Goal: Task Accomplishment & Management: Manage account settings

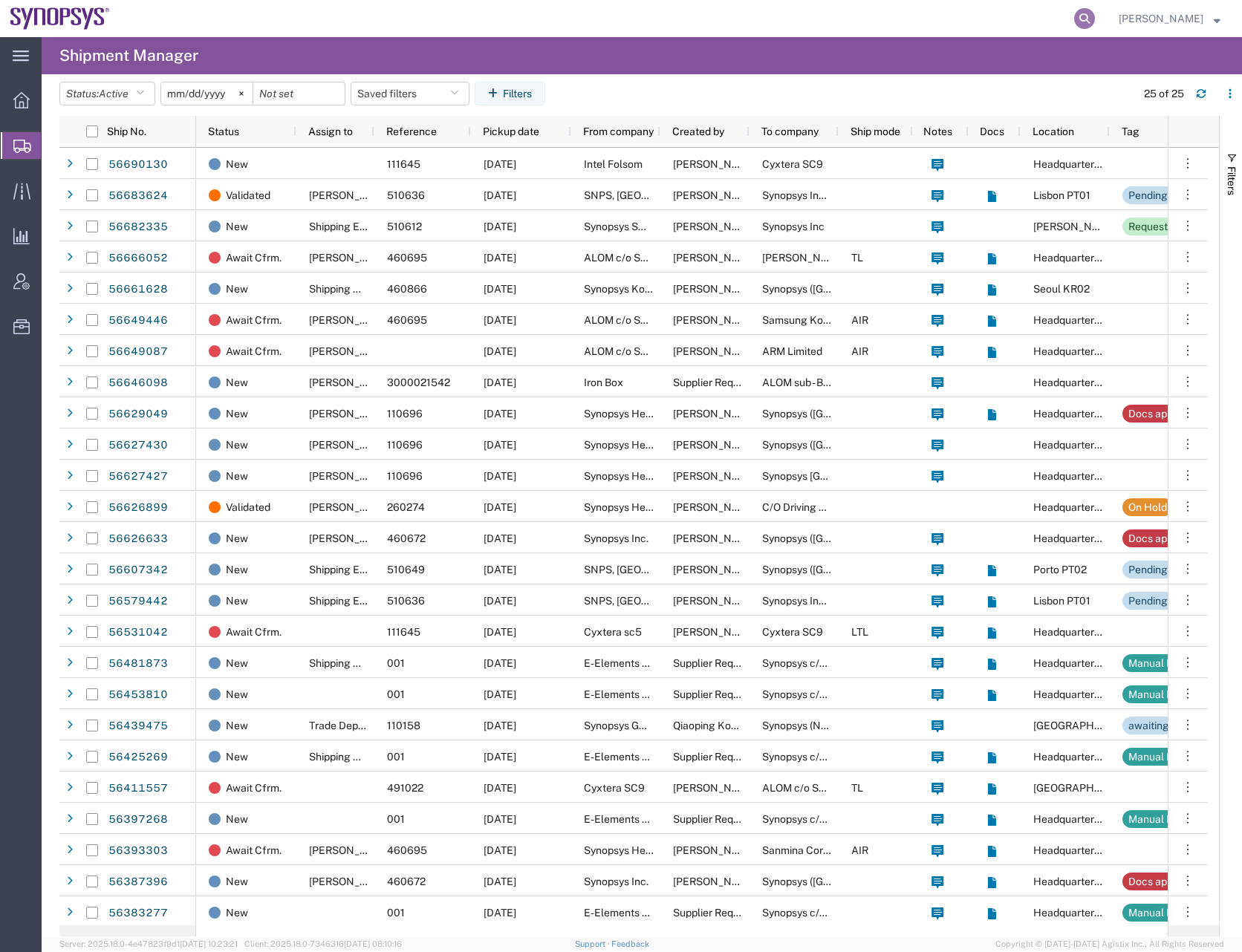
click at [1094, 19] on icon at bounding box center [1084, 18] width 21 height 21
click at [762, 17] on input "search" at bounding box center [848, 18] width 452 height 36
type input "56666052"
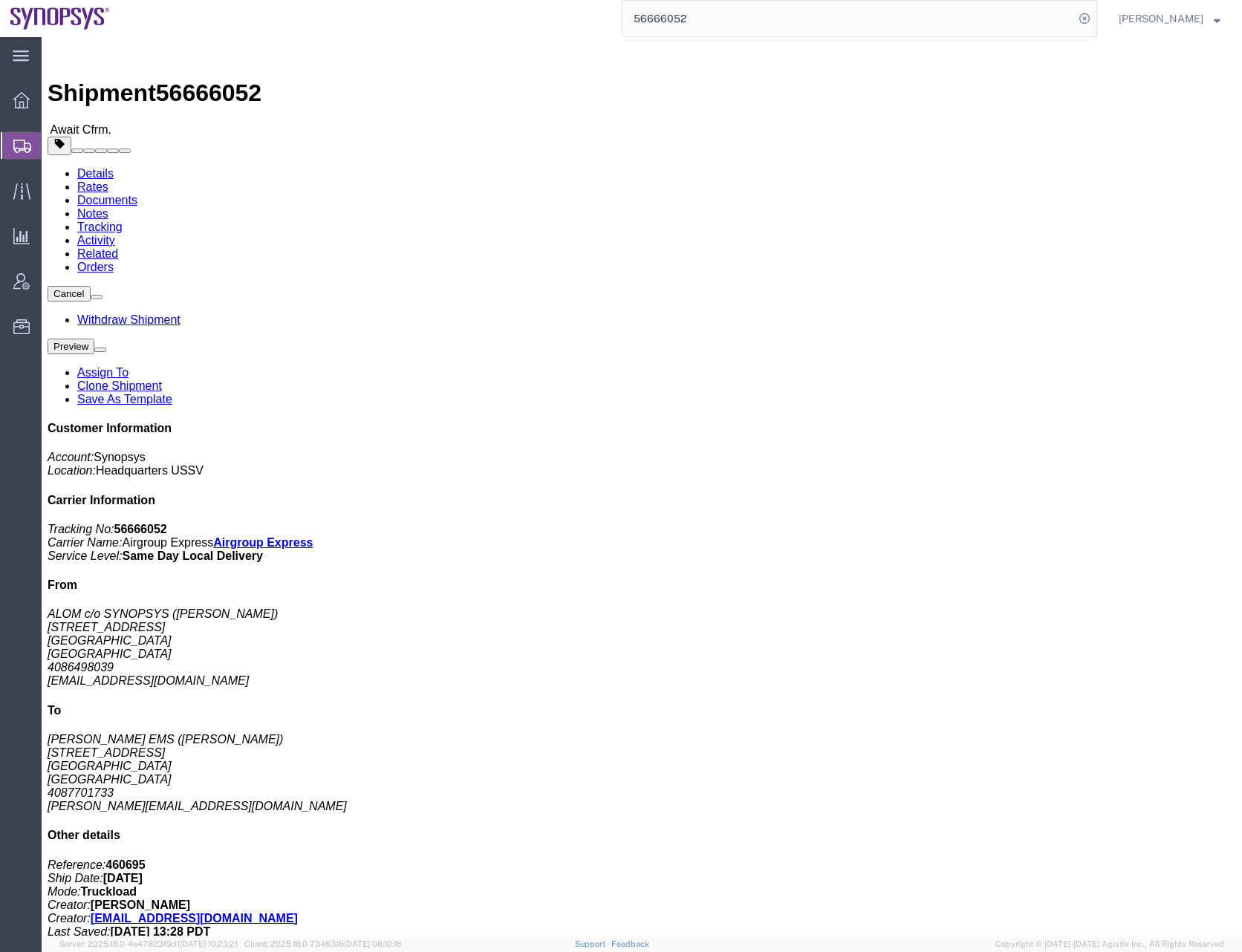
click div "Shipment Detail Ship From ALOM c/o SYNOPSYS (Nirali Trivedi) 48105 Warm Springs…"
click p "Total value: 6682.59 USD"
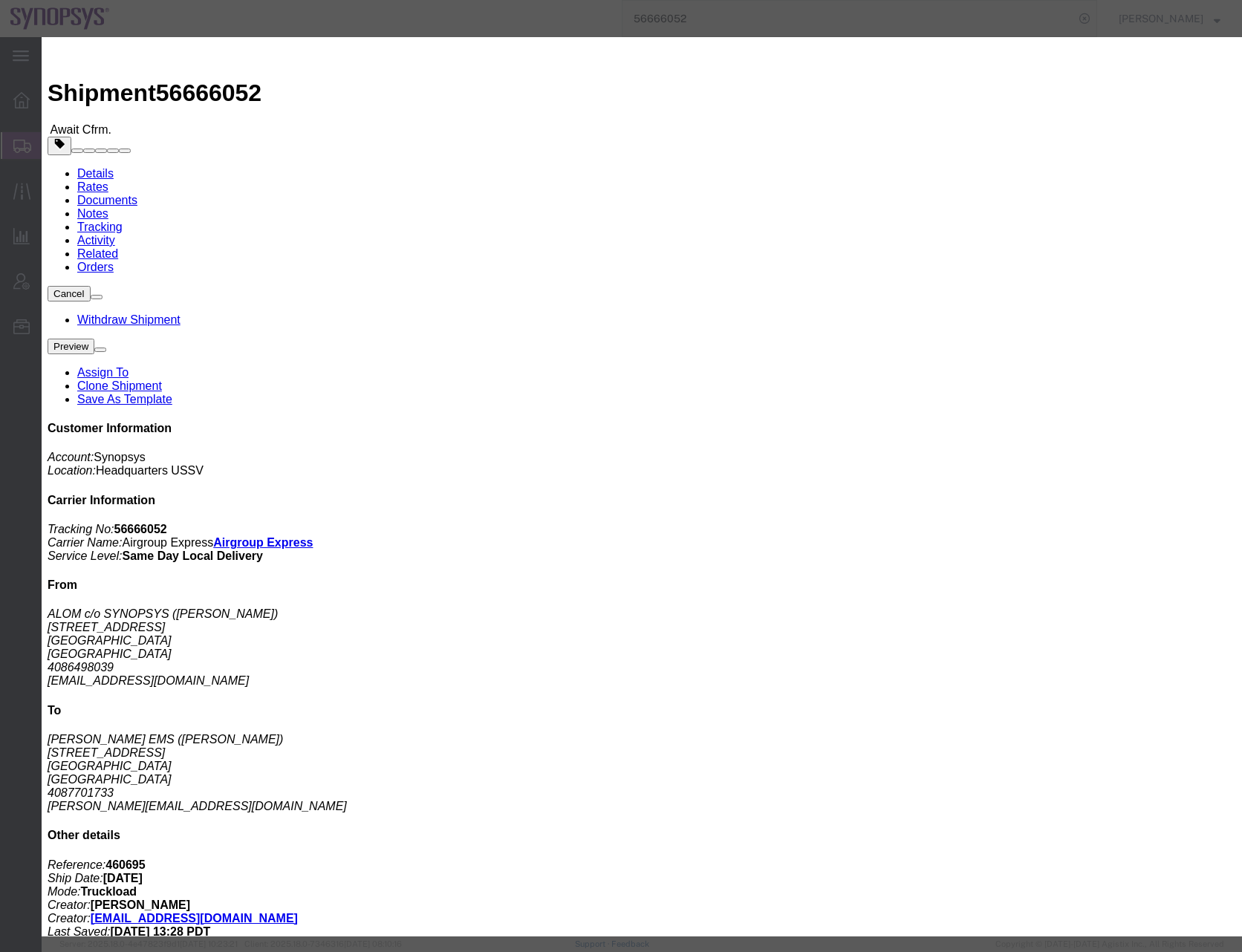
click div
click icon "button"
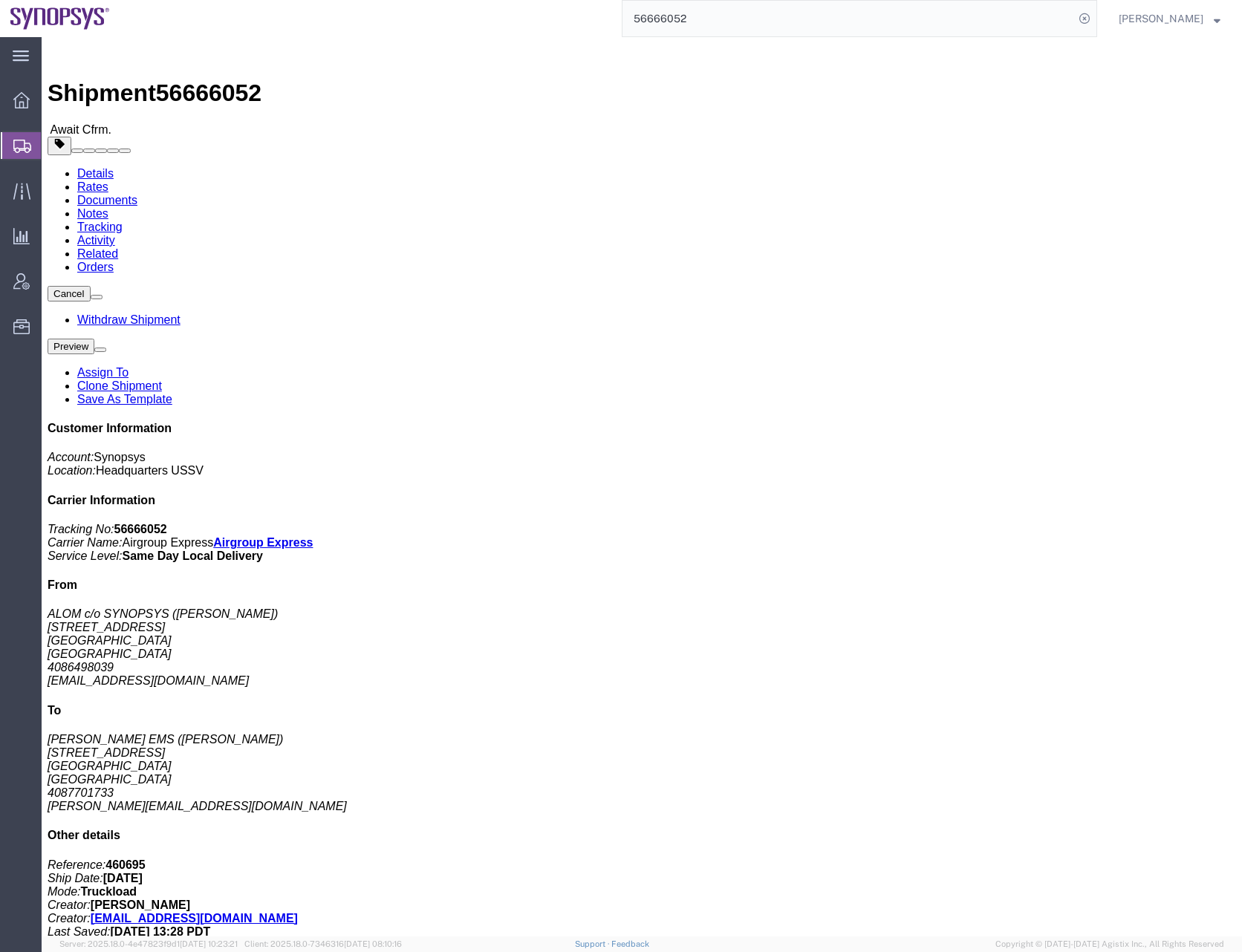
click div "Leg 1 - Truckload Number of trucks: 1"
click link "Clone Shipment"
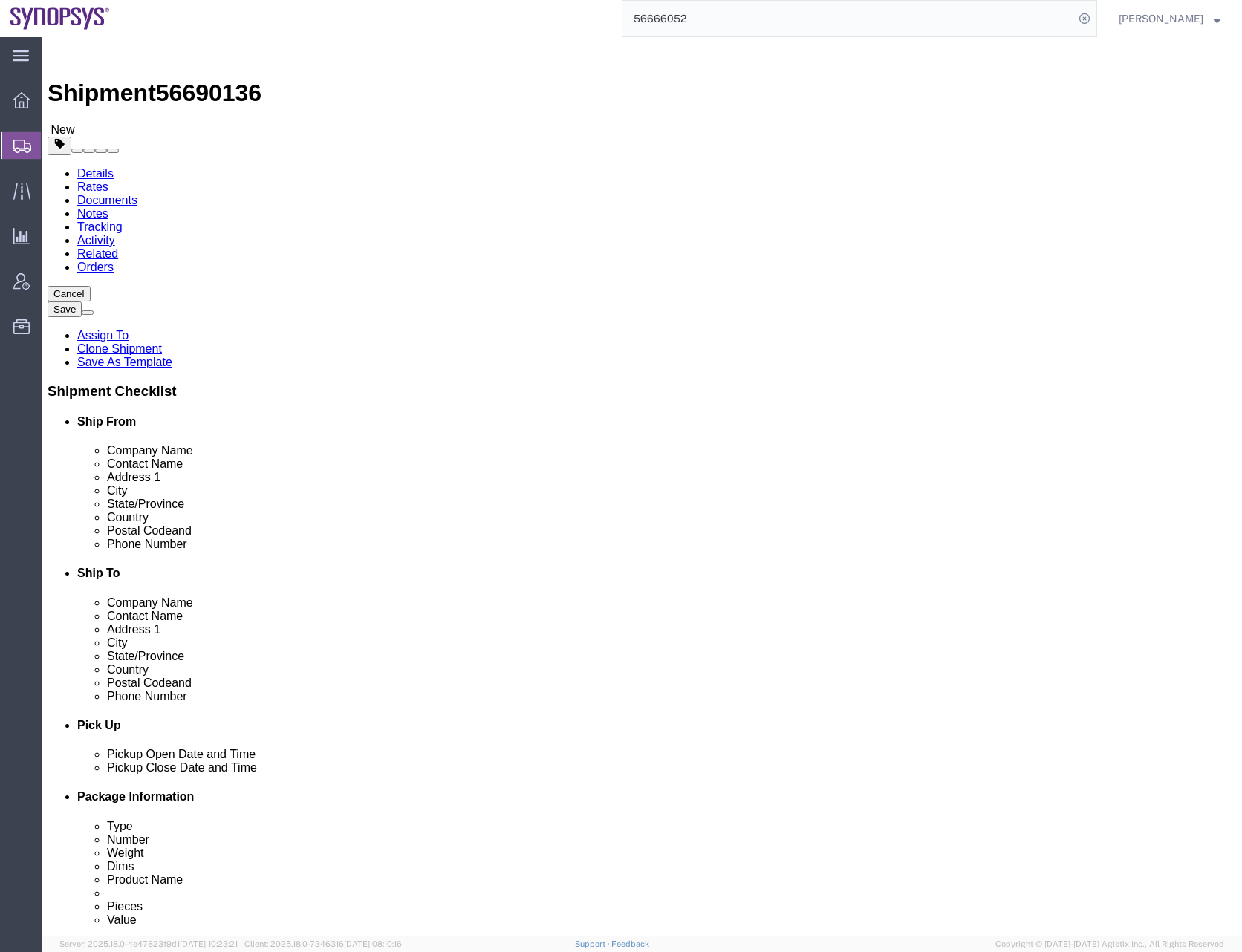
select select
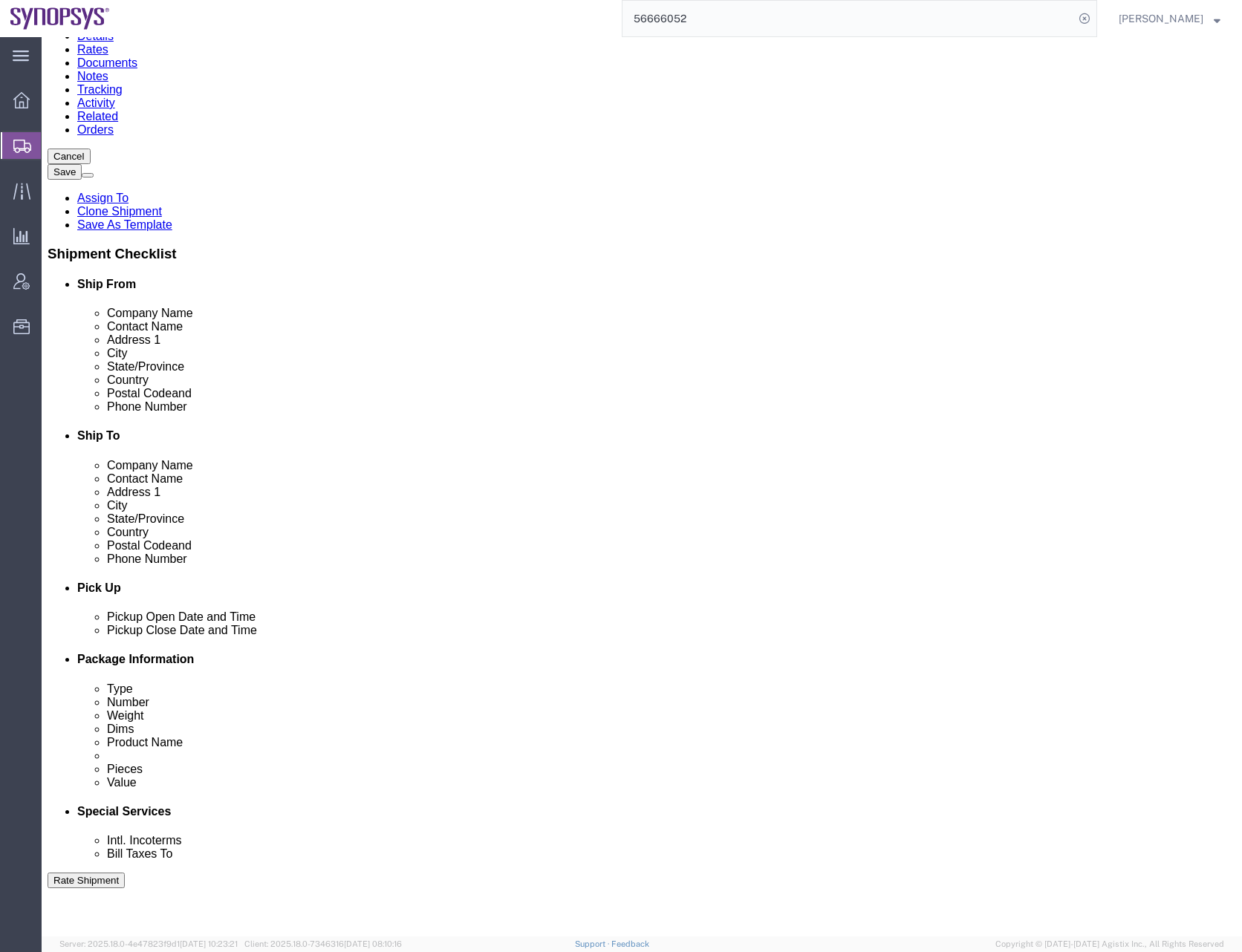
scroll to position [148, 0]
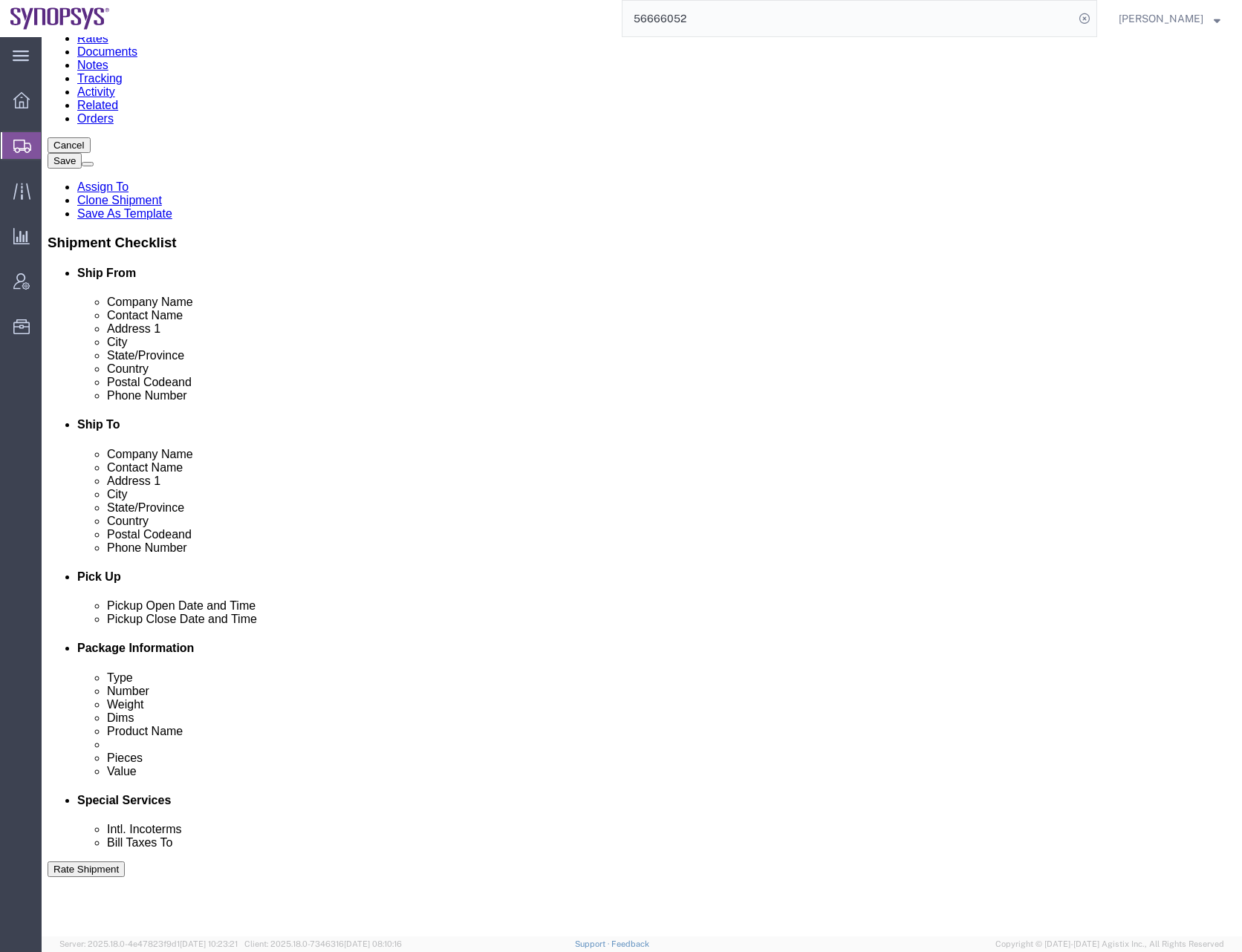
click div "Sep 02 2025 2:27 PM"
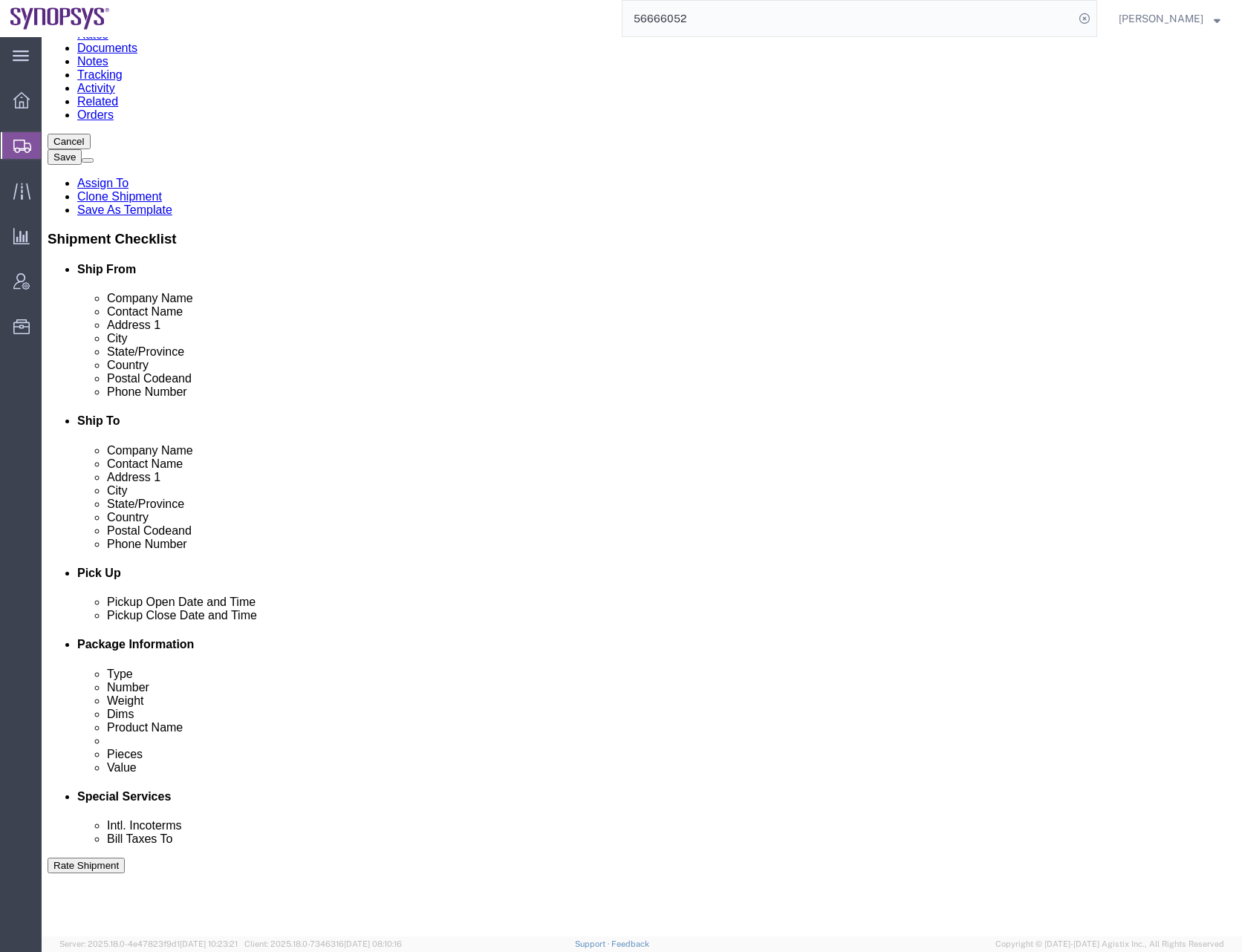
type input "4:00 PM"
click button "Apply"
click div "Delivery by Date Delivery Start Date Delivery Start Time Deliver Open Date and …"
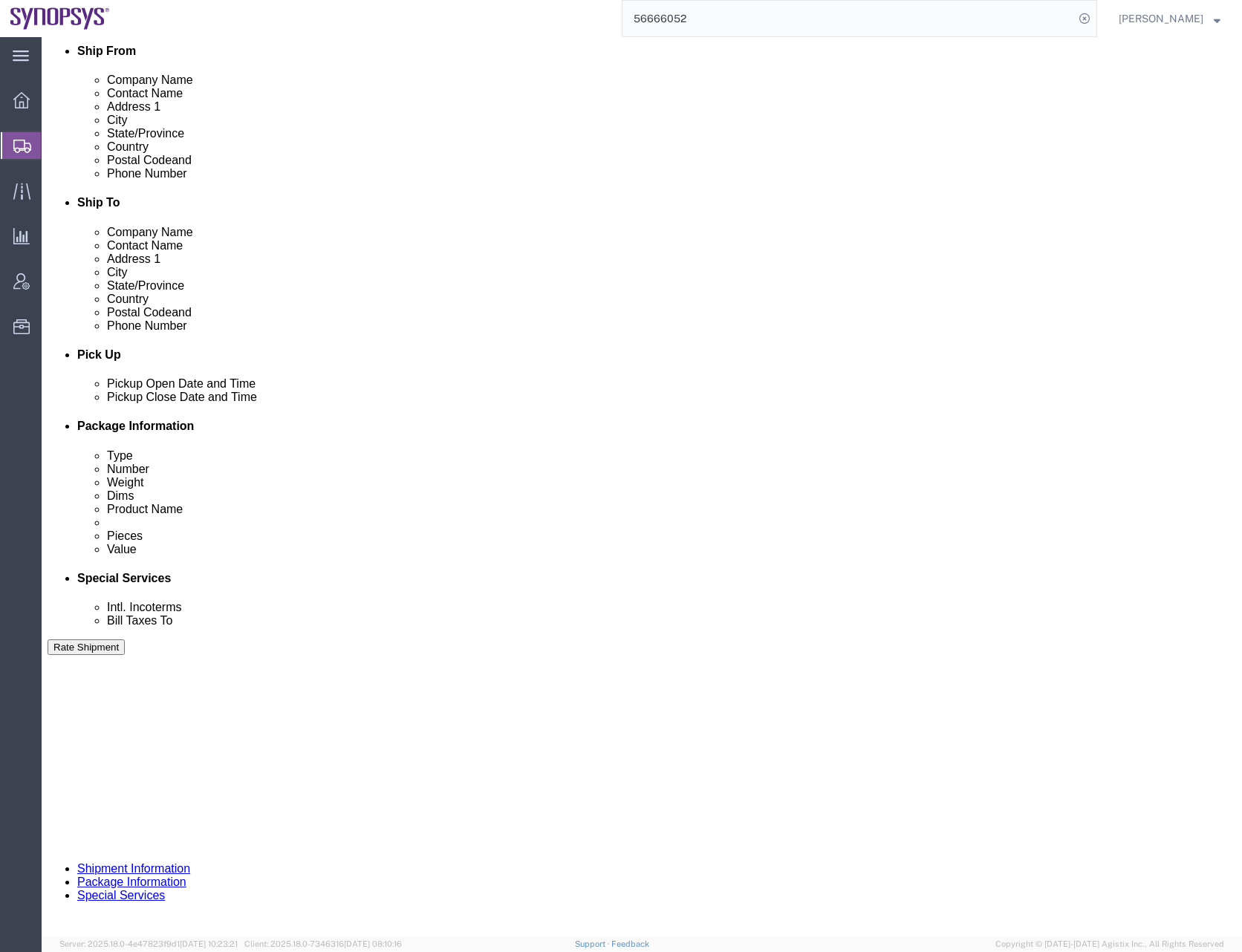
scroll to position [378, 0]
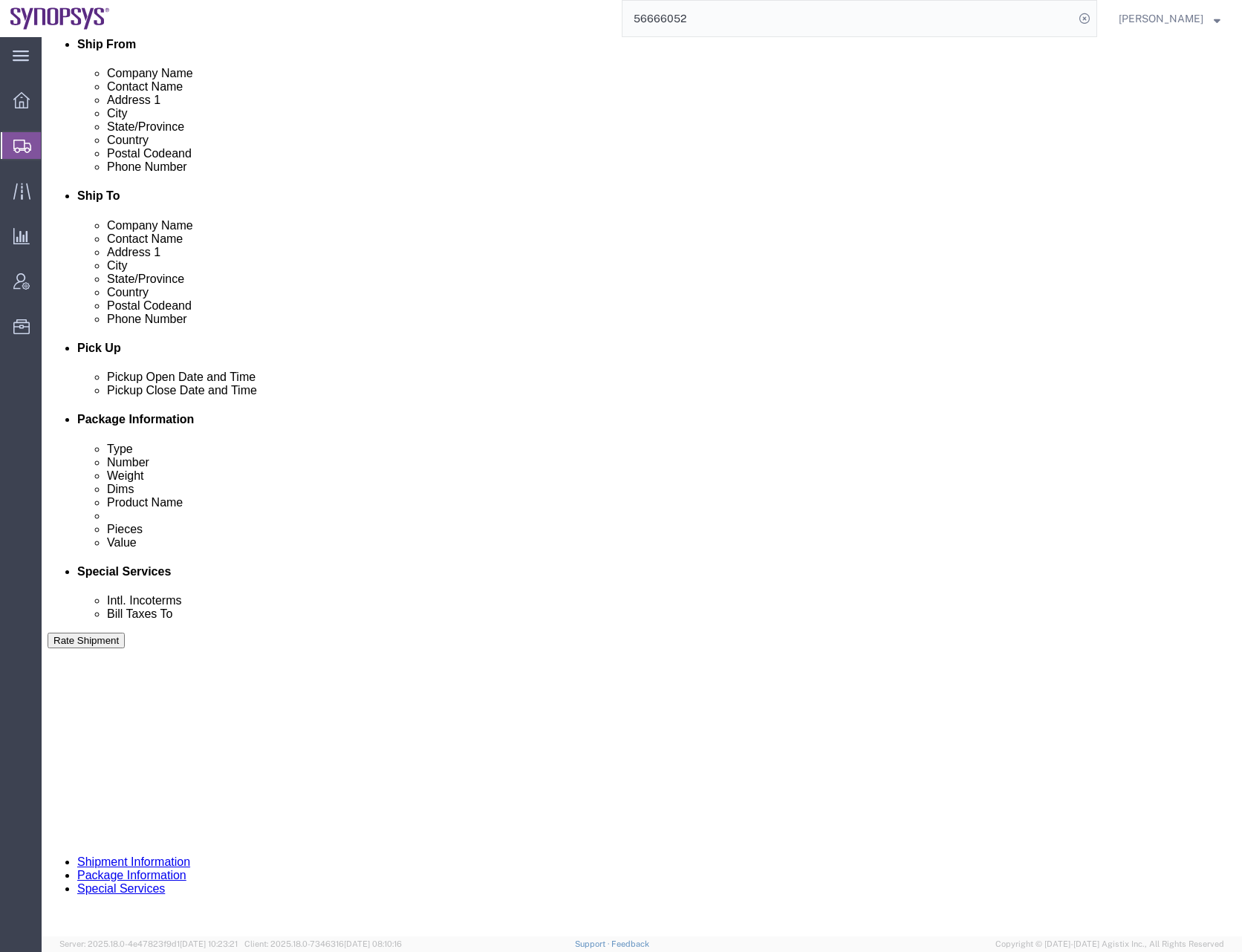
click select "Select Air Less than Truckload Multi-Leg Ocean Freight Rail Small Parcel Truckl…"
select select
click select "Select Air Less than Truckload Multi-Leg Ocean Freight Rail Small Parcel Truckl…"
click div "Please fix the following errors Ship From Location Location My Profile Location…"
click button "Continue"
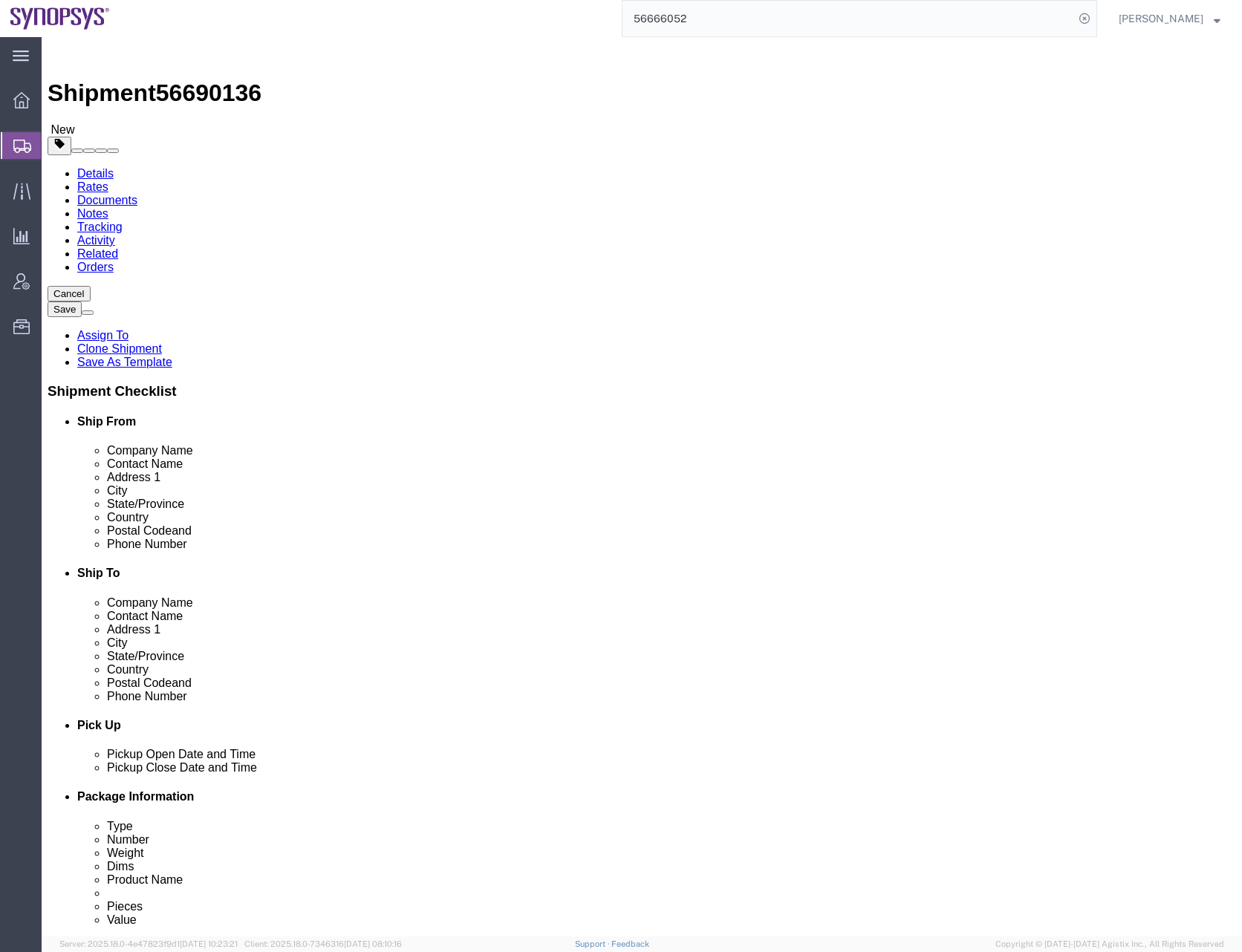
click select "Select Bale(s) Basket(s) Bolt(s) Bottle(s) Buckets Bulk Bundle(s) Can(s) Cardbo…"
select select "PSNS"
click select "Select Bale(s) Basket(s) Bolt(s) Bottle(s) Buckets Bulk Bundle(s) Can(s) Cardbo…"
click input "text"
type input "2"
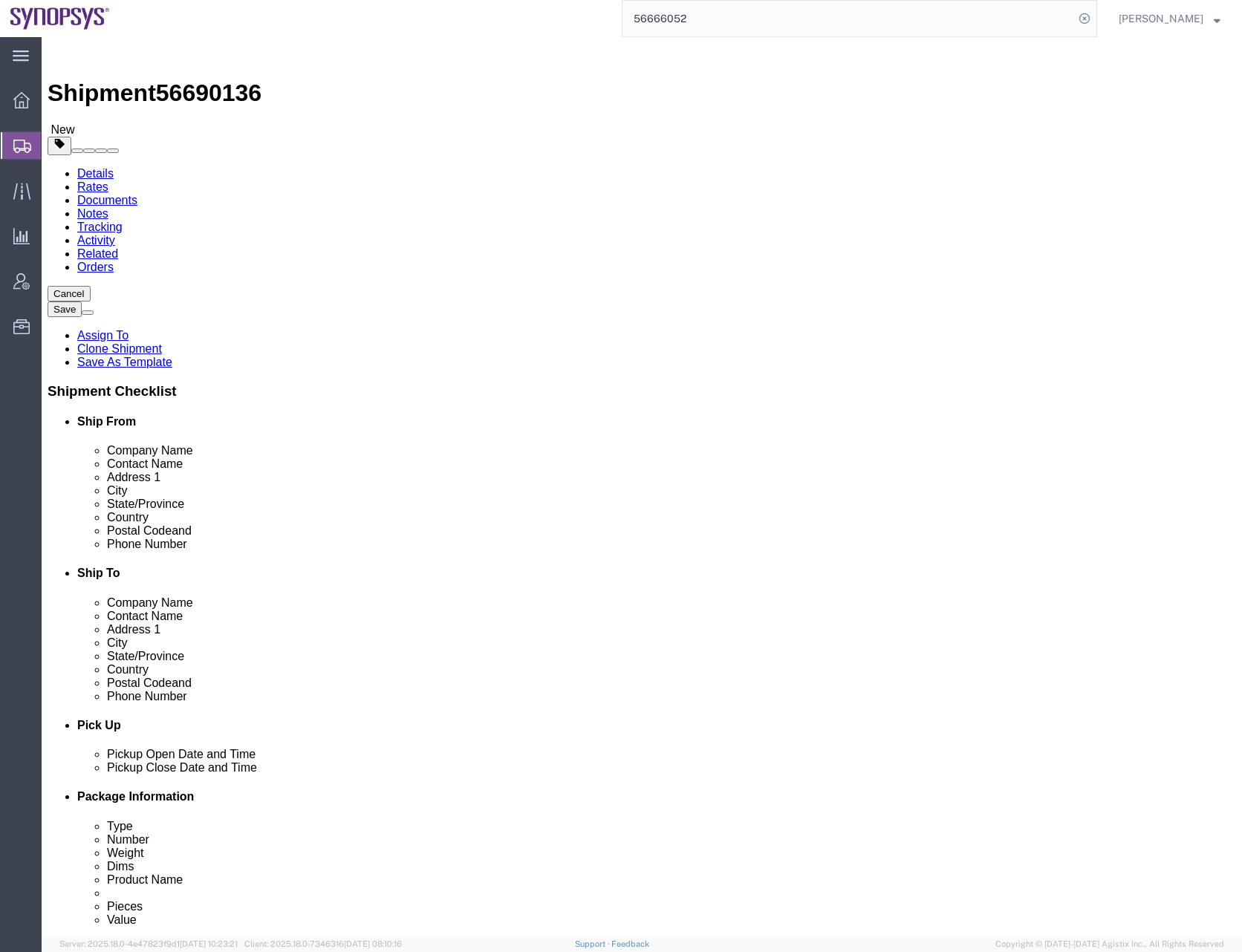
type input "32"
type input "48"
type input "21"
type input "84"
click dd "6633.95 USD"
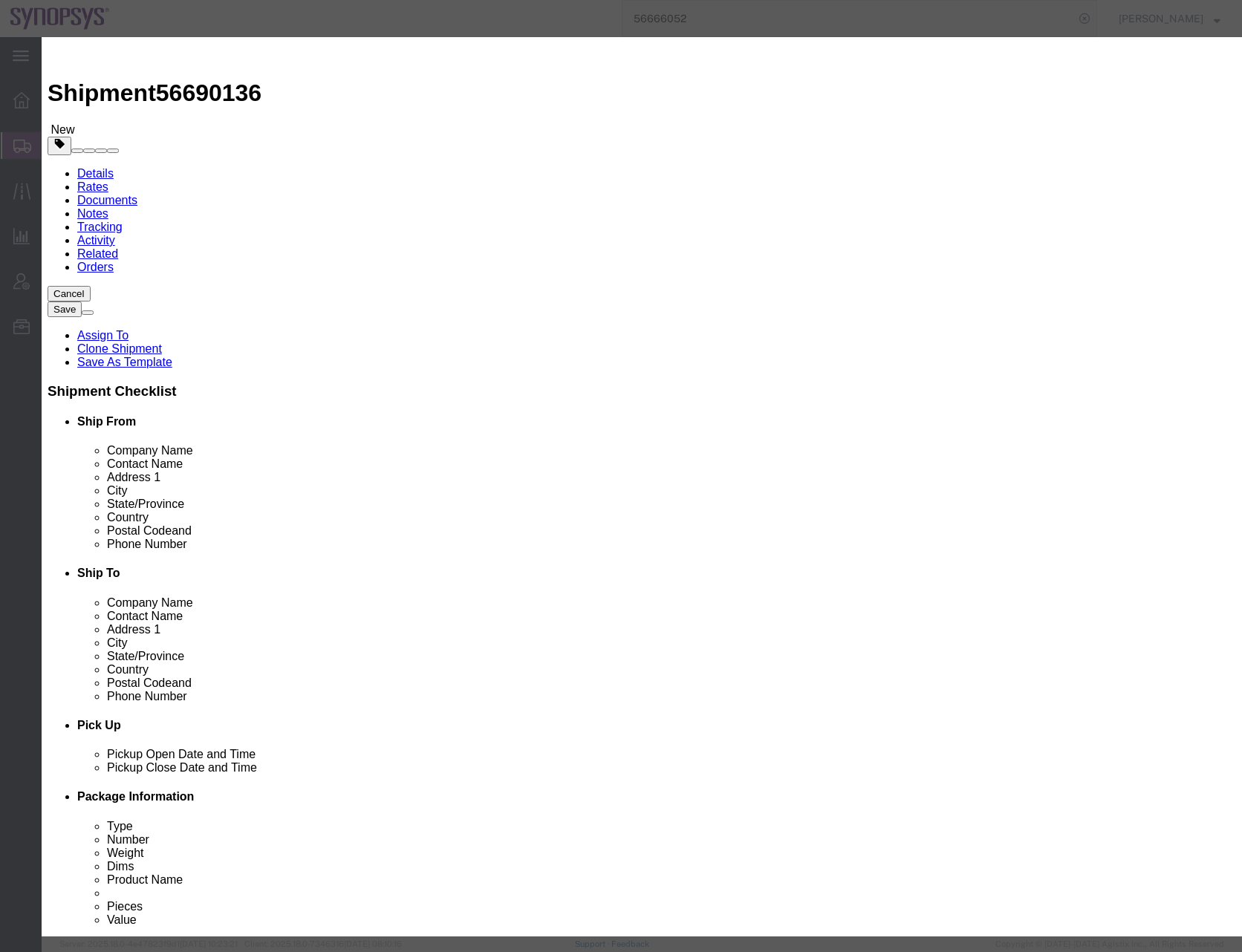
click select "Select 50 55 60 65 70 85 92.5 100 125 175 250 300 400"
select select "50"
click select "Select 50 55 60 65 70 85 92.5 100 125 175 250 300 400"
click textarea
paste textarea "Return ID: 286634; RMA# 255001782;"
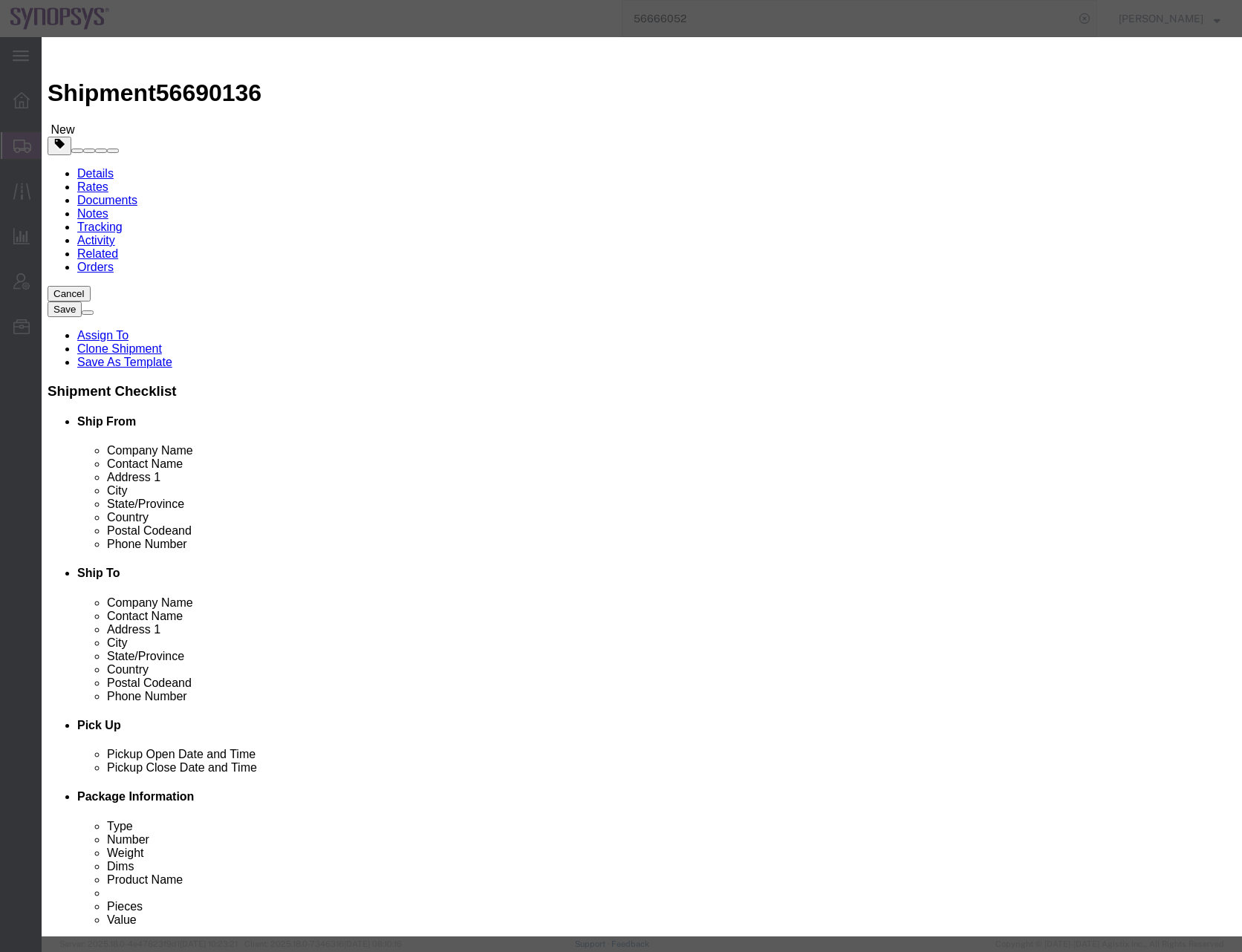
click textarea "Return ID: 286634; RMA# 255001782;"
type textarea "Return ID: 286634; RMA# 255001782;"
click select "Select Afghanistan Åland Islands Albania Algeria American Samoa Andorra Angola …"
select select "US"
click select "Select Afghanistan Åland Islands Albania Algeria American Samoa Andorra Angola …"
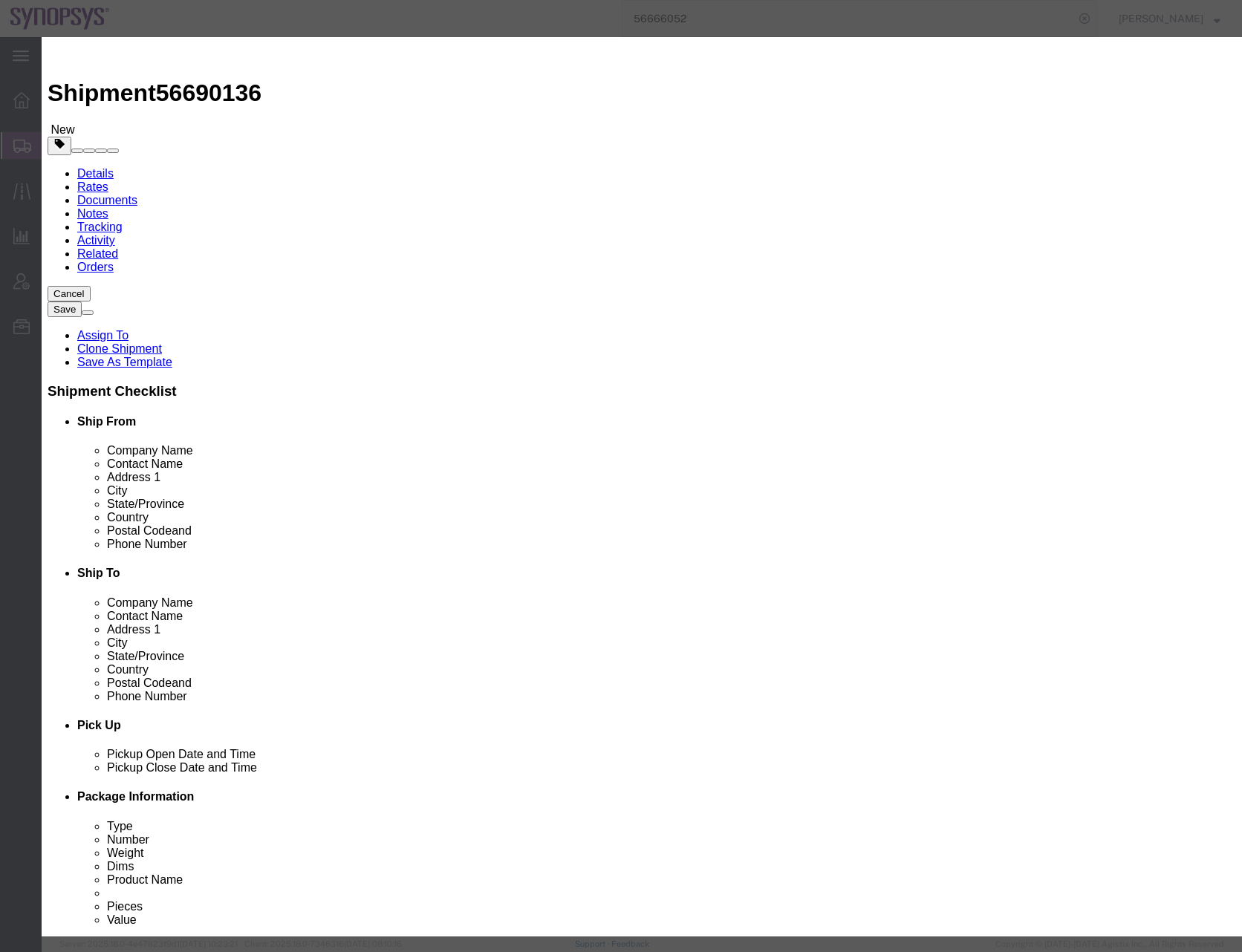
click button "Save & Close"
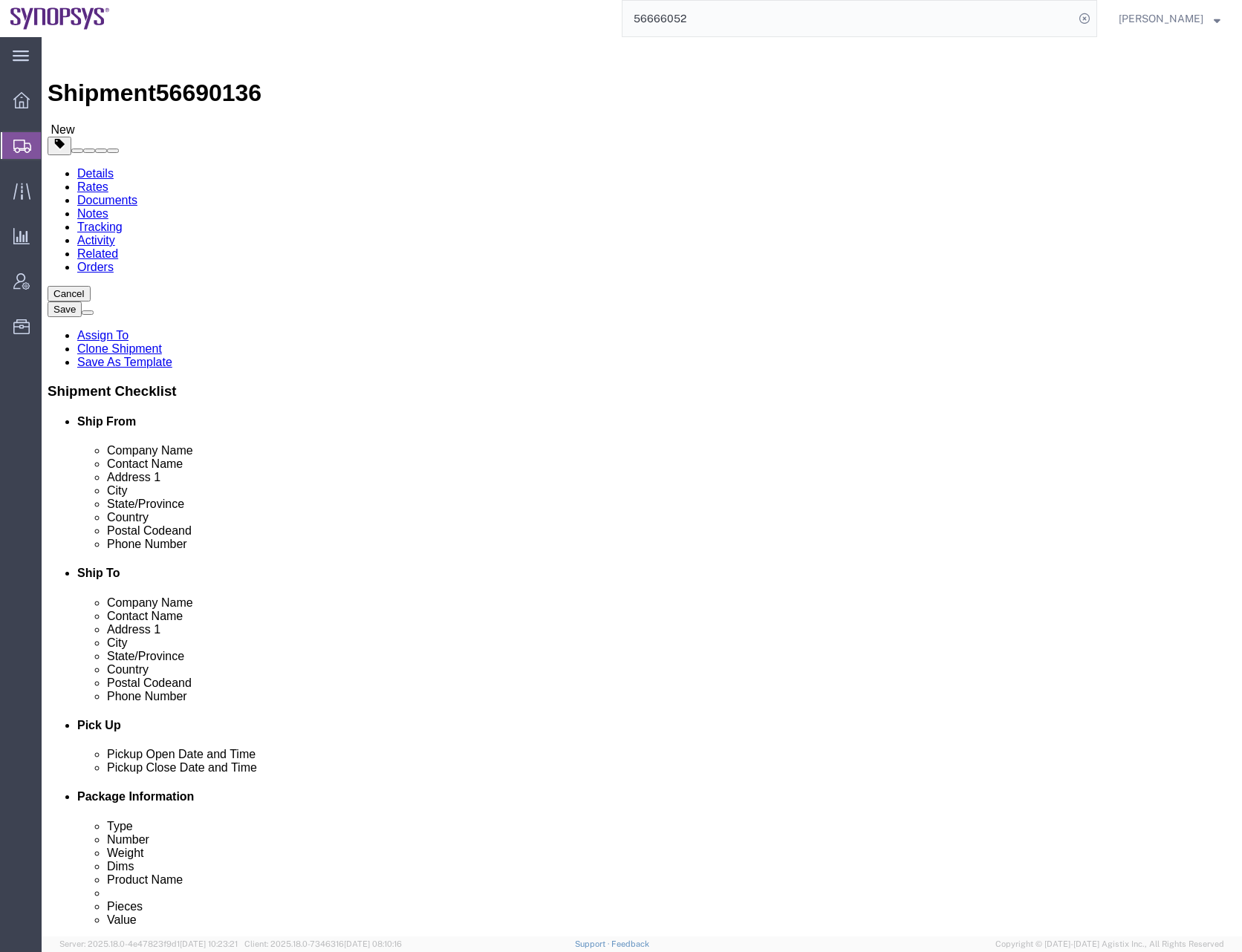
click dd "6682.59 USD"
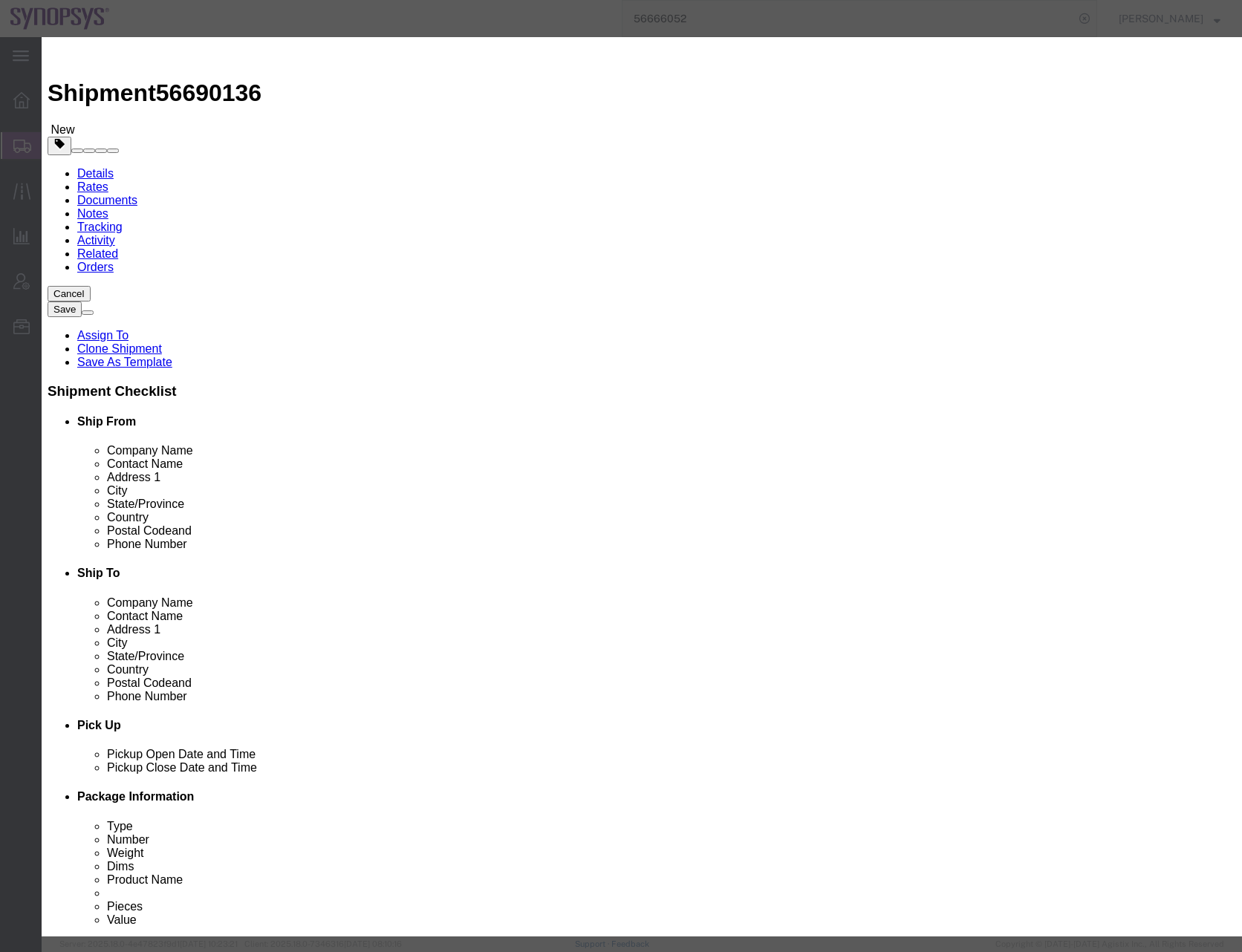
drag, startPoint x: 874, startPoint y: 109, endPoint x: 705, endPoint y: 116, distance: 169.1
click div "Description HW SA2 PCIE GEN5 HW"
type textarea "Return ID 281704 RMA#5000005433"
click select "Select Afghanistan Åland Islands Albania Algeria American Samoa Andorra Angola …"
select select "US"
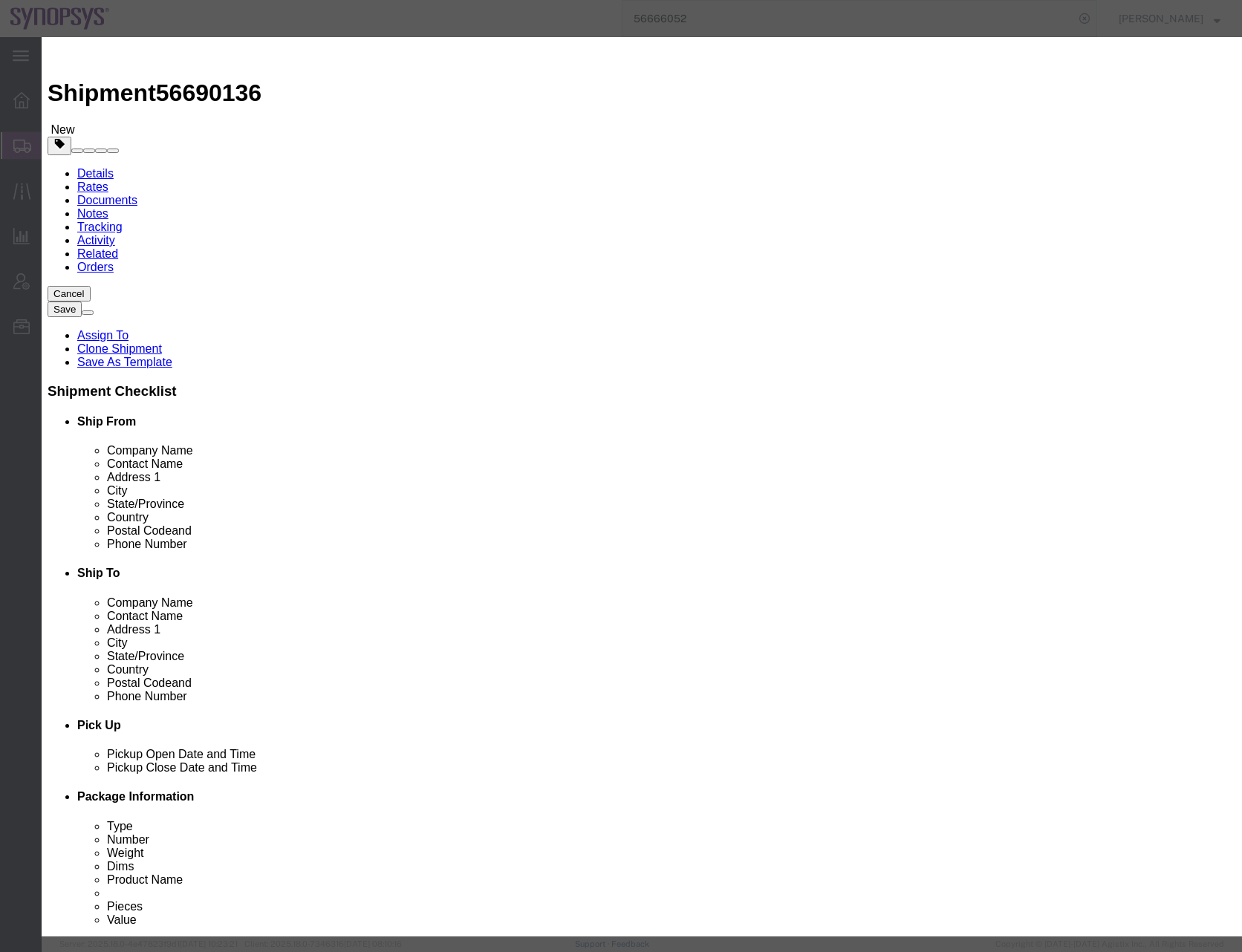
click select "Select Afghanistan Åland Islands Albania Algeria American Samoa Andorra Angola …"
click button "Save & Close"
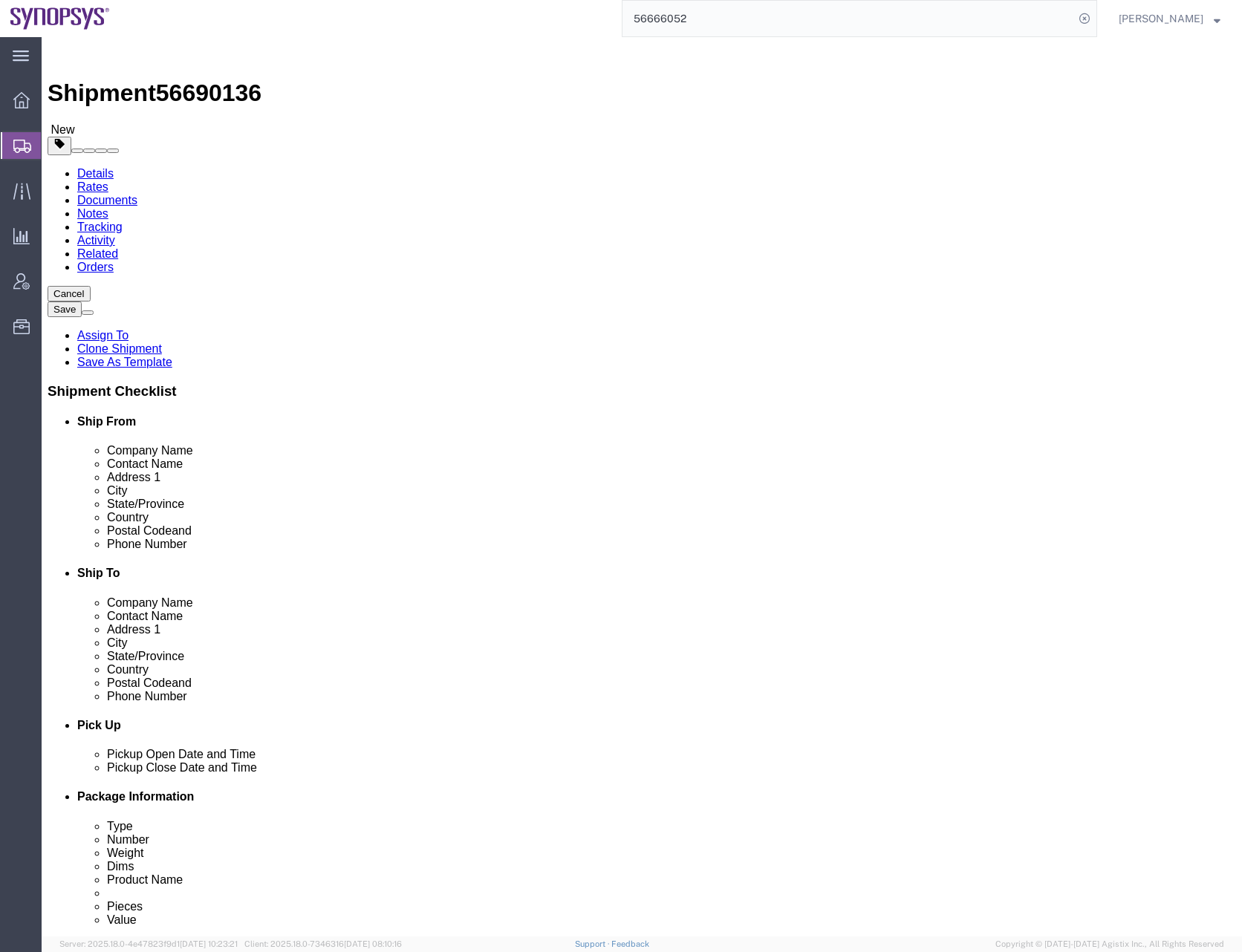
click div "1 x Pallet(s) Standard (Not Stackable) Package Type Select Bale(s) Basket(s) Bo…"
click button "Continue"
click div "Instructions"
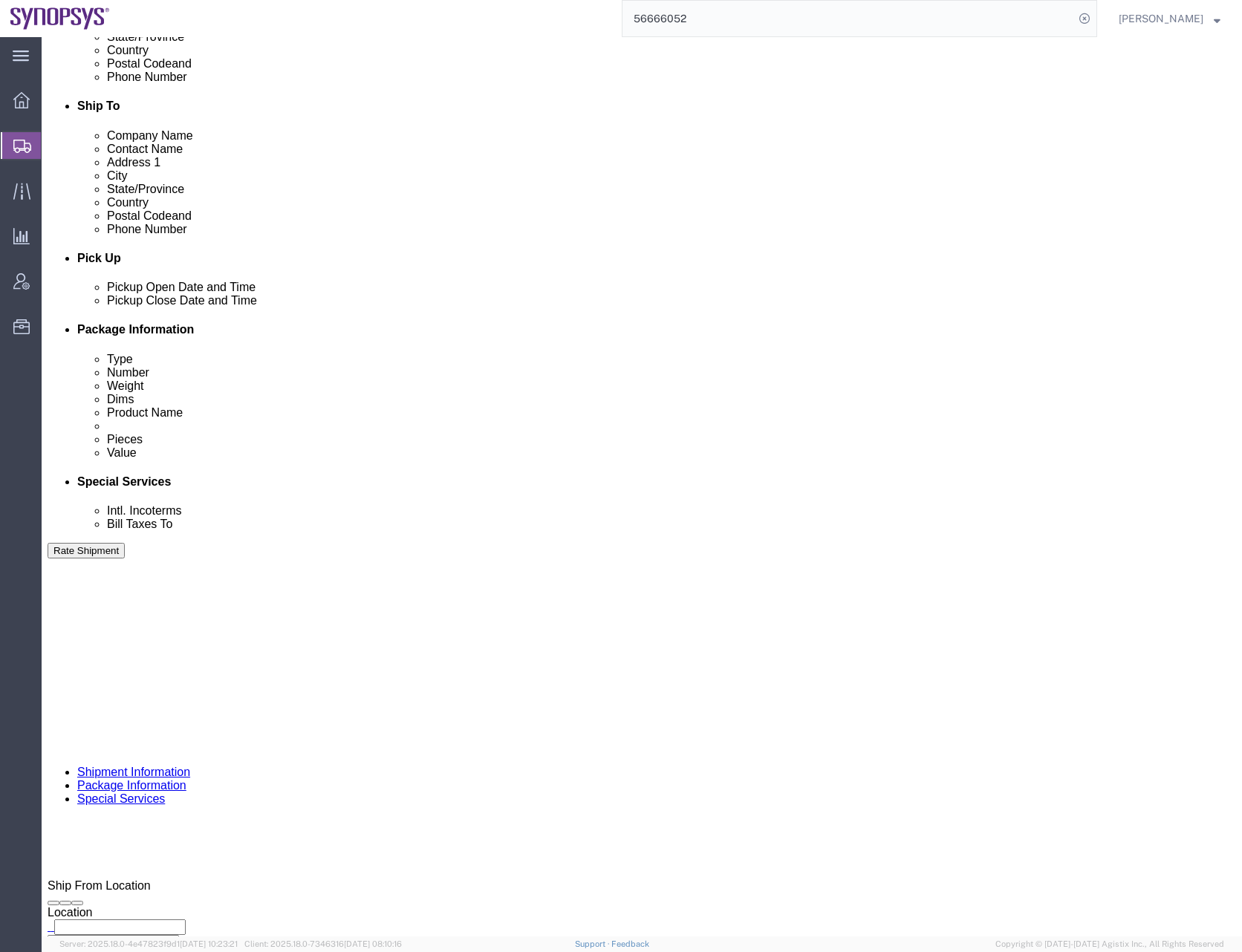
scroll to position [742, 0]
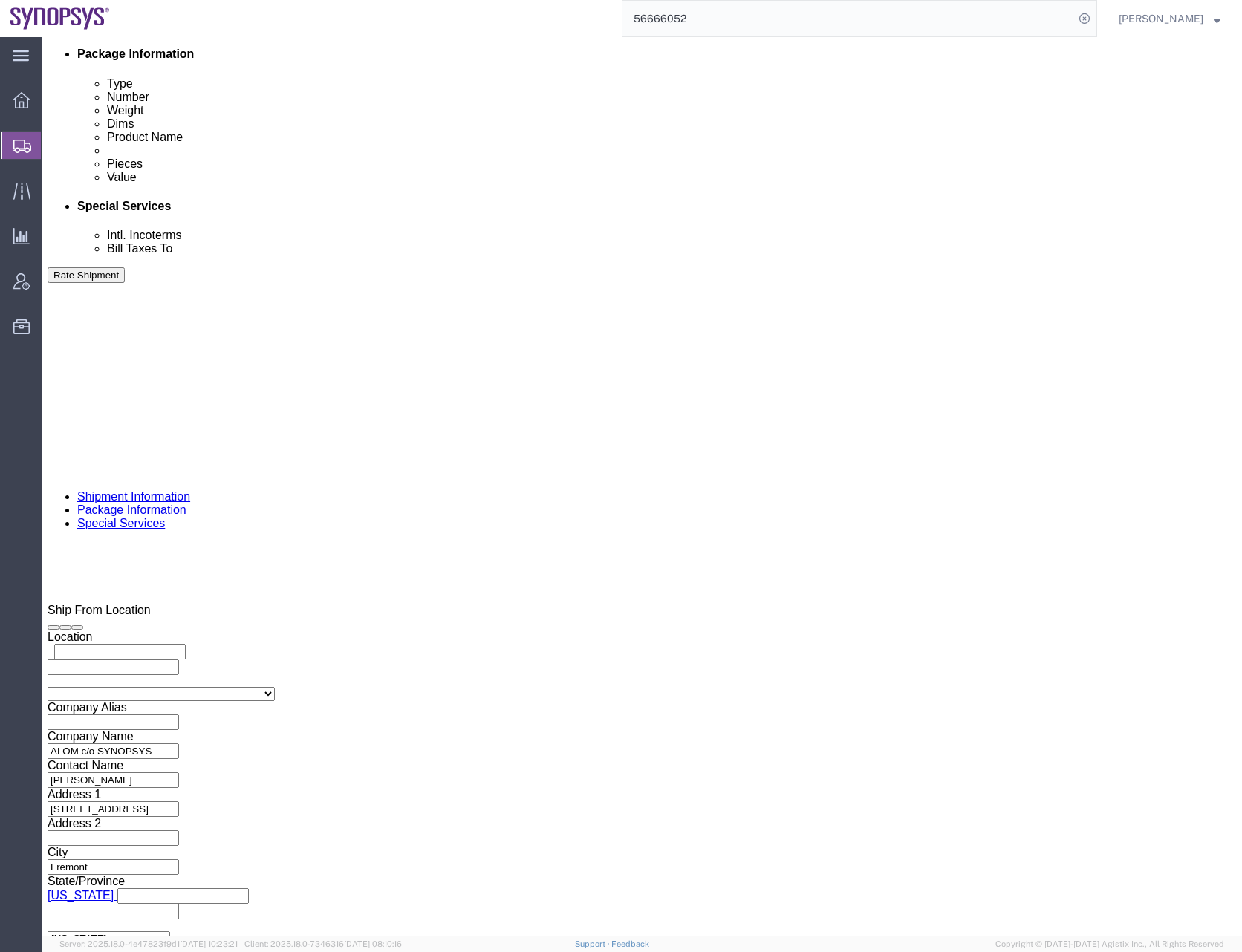
click ul "faizanq@synopsys.com"
type input "[EMAIL_ADDRESS][DOMAIN_NAME]"
type input "faizanq@synopsys.com,shipping@synopsys.com"
click input "text"
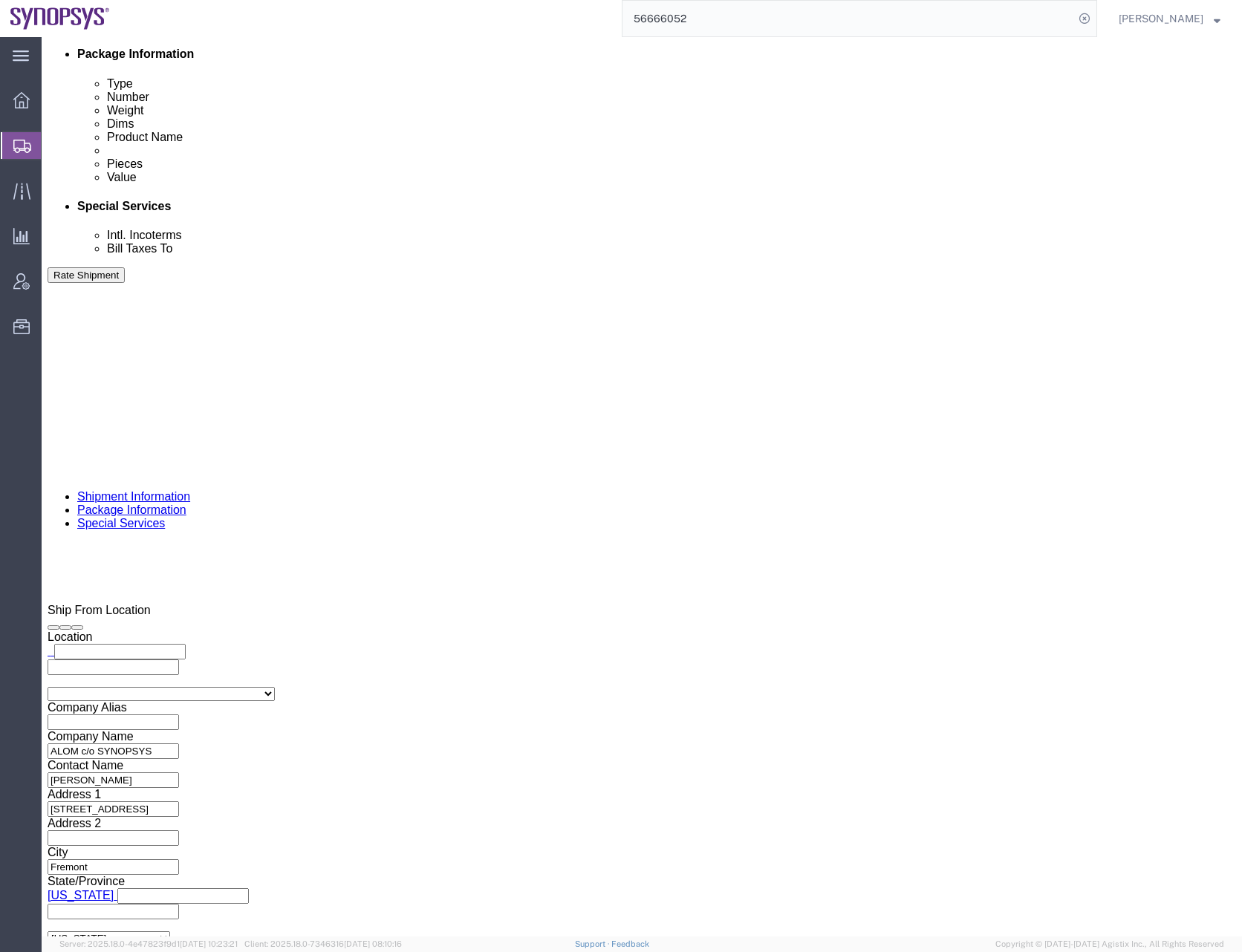
type input "d"
paste input "drasmussen@alom.com"
type input "drasmussen@alom.com"
type input "faizanq@synopsys.com,shipping@synopsys.com,drasmussen@alom.com"
click input "text"
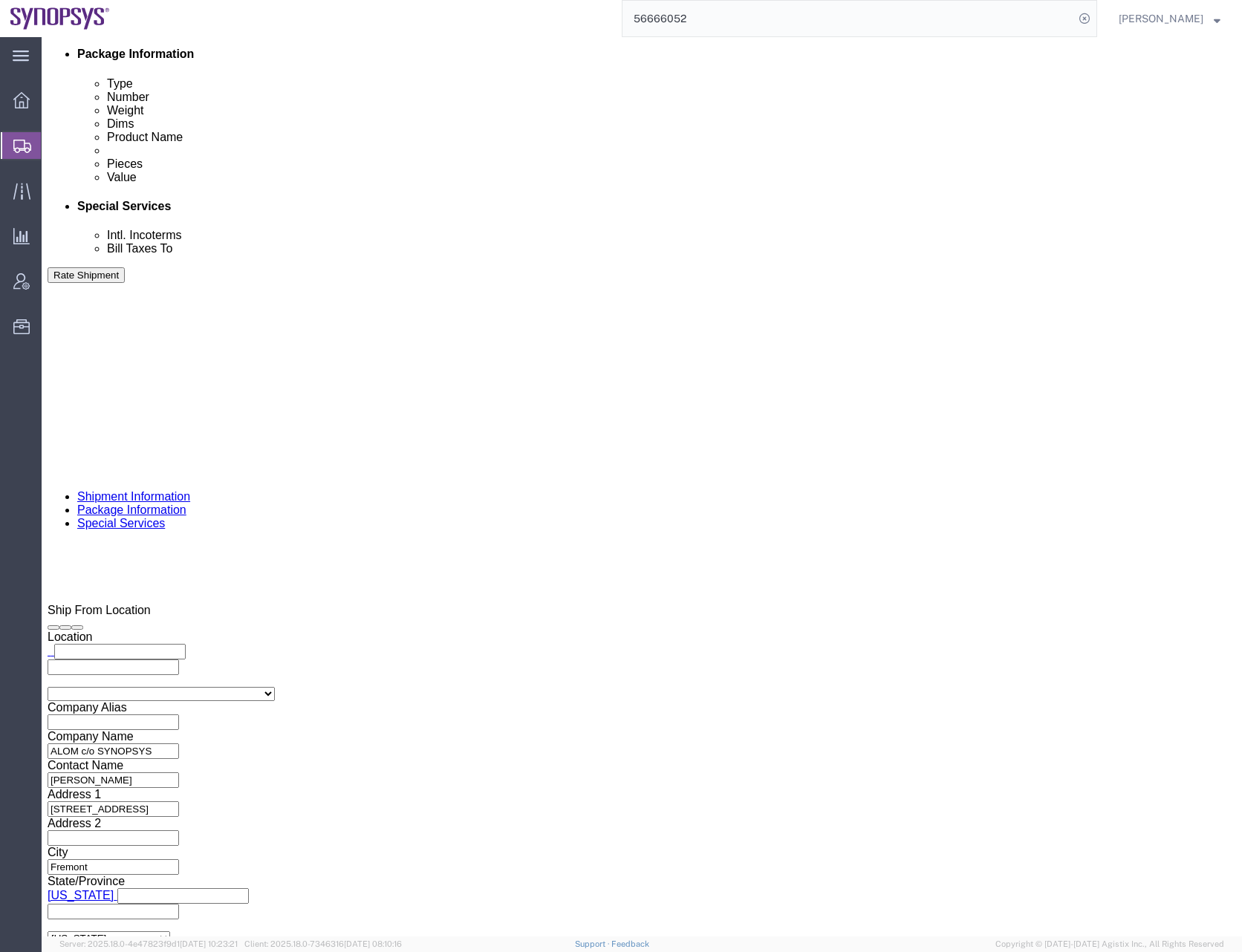
paste input "synopsyssupport@alom.com"
type input "synopsyssupport@alom.com"
type input "faizanq@synopsys.com,shipping@synopsys.com,drasmussen@alom.com,synopsyssupport@…"
click input "text"
paste input "jerryd@synopsys.com"
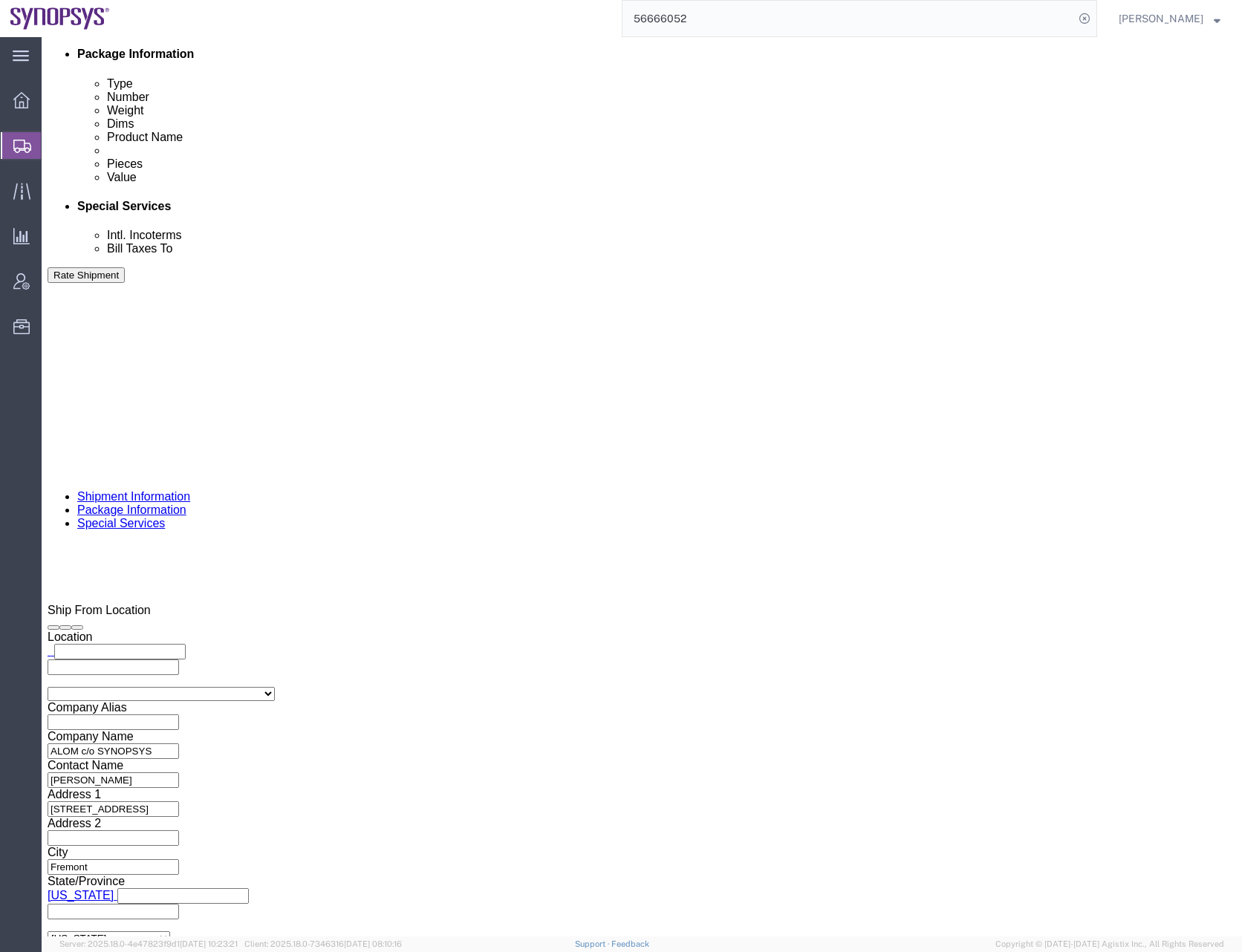
type input "jerryd@synopsys.com"
type input "faizanq@synopsys.com,shipping@synopsys.com,drasmussen@alom.com,synopsyssupport@…"
click input "text"
paste input "synopsyshapu@alom.com"
type input "synopsyshapu@alom.com"
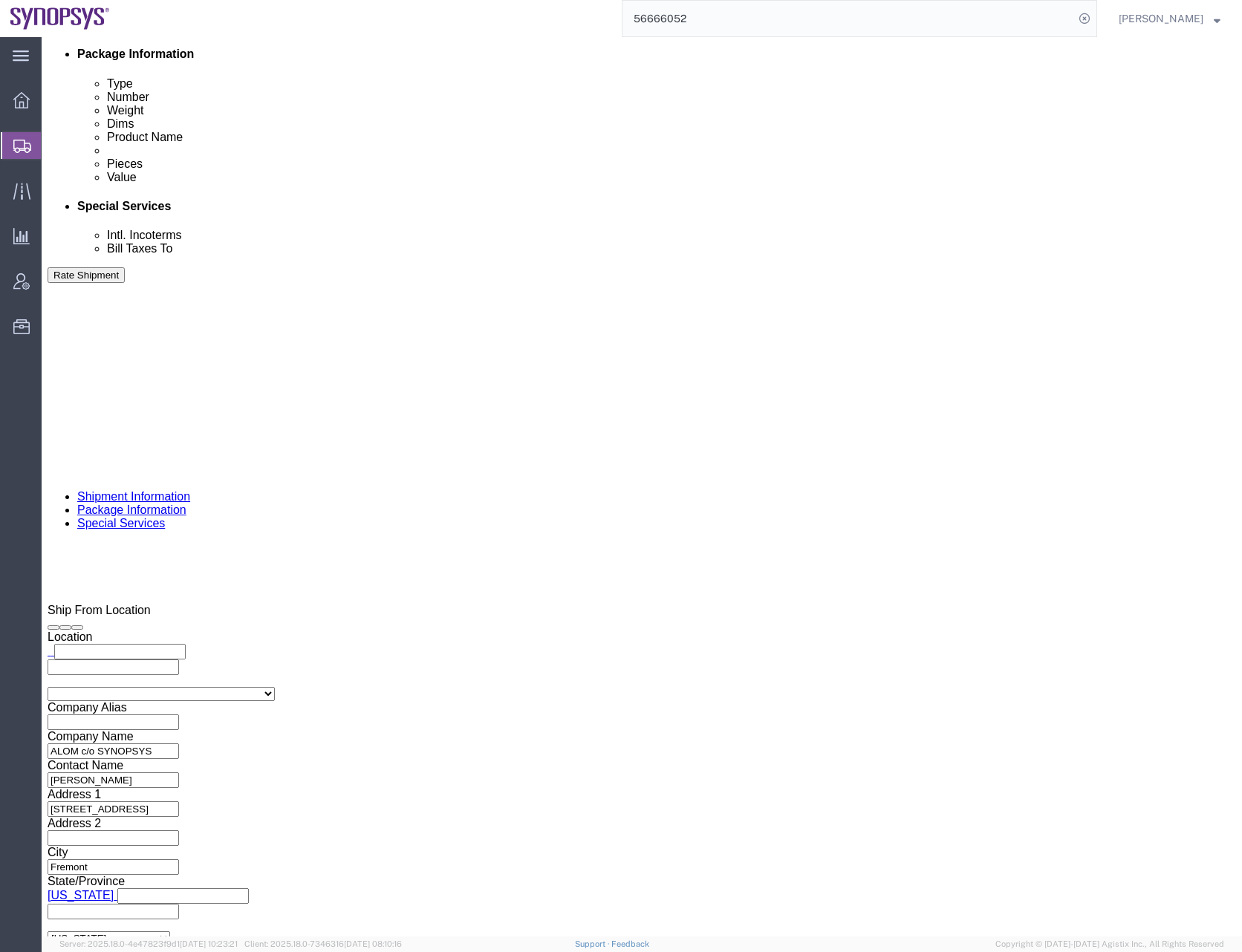
type input "faizanq@synopsys.com,shipping@synopsys.com,drasmussen@alom.com,synopsyssupport@…"
click input "text"
paste input "inventory-team@synopsys.com"
type input "inventory-team@synopsys.com"
type input "faizanq@synopsys.com,shipping@synopsys.com,drasmussen@alom.com,synopsyssupport@…"
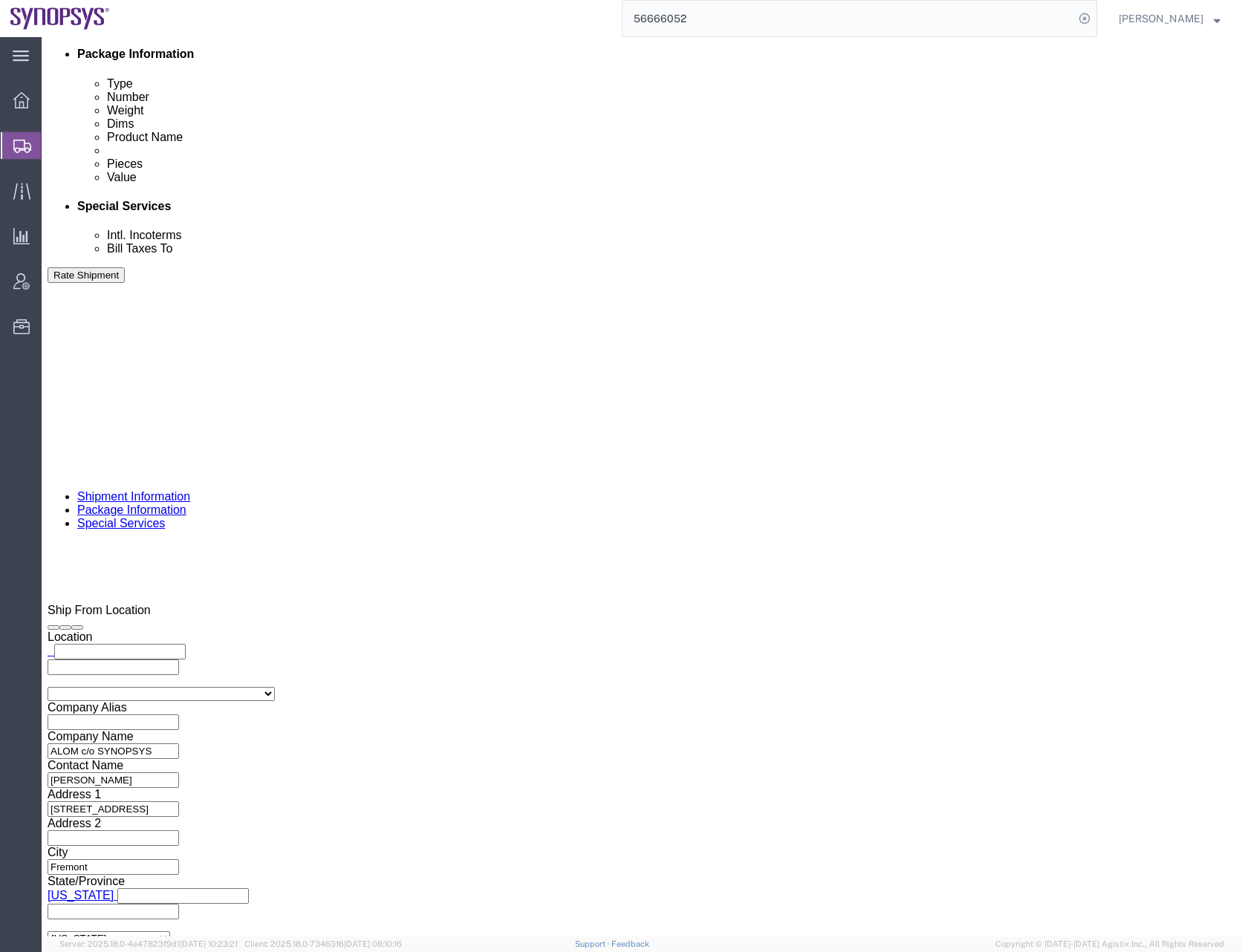
click ul "faizanq@synopsys.com shipping@synopsys.com (new) drasmussen@alom.com (new) syno…"
paste input "NTrivedi@alom.com"
type input "NTrivedi@alom.com"
type input "faizanq@synopsys.com,shipping@synopsys.com,drasmussen@alom.com,synopsyssupport@…"
click input "text"
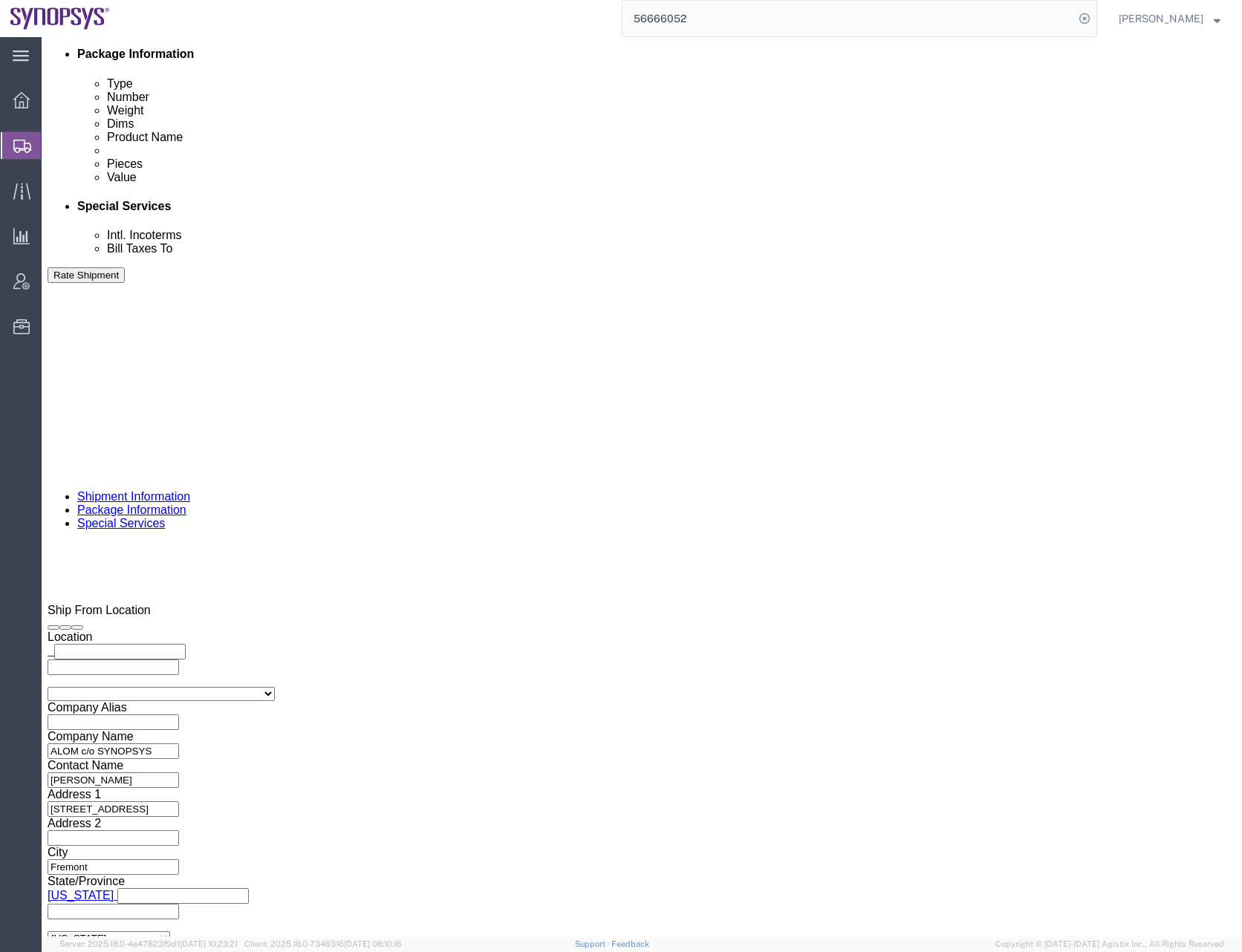
paste input "lyoung@synopsys.com"
type input "lyoung@synopsys.com"
type input "faizanq@synopsys.com,shipping@synopsys.com,drasmussen@alom.com,synopsyssupport@…"
click div "To faizanq@synopsys.com shipping@synopsys.com (new) drasmussen@alom.com (new) s…"
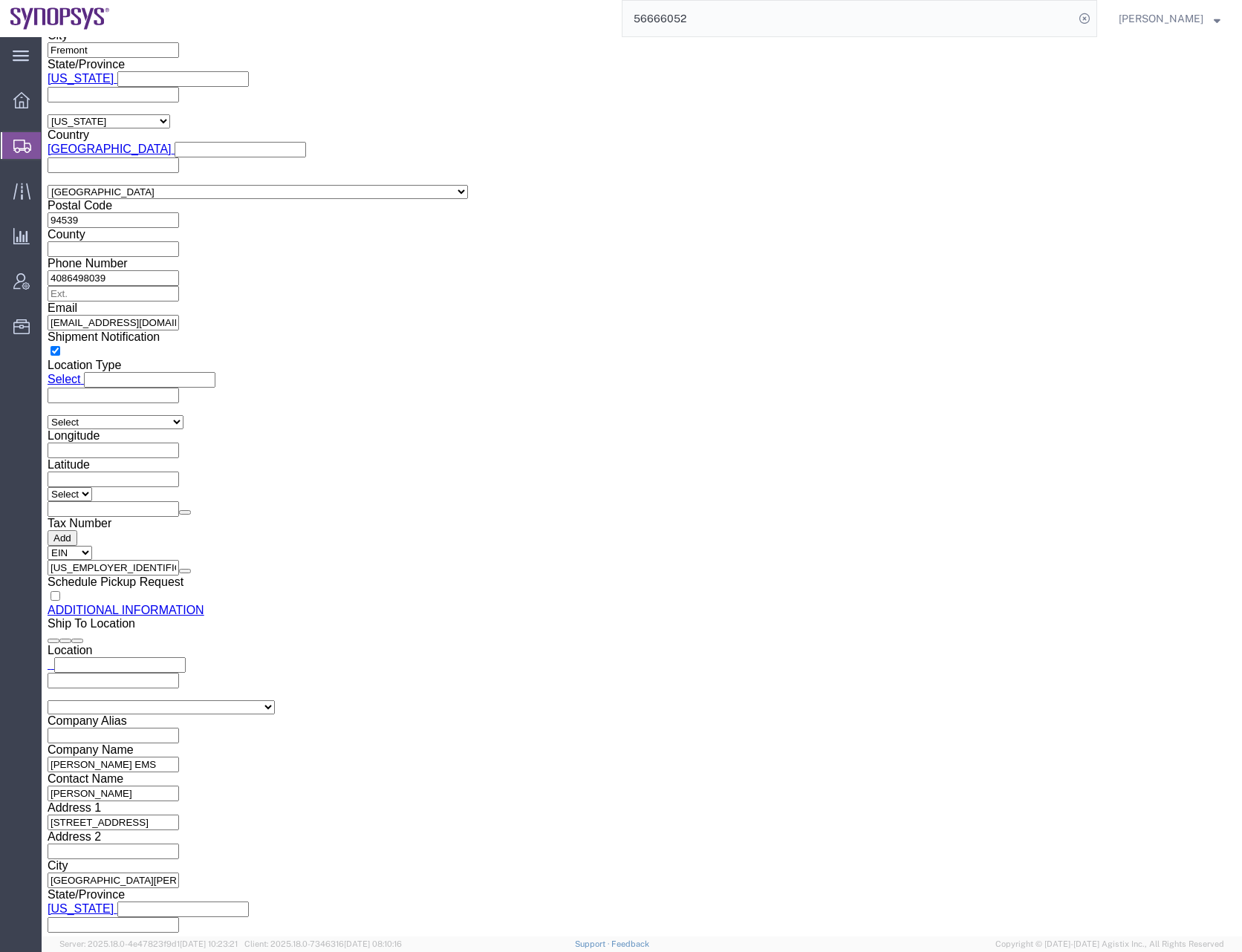
scroll to position [2, 0]
select select "MYPROFILE"
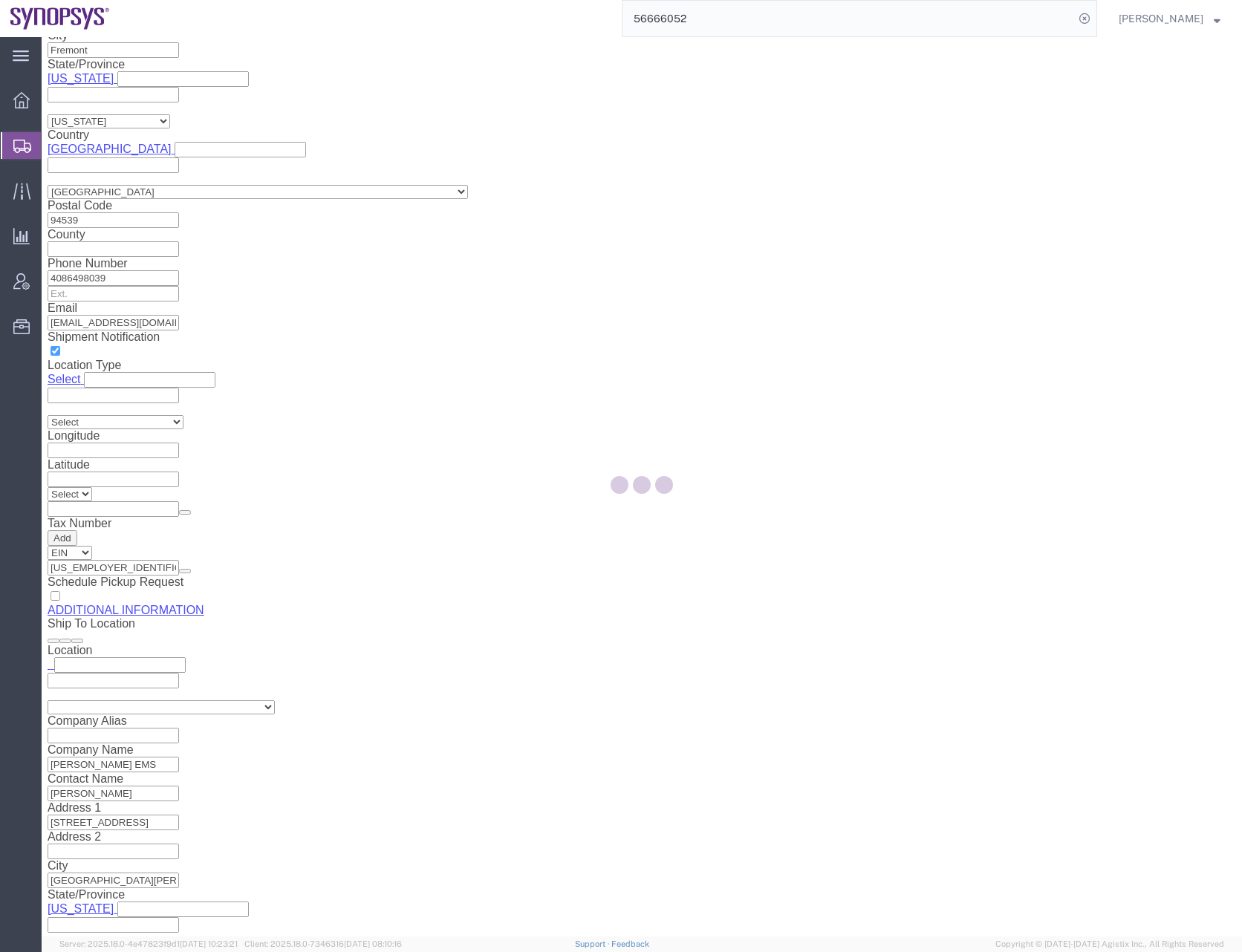
type input "Synopsys Headquarters USSV"
type input "675 Almanor Ave"
select select "US"
type input "[PERSON_NAME]"
type input "0016505845000"
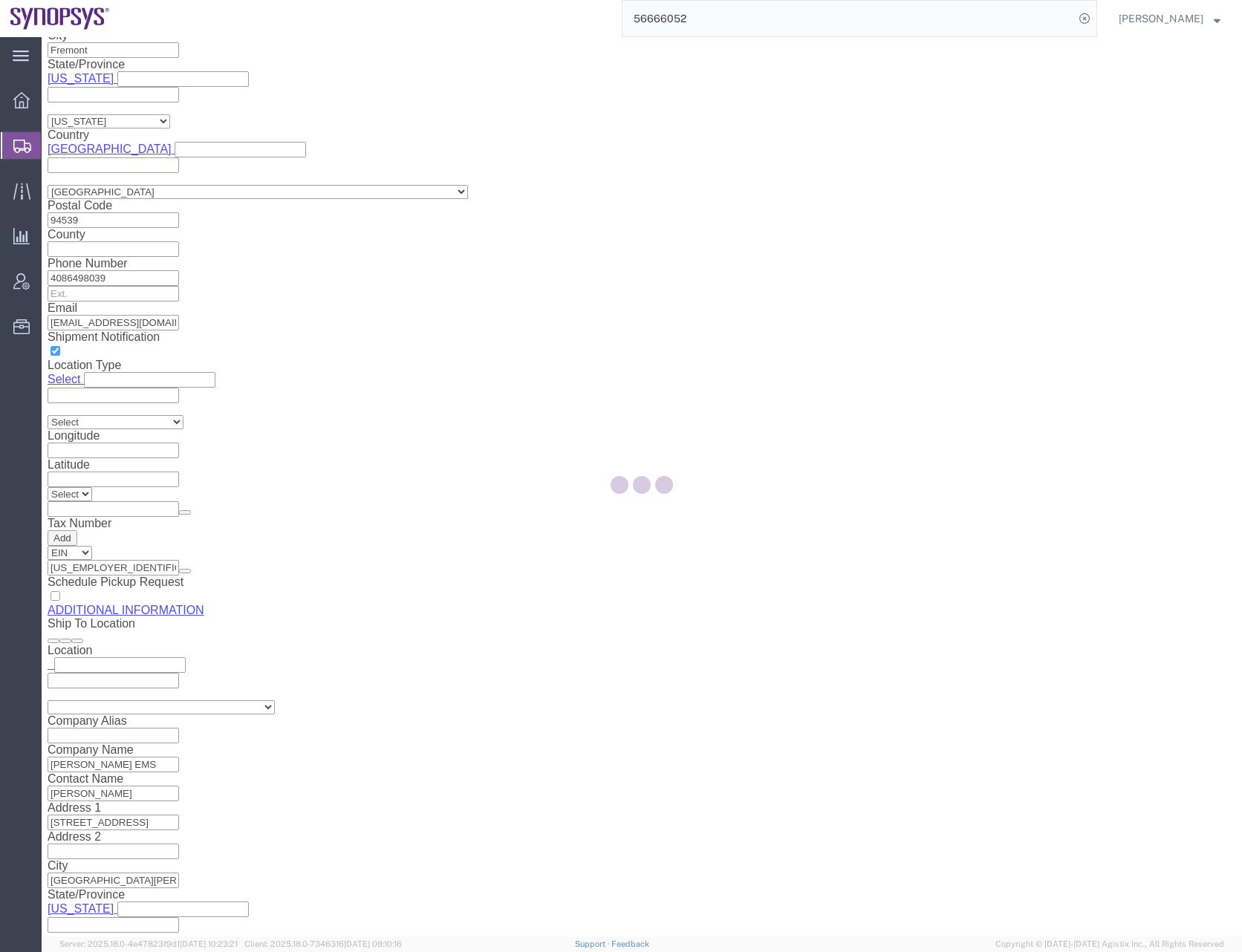
type input "Sunnyvale"
type input "94085"
type input "56-1546236"
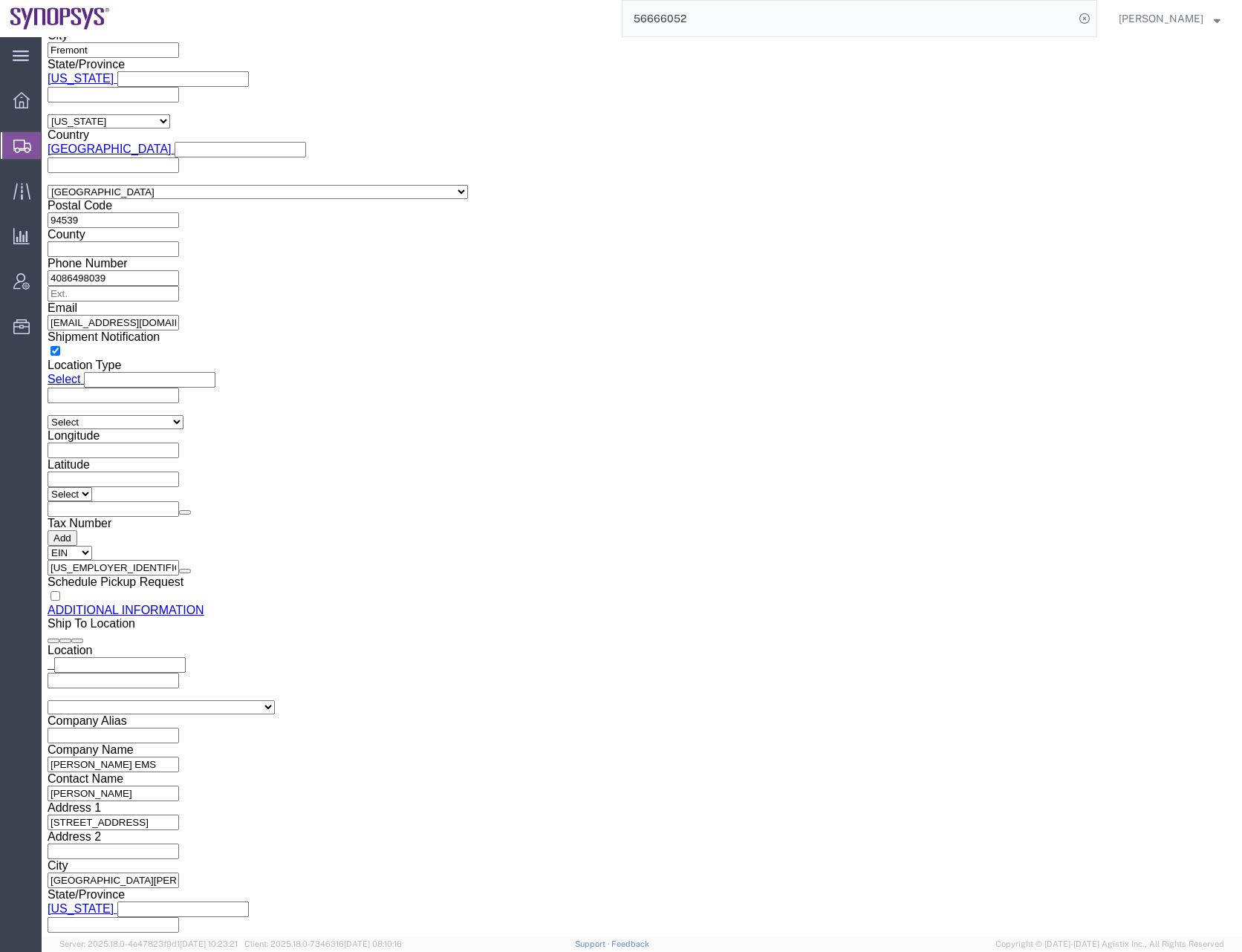
select select "CA"
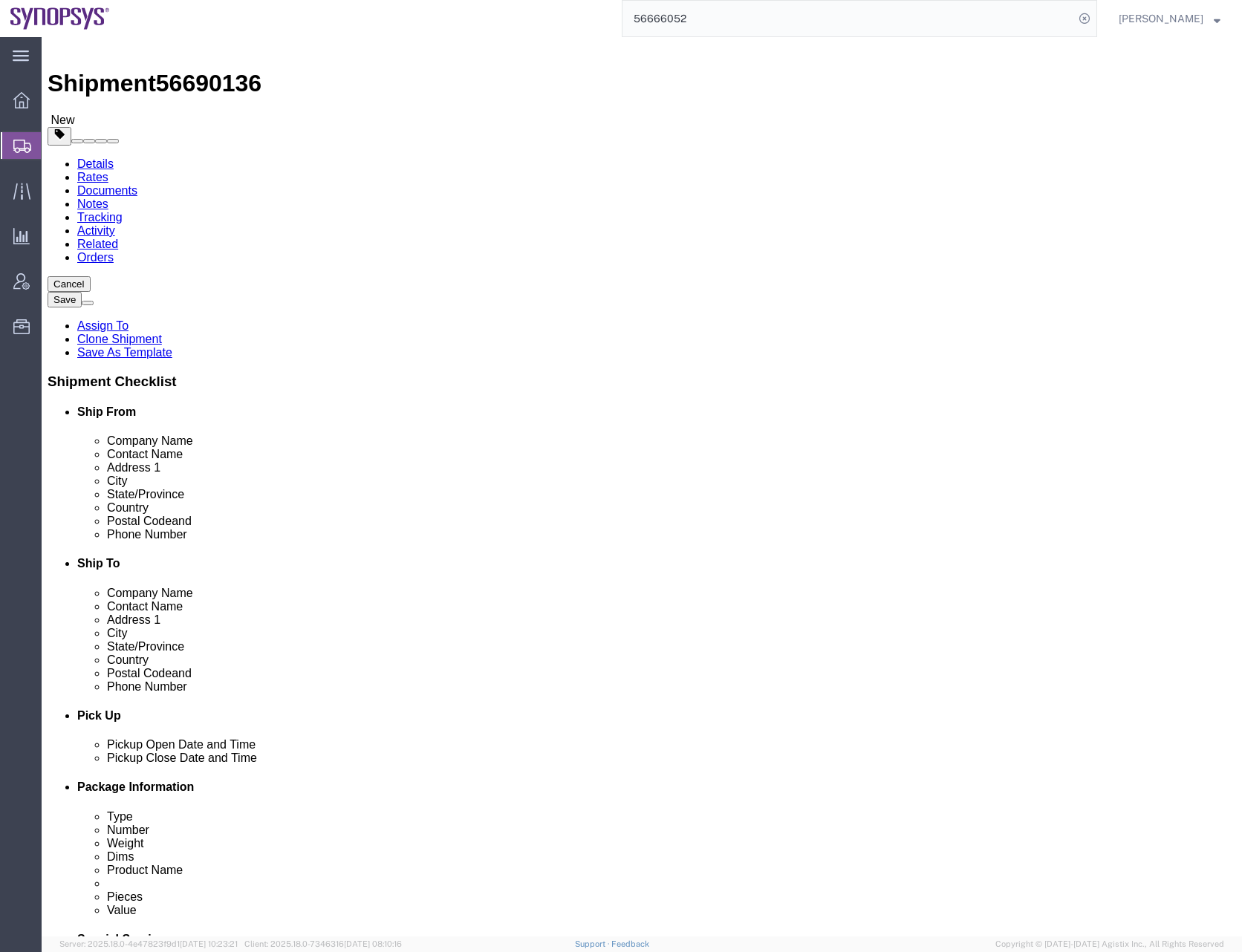
scroll to position [0, 0]
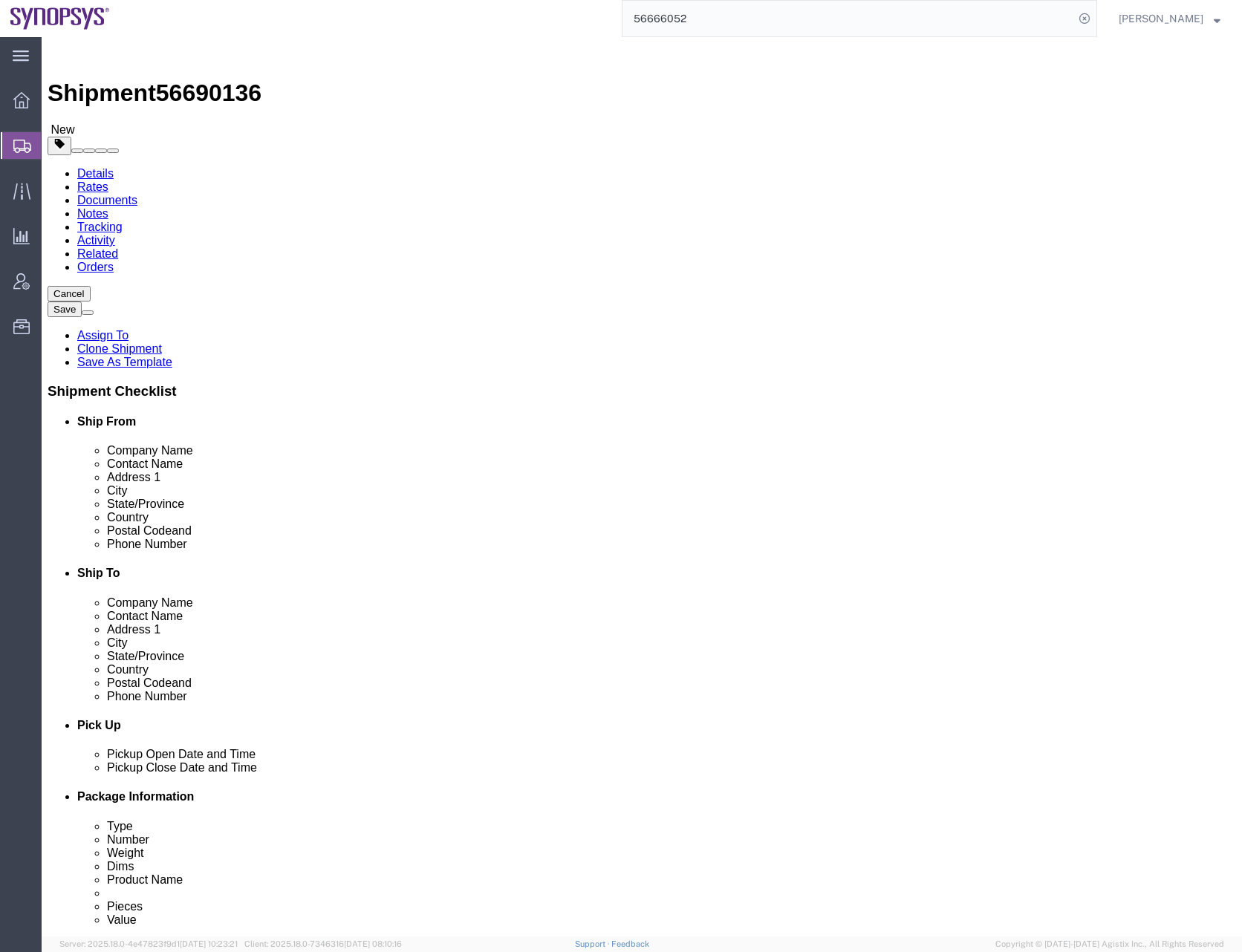
click button "Save"
click div "Cancel Save Assign To Clone Shipment Save As Template Shipment Checklist Ship F…"
click link "Documents"
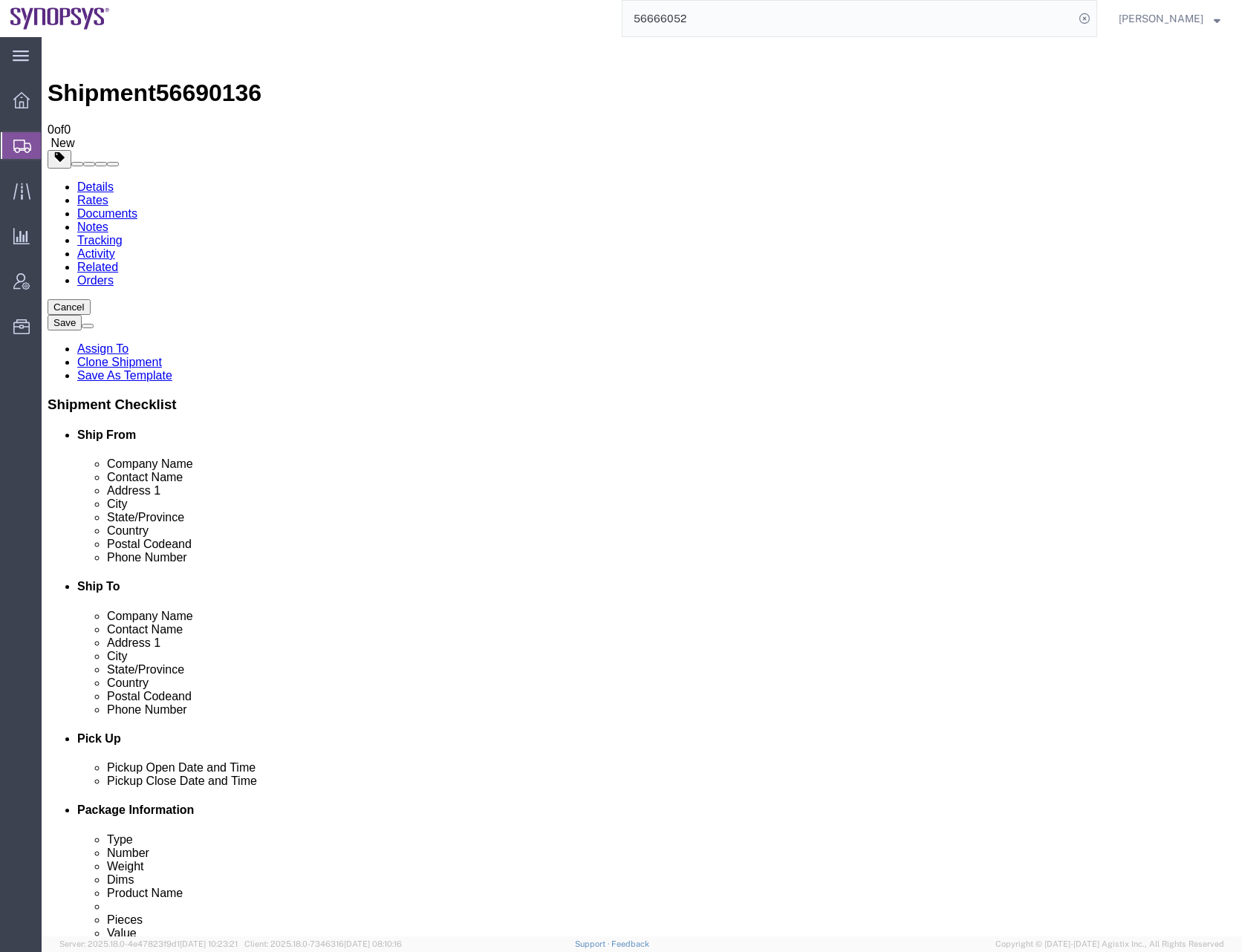
checkbox input "false"
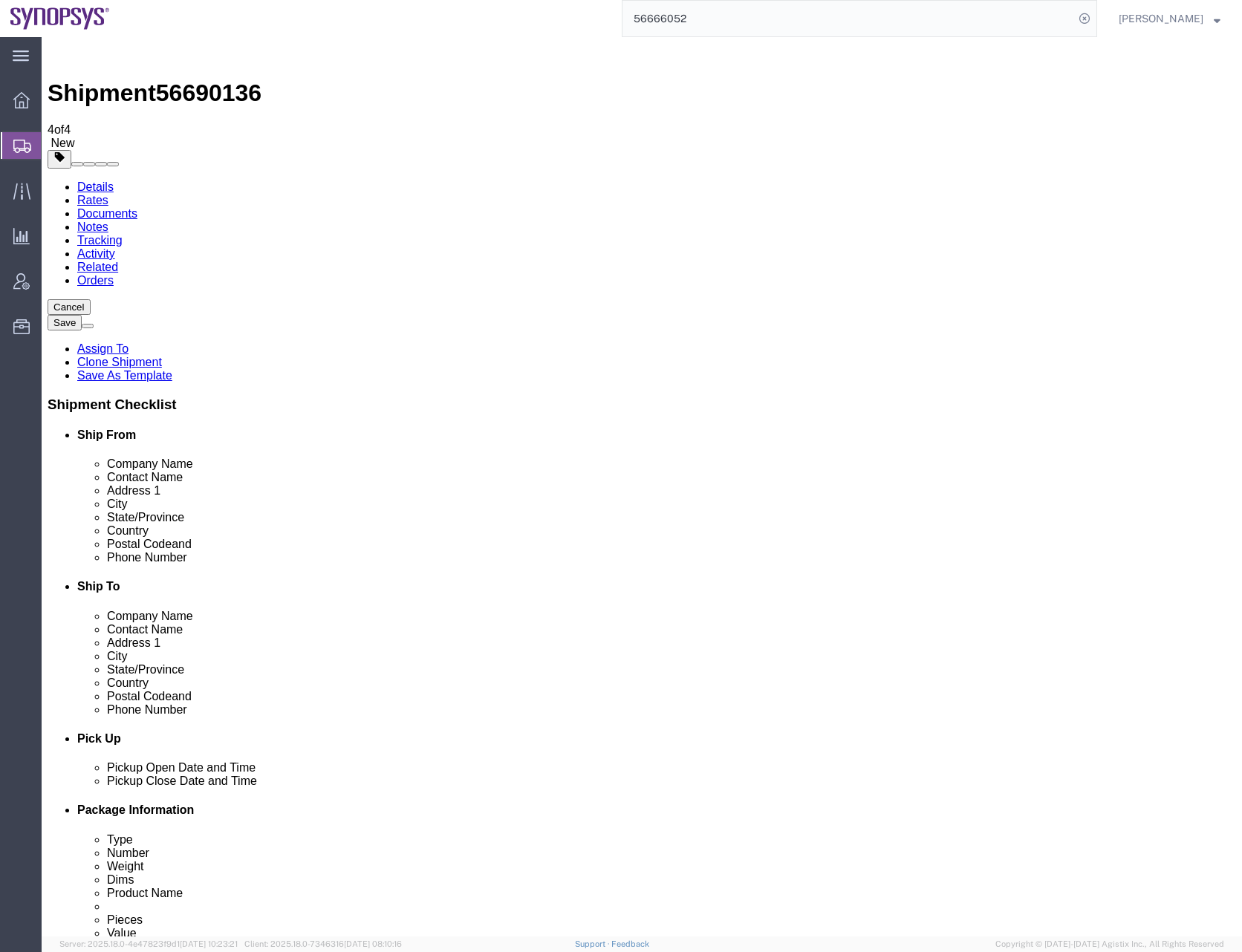
click at [97, 181] on link "Details" at bounding box center [95, 187] width 37 height 13
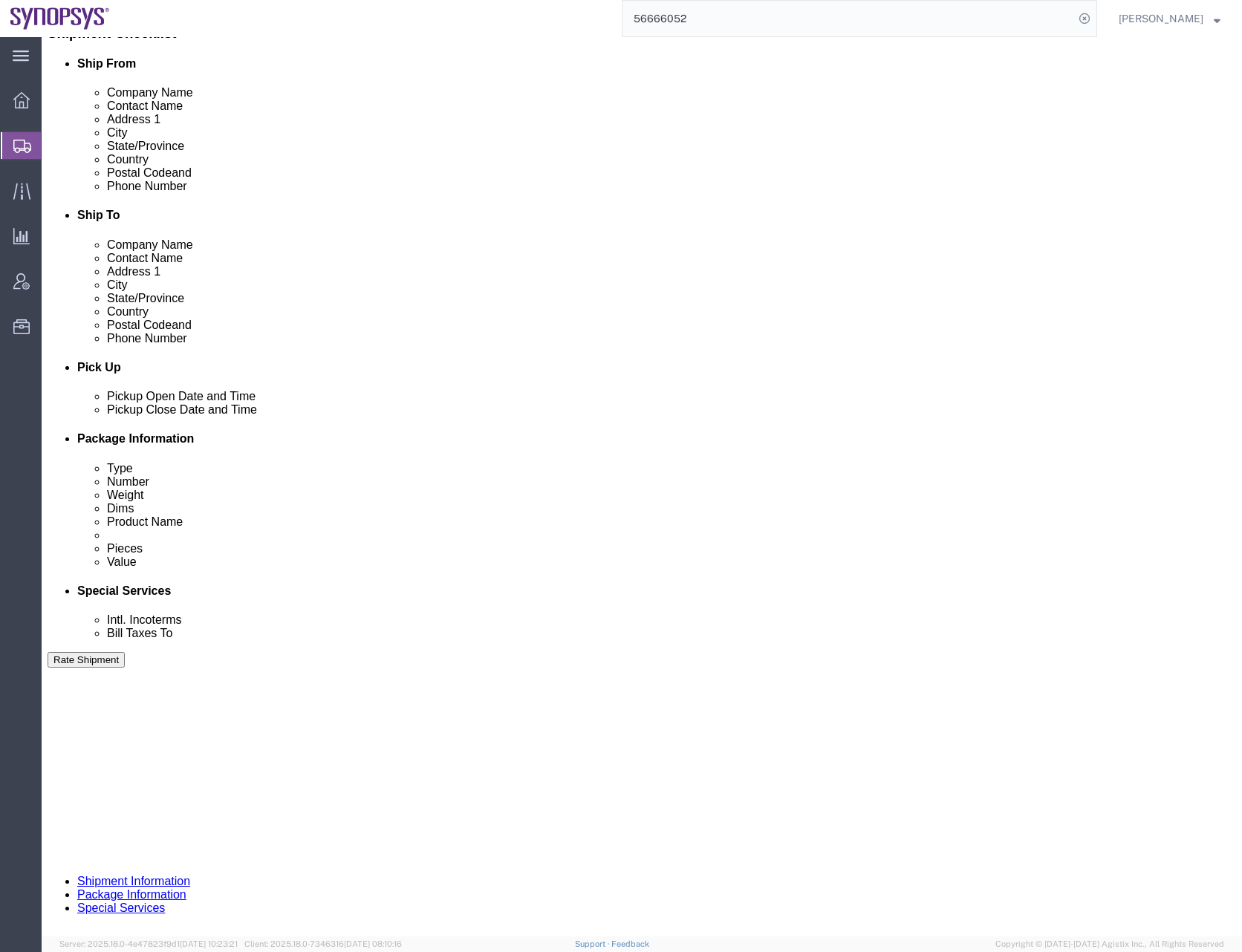
scroll to position [378, 0]
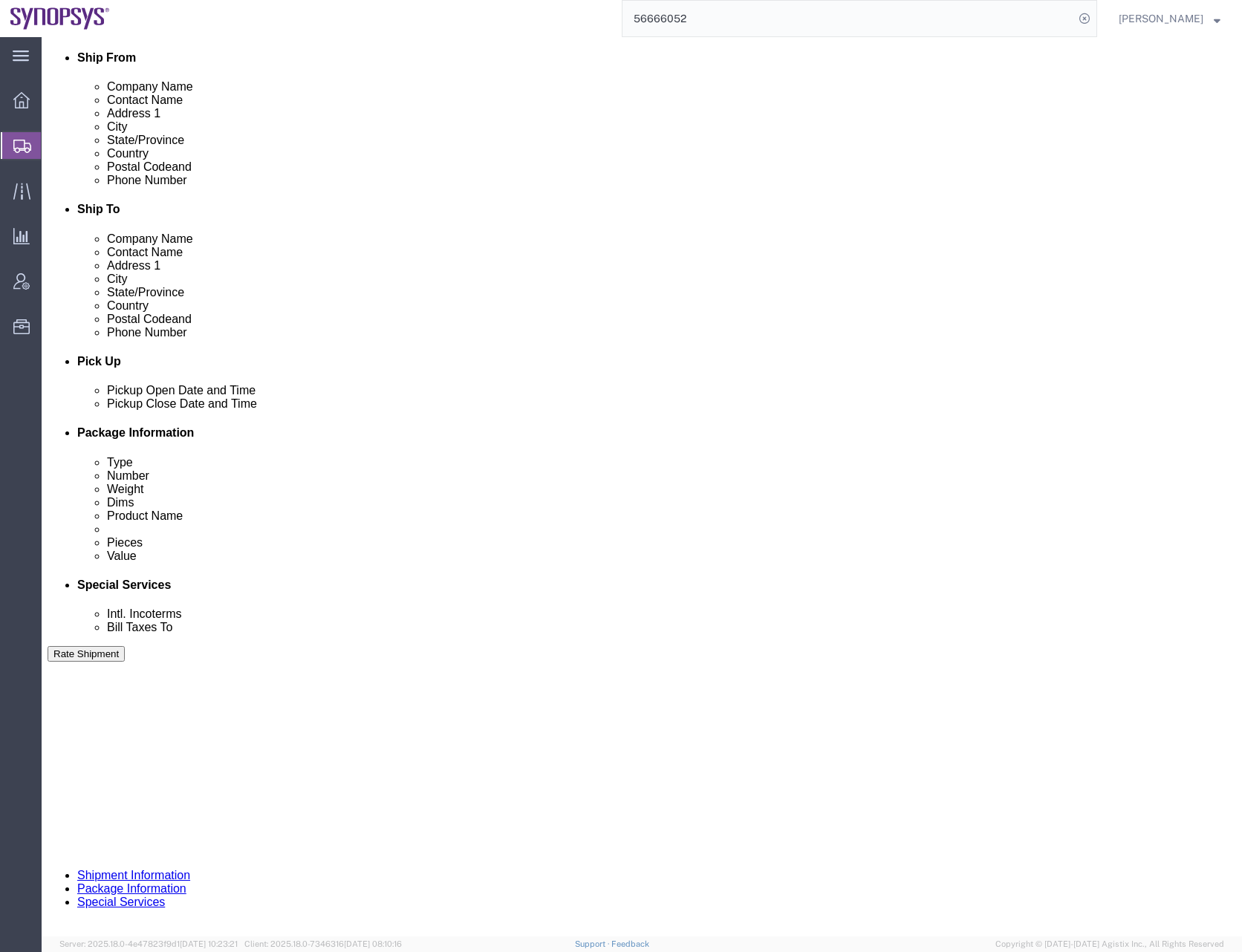
click button "Rate Shipment"
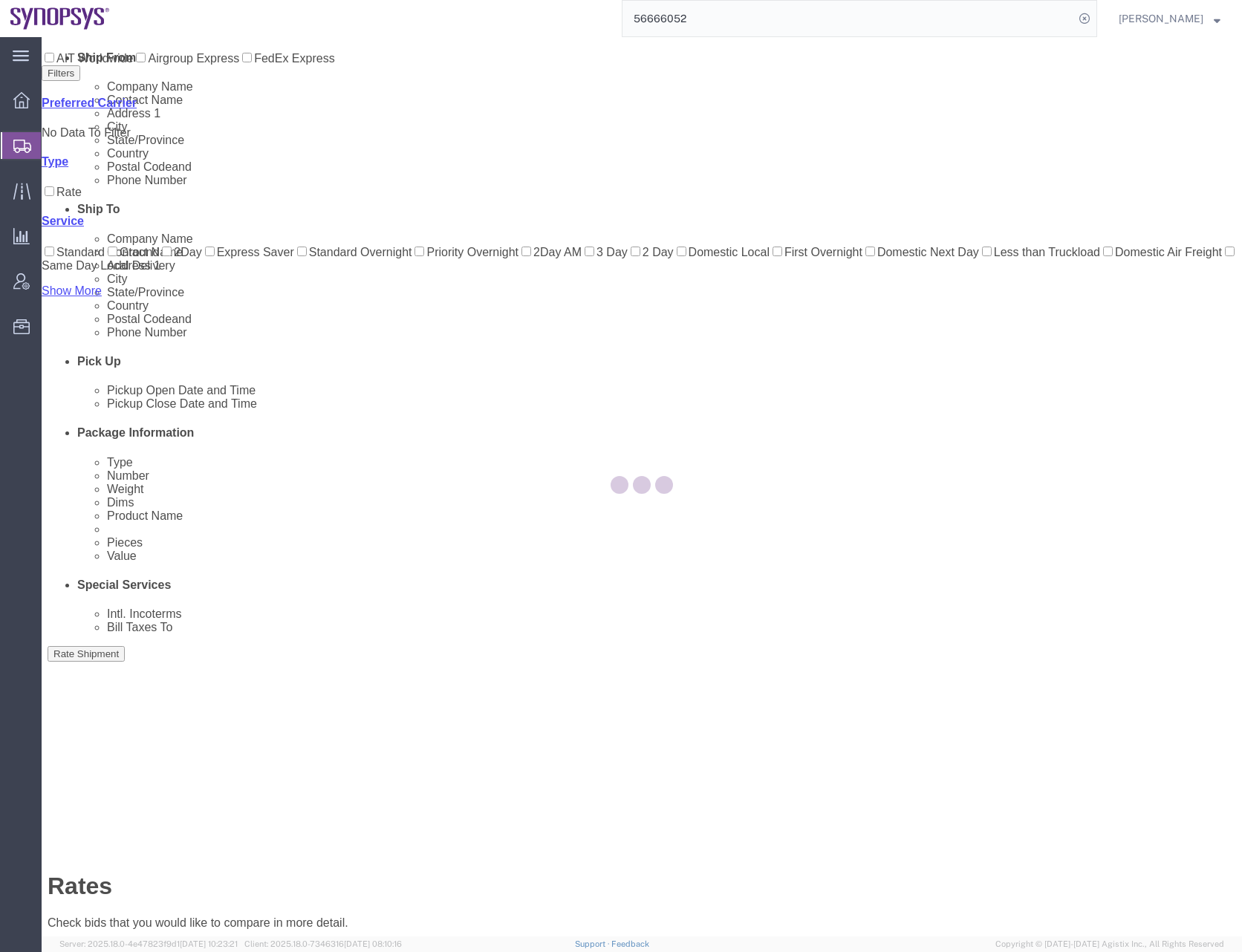
scroll to position [0, 0]
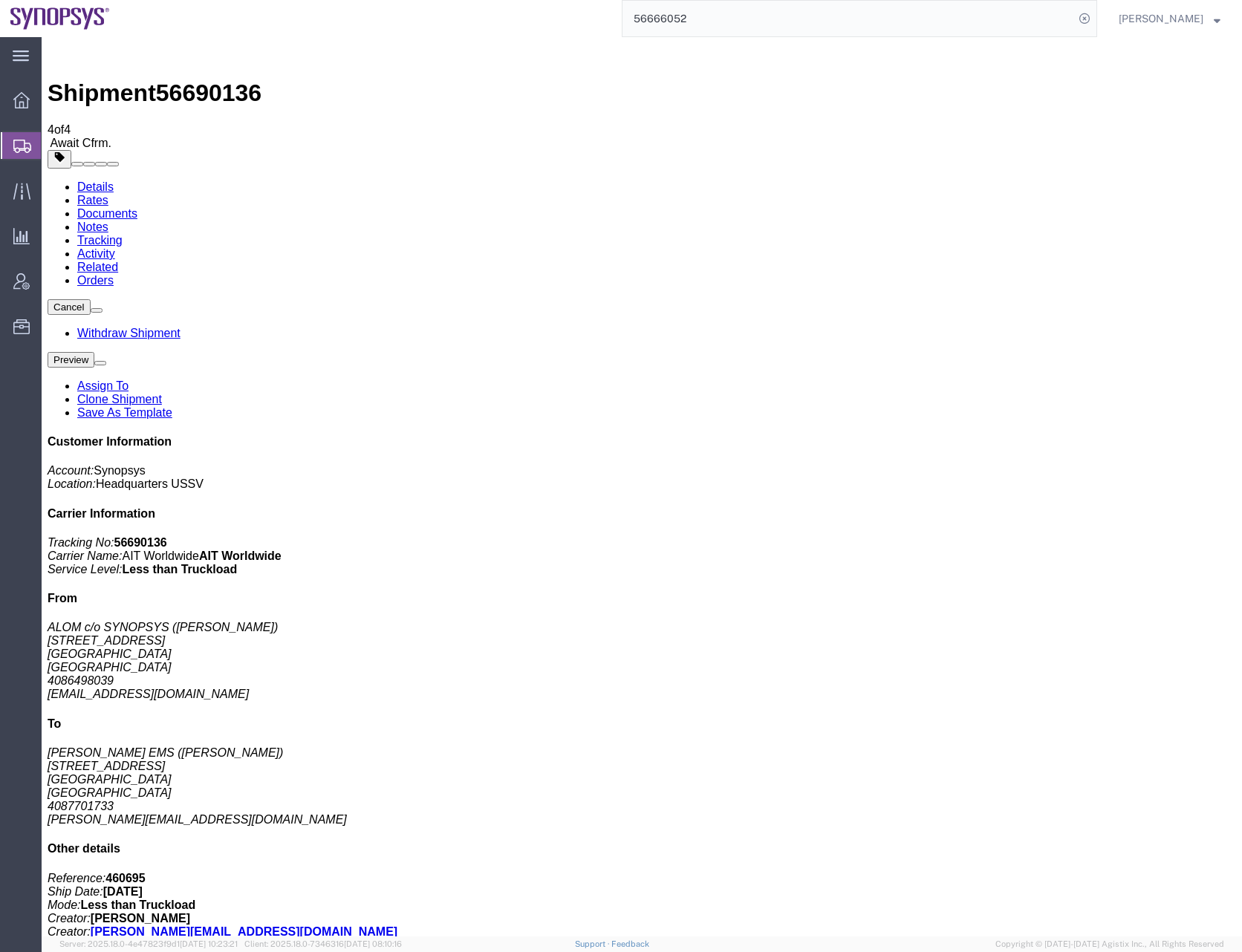
checkbox input "false"
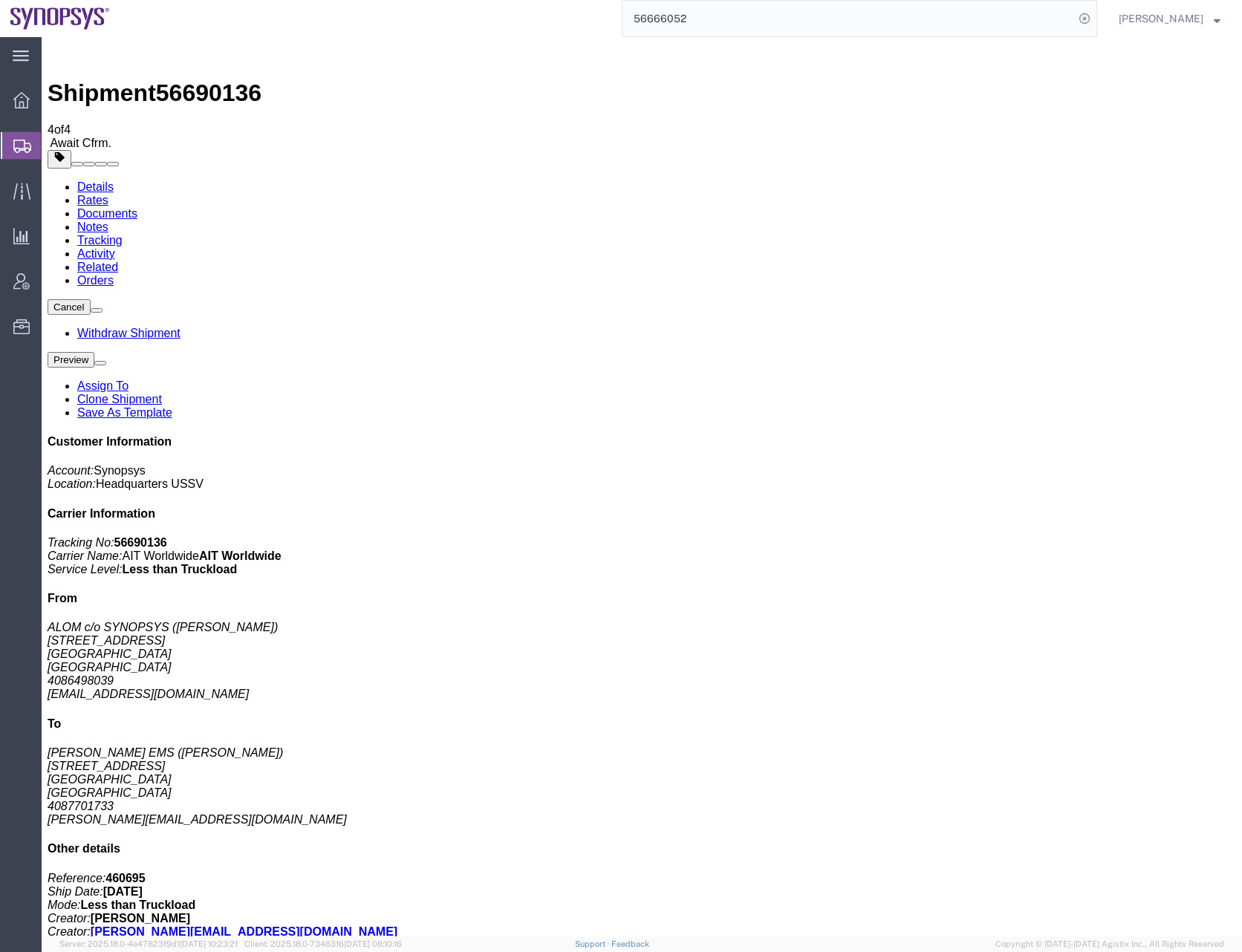
click at [707, 18] on input "56666052" at bounding box center [848, 18] width 452 height 36
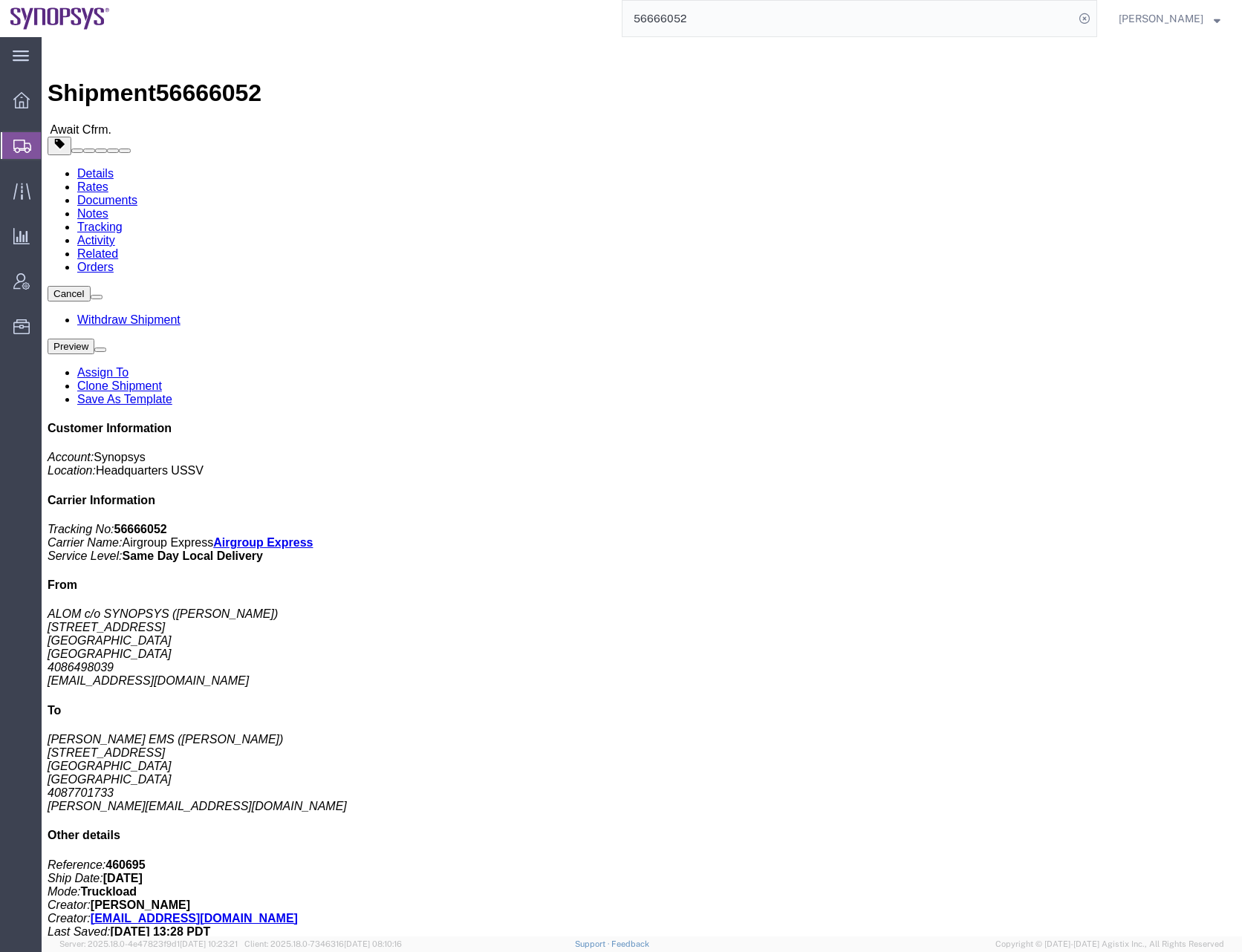
click button "Cancel"
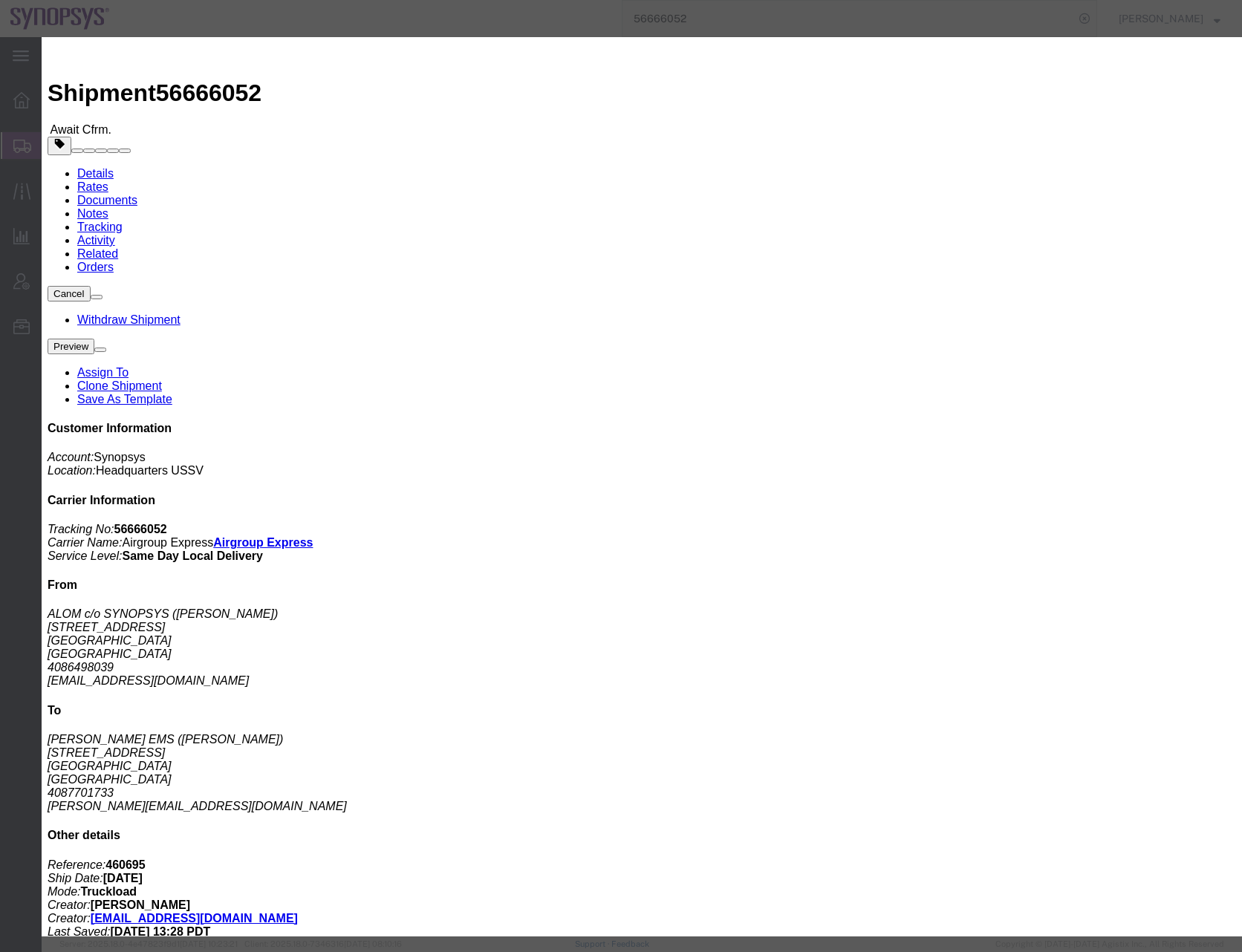
click button "Yes"
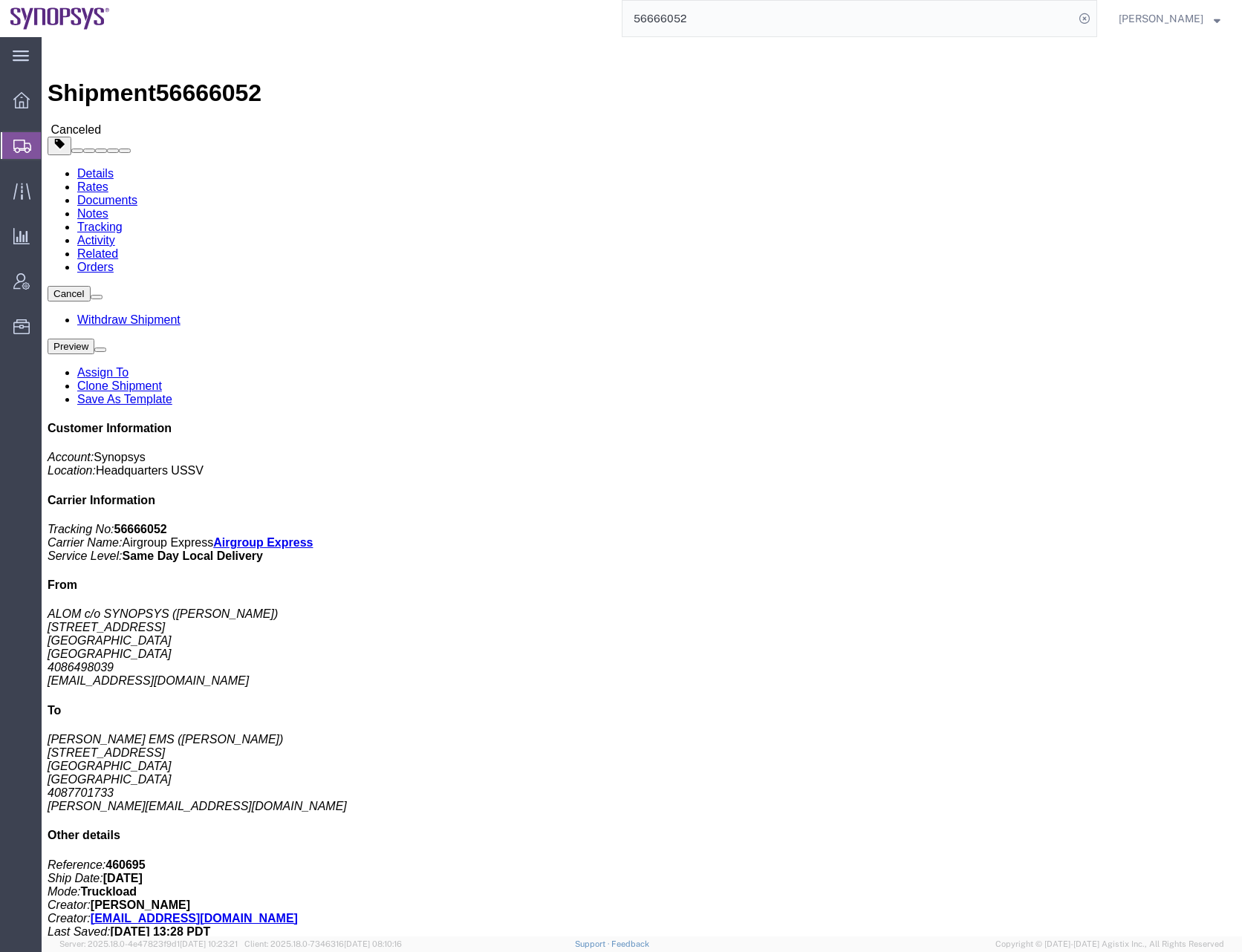
drag, startPoint x: 27, startPoint y: 144, endPoint x: 3, endPoint y: 151, distance: 25.0
click at [27, 144] on icon at bounding box center [22, 146] width 17 height 14
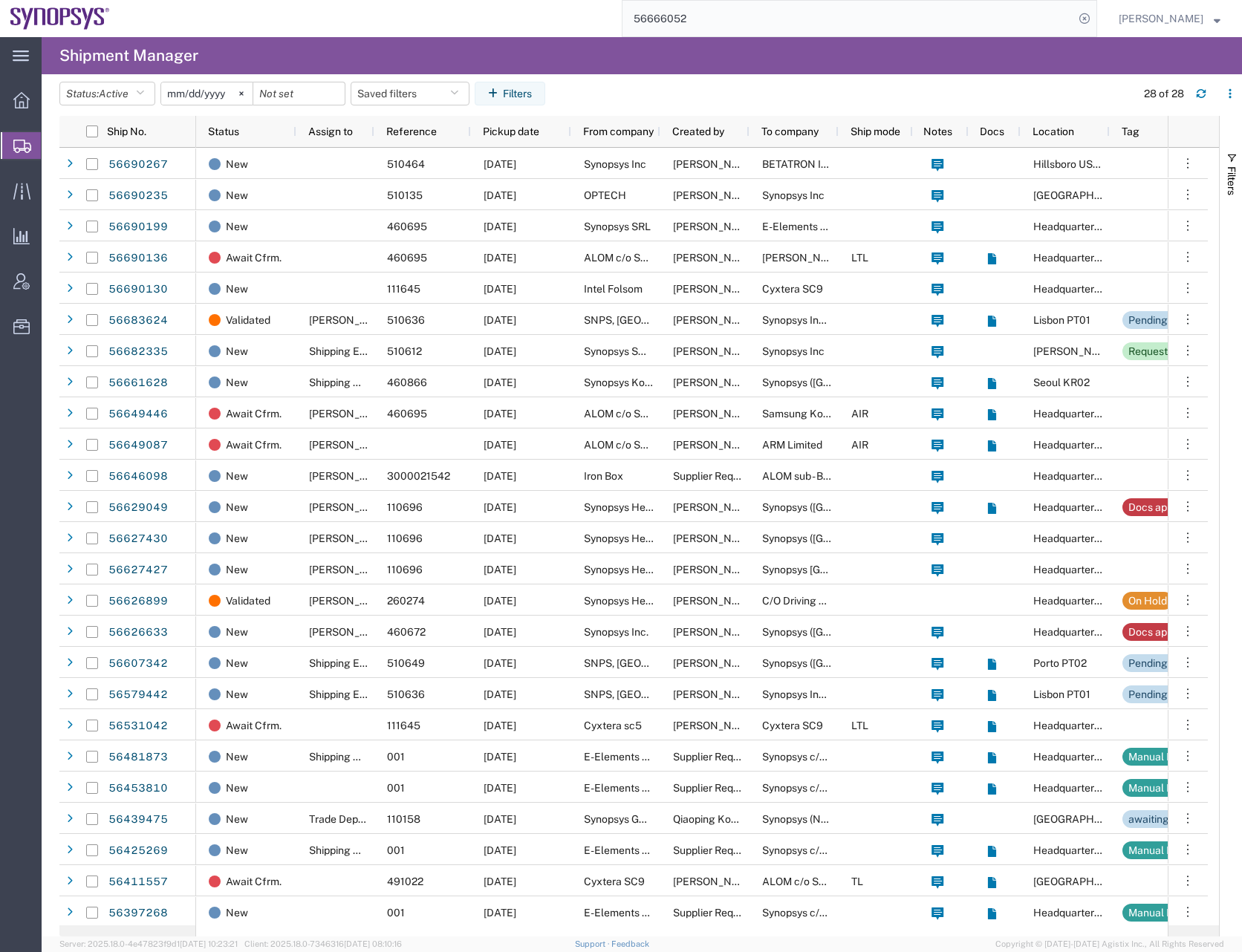
click at [0, 0] on span "Create Shipment" at bounding box center [0, 0] width 0 height 0
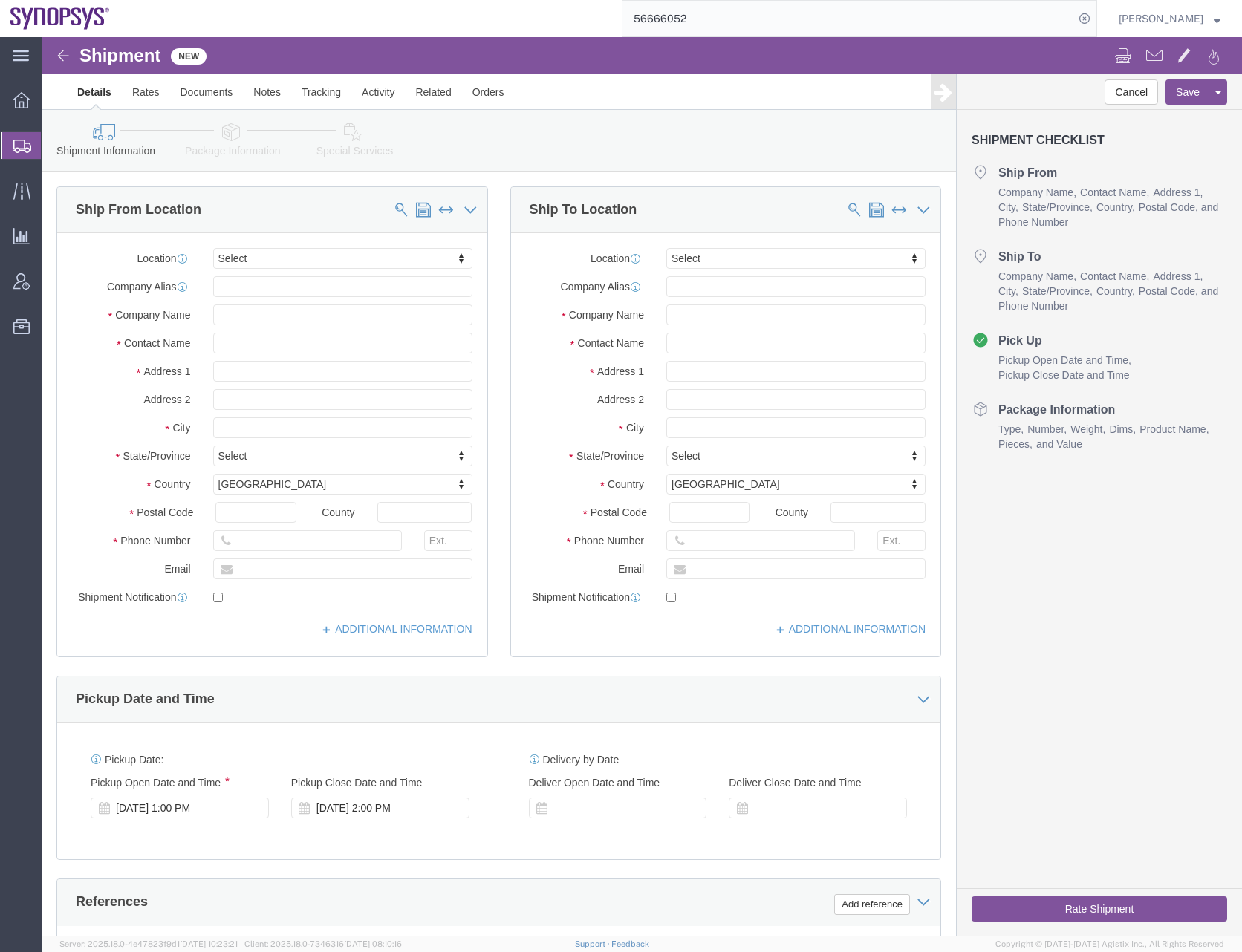
select select
type input "us0"
select select "65511"
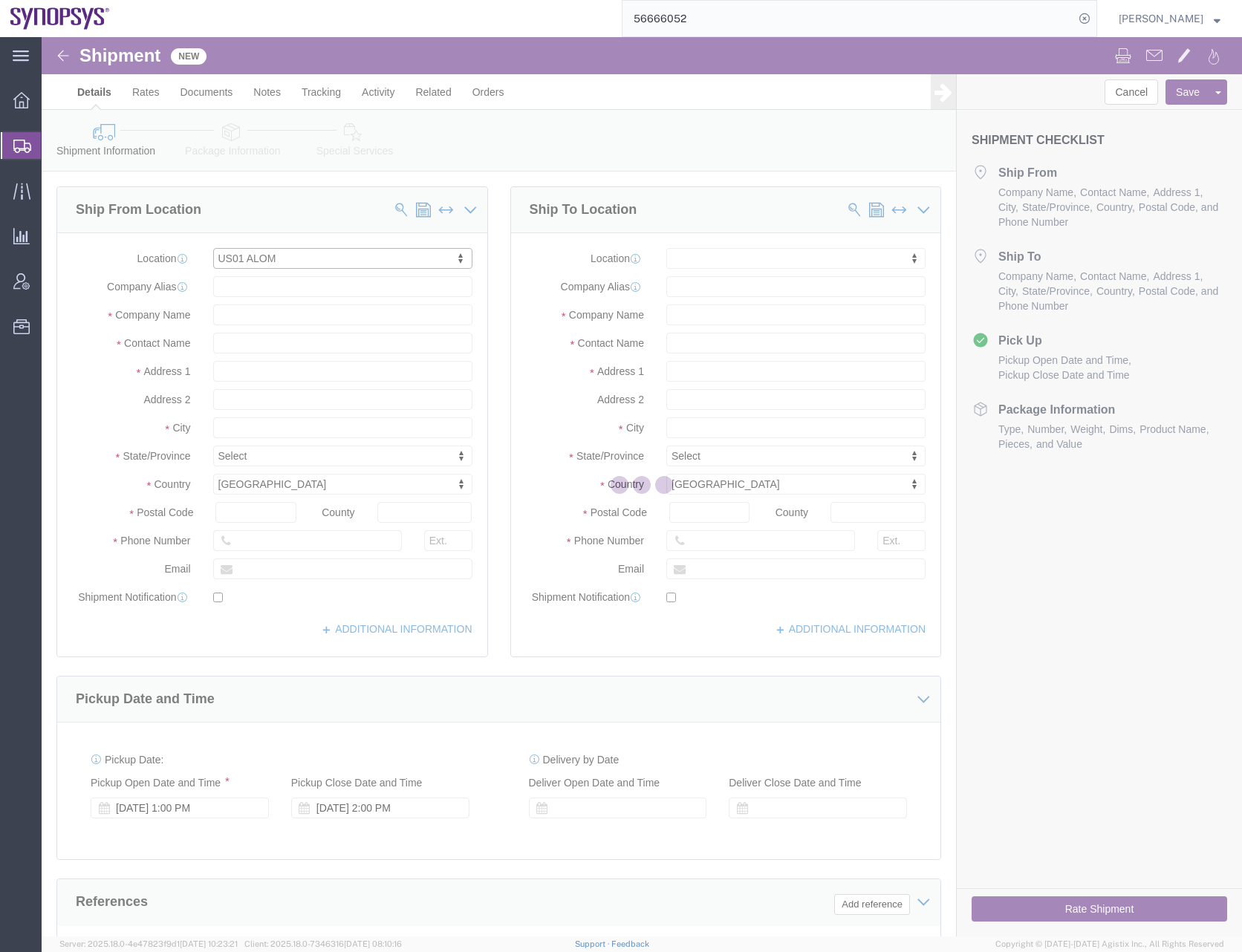
select select "CA"
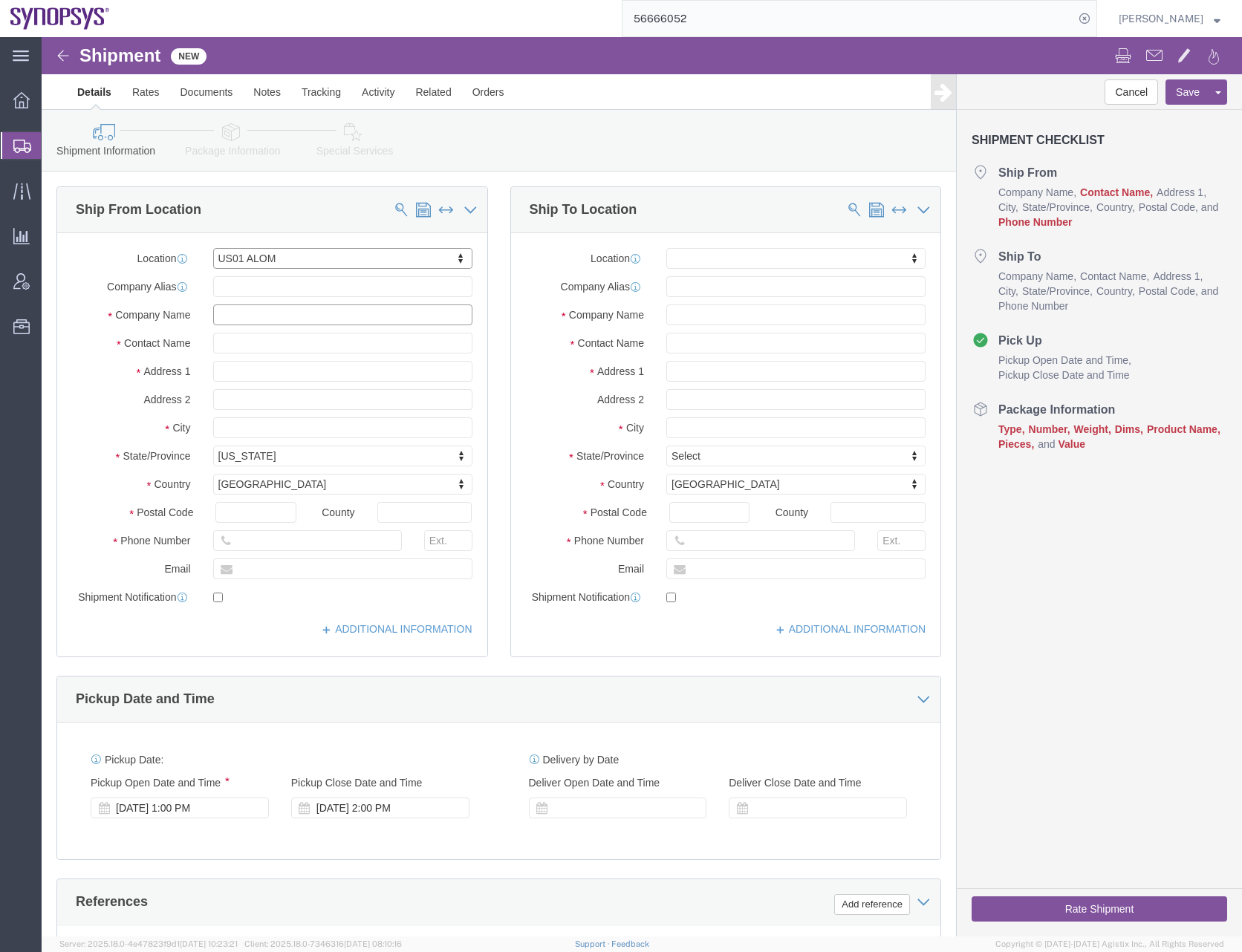
click input "text"
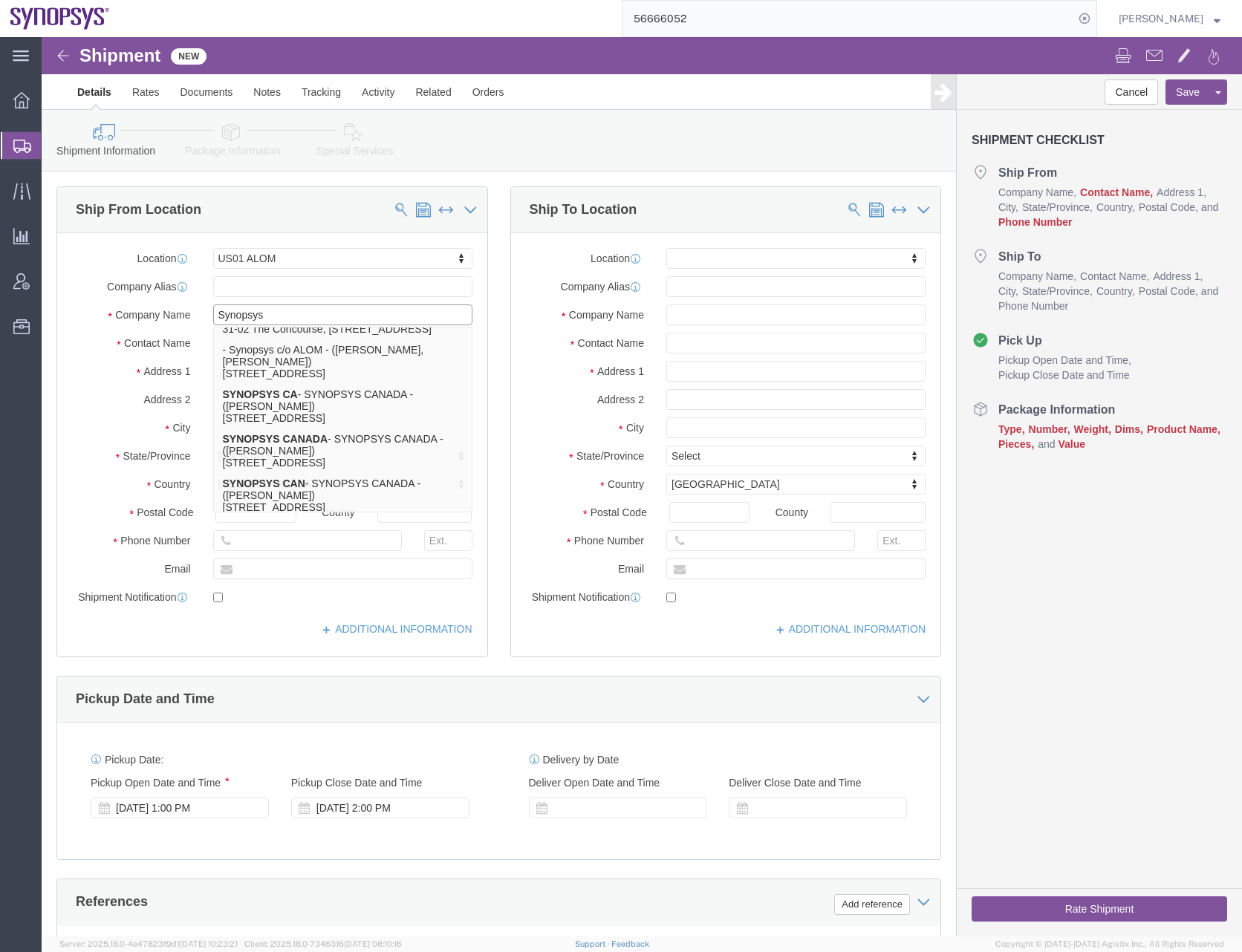
scroll to position [371, 0]
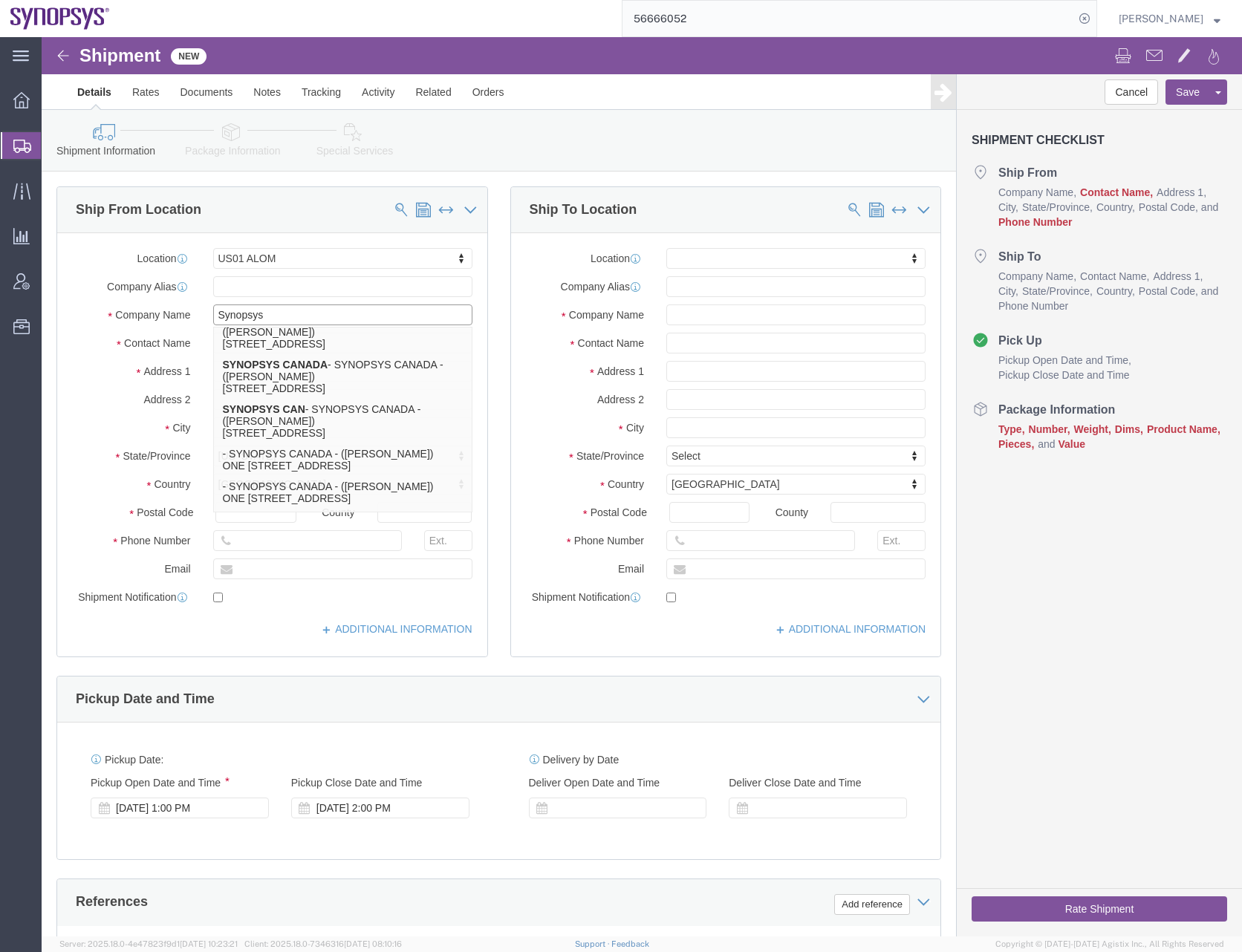
type input "Synopsys"
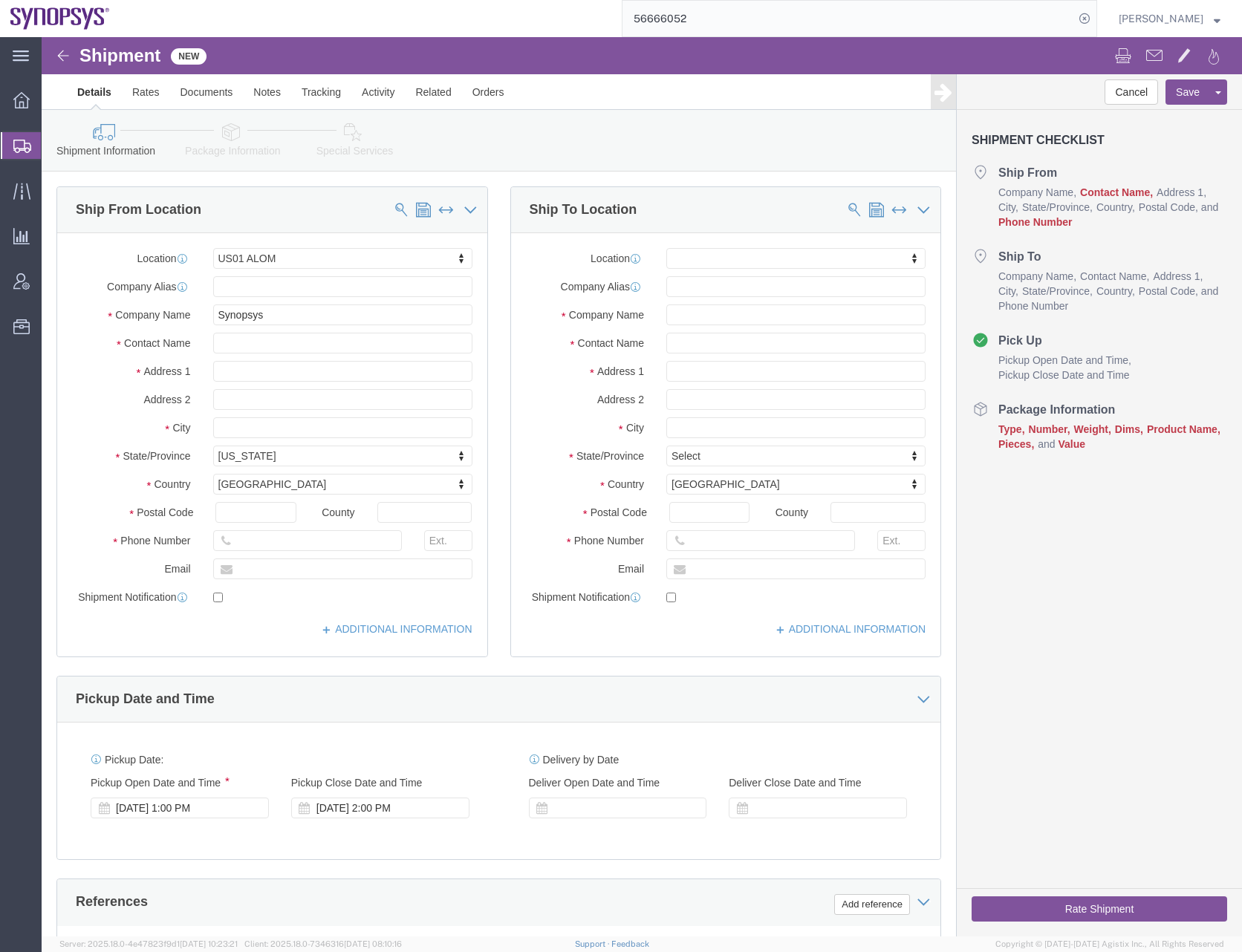
click div "Ship From Location"
click input "text"
type input "Ni"
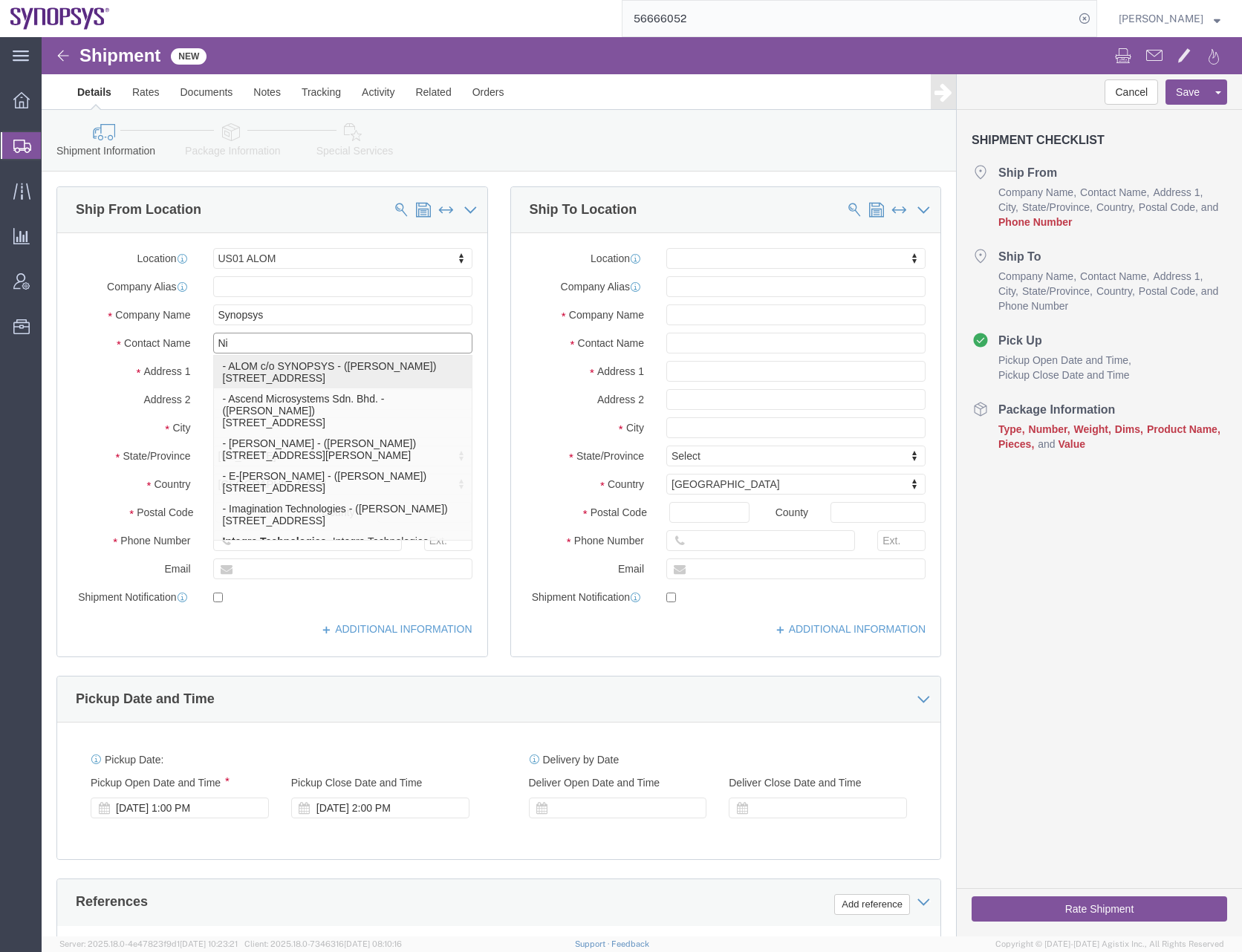
click p "- ALOM c/o SYNOPSYS - (Nirali Trivedi) 48105 Warm Springs Blvd., Fremont, CA, 9…"
select select
select select "CA"
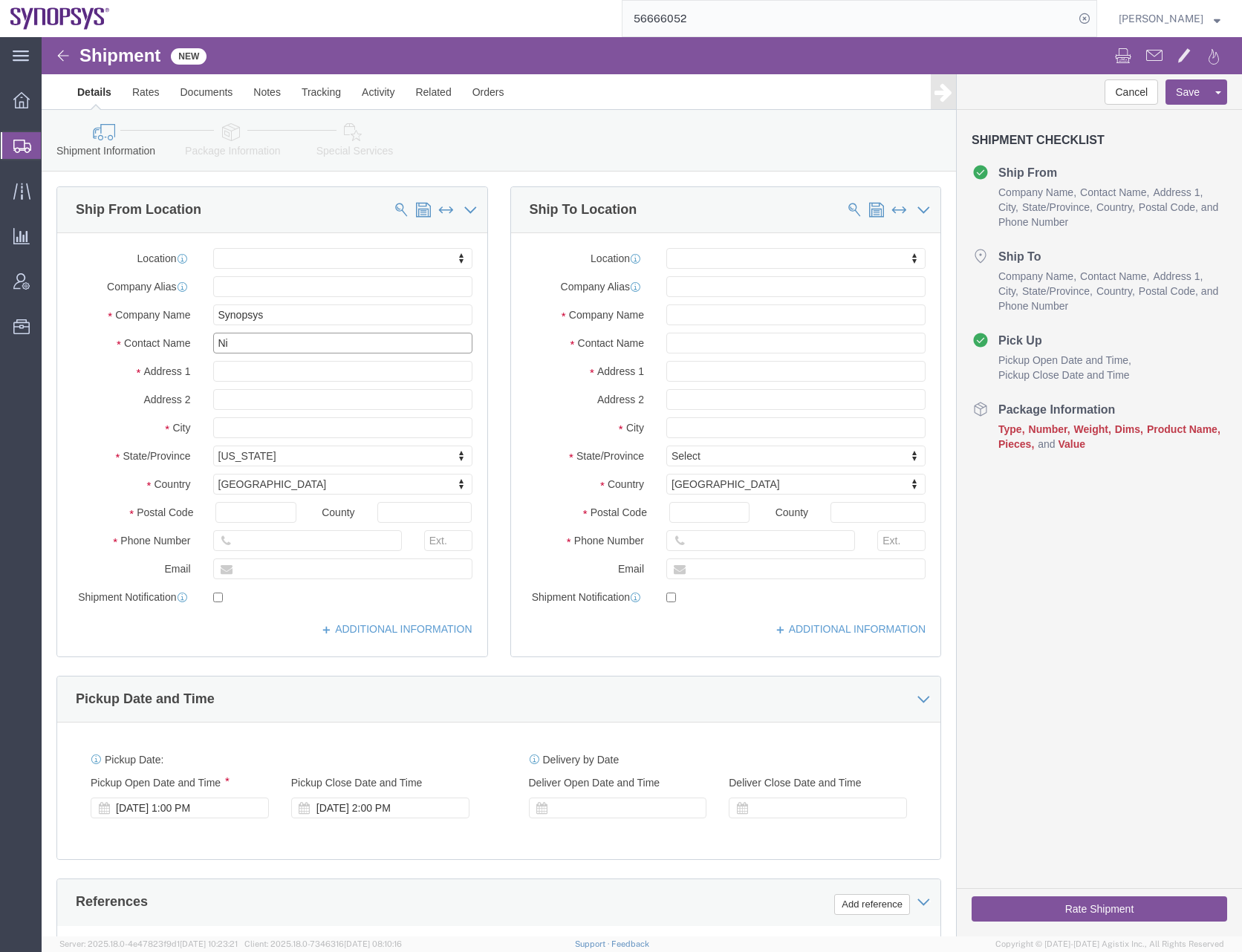
type input "[PERSON_NAME]"
click input "text"
type input "AIRGROUP"
drag, startPoint x: 709, startPoint y: 237, endPoint x: 599, endPoint y: 253, distance: 111.2
click div "Location My Profile Location Aachen DE04 Agrate Brianza IT01 Aschheim DE02 Atla…"
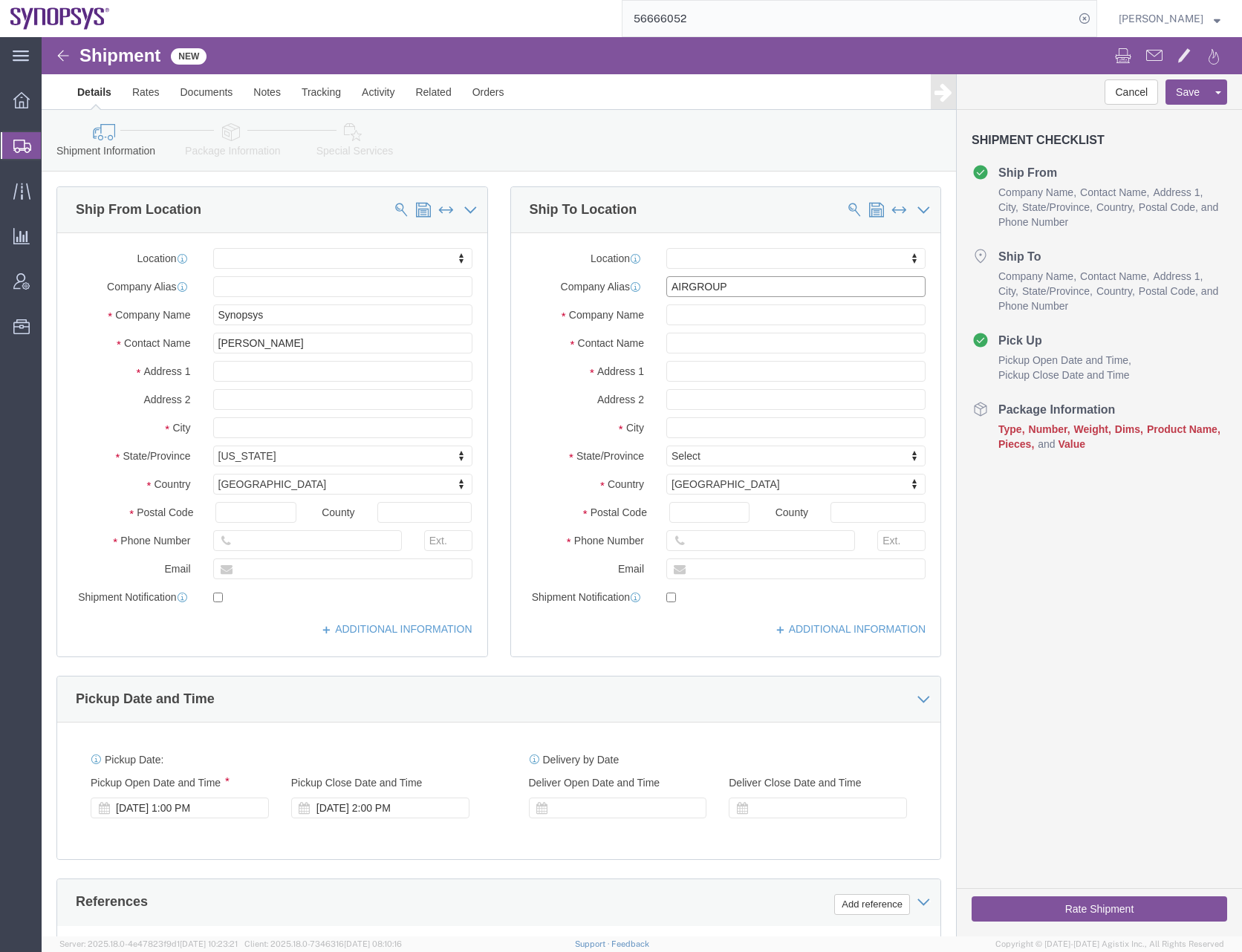
drag, startPoint x: 680, startPoint y: 248, endPoint x: 566, endPoint y: 261, distance: 114.7
click div "Location My Profile Location Aachen DE04 Agrate Brianza IT01 Aschheim DE02 Atla…"
type input "AIRGROUP"
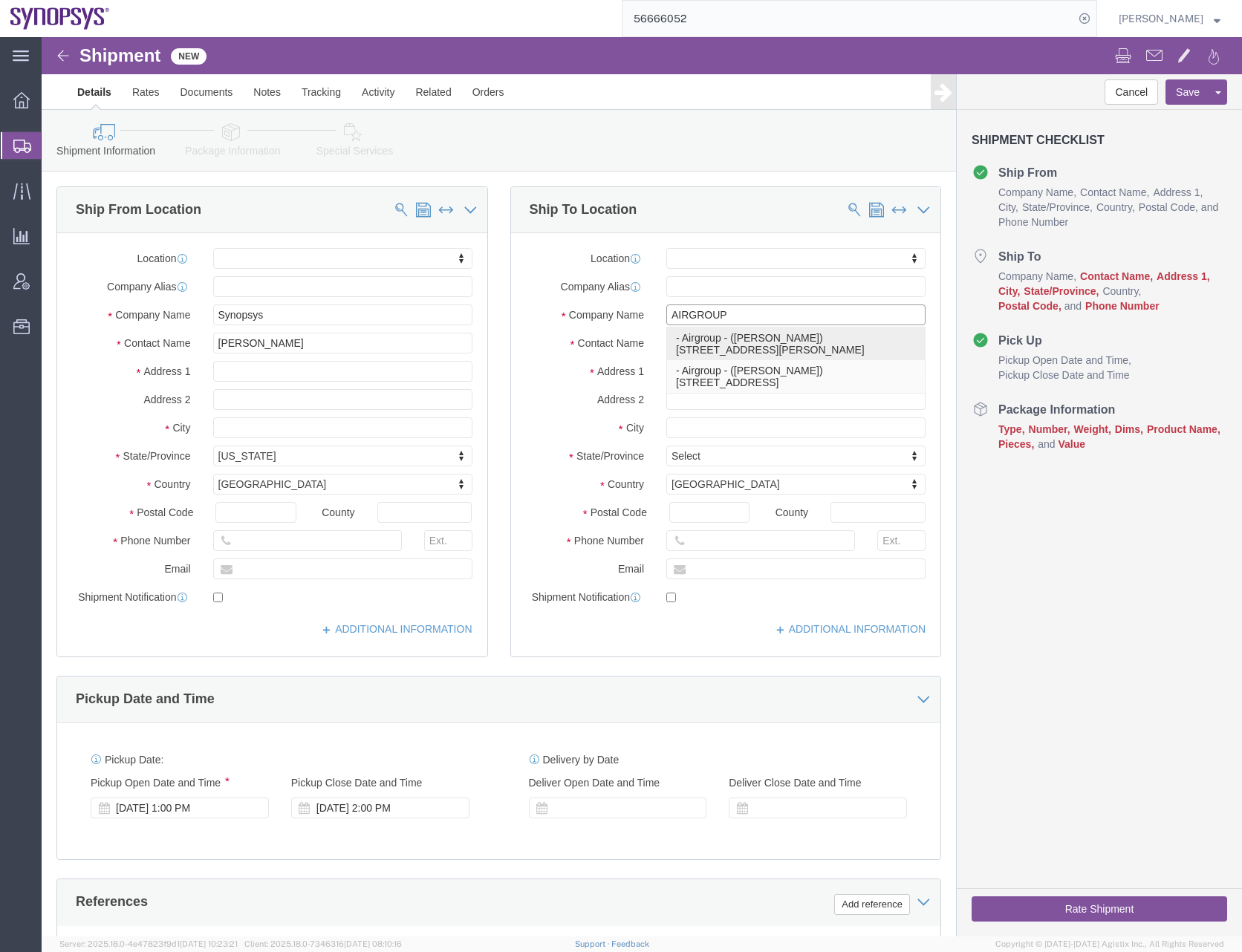
click p "- Airgroup - (Warren Budenbender) 1935 Lundy Avenue, San Jose, CA, 95131, US"
select select "CA"
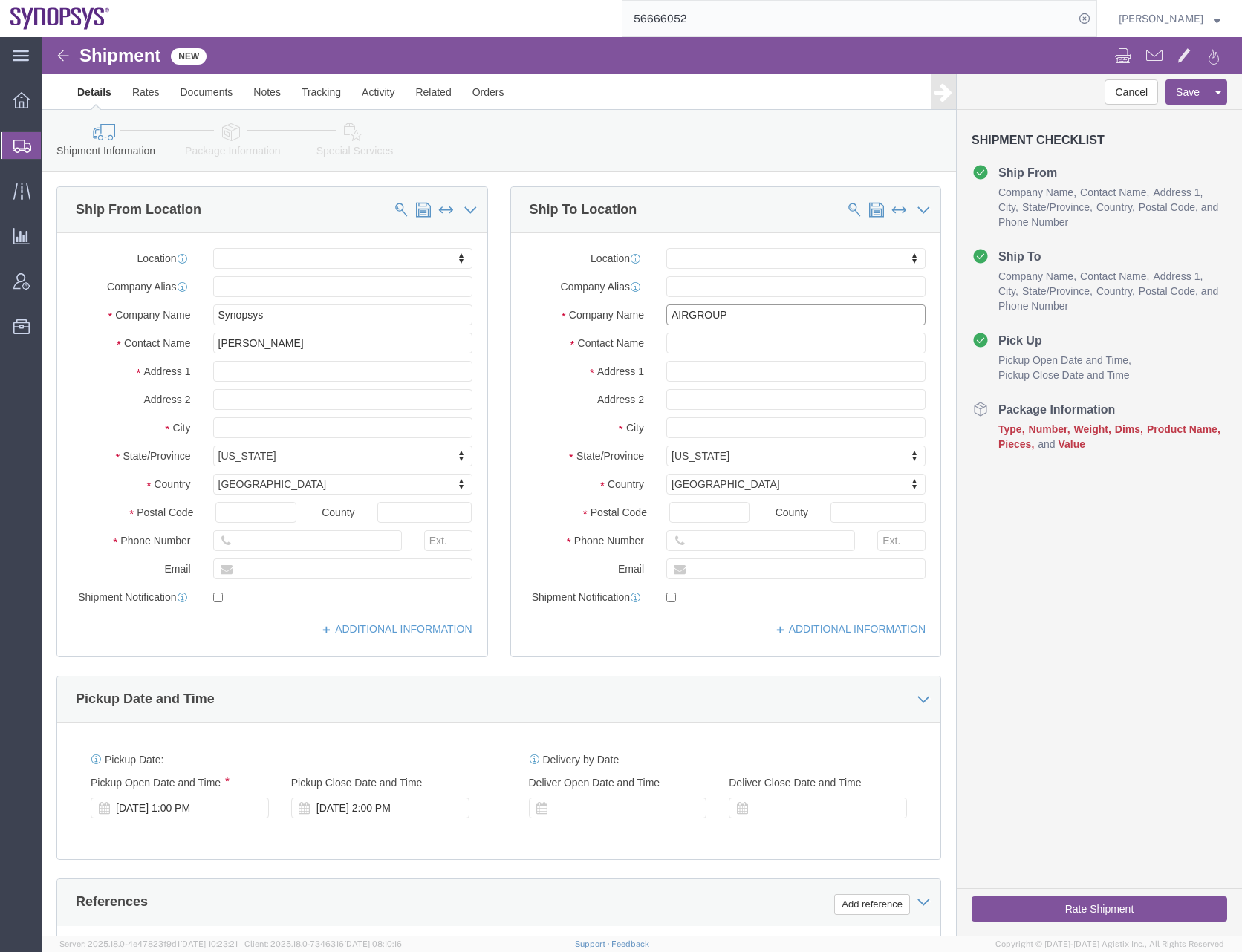
type input "Airgroup"
click input "text"
type input "[EMAIL_ADDRESS][DOMAIN_NAME]"
click div "Cancel Save Assign To Save As Template Shipment Checklist Ship From Company Nam…"
click div "Sep 02 2025 1:00 PM"
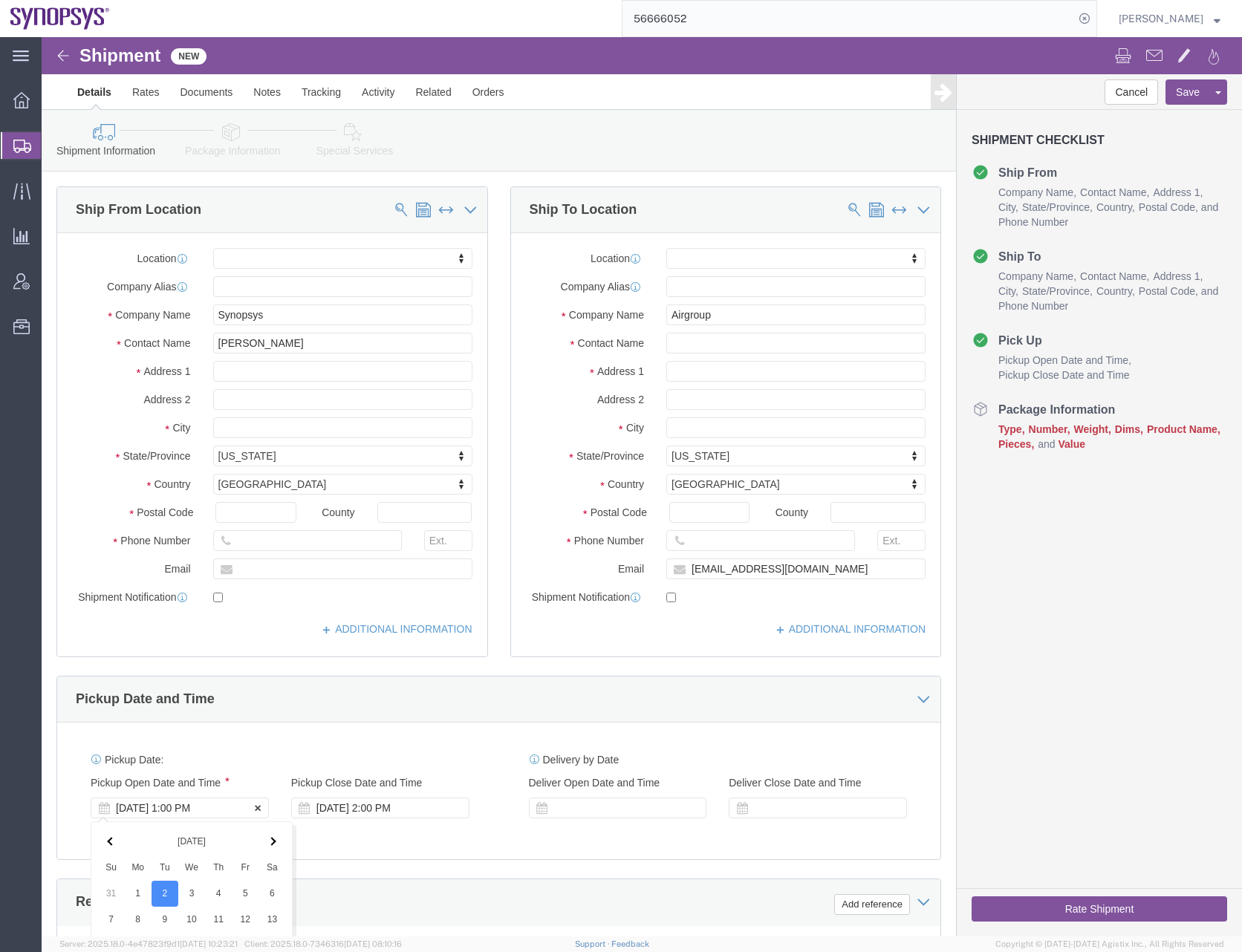
scroll to position [378, 0]
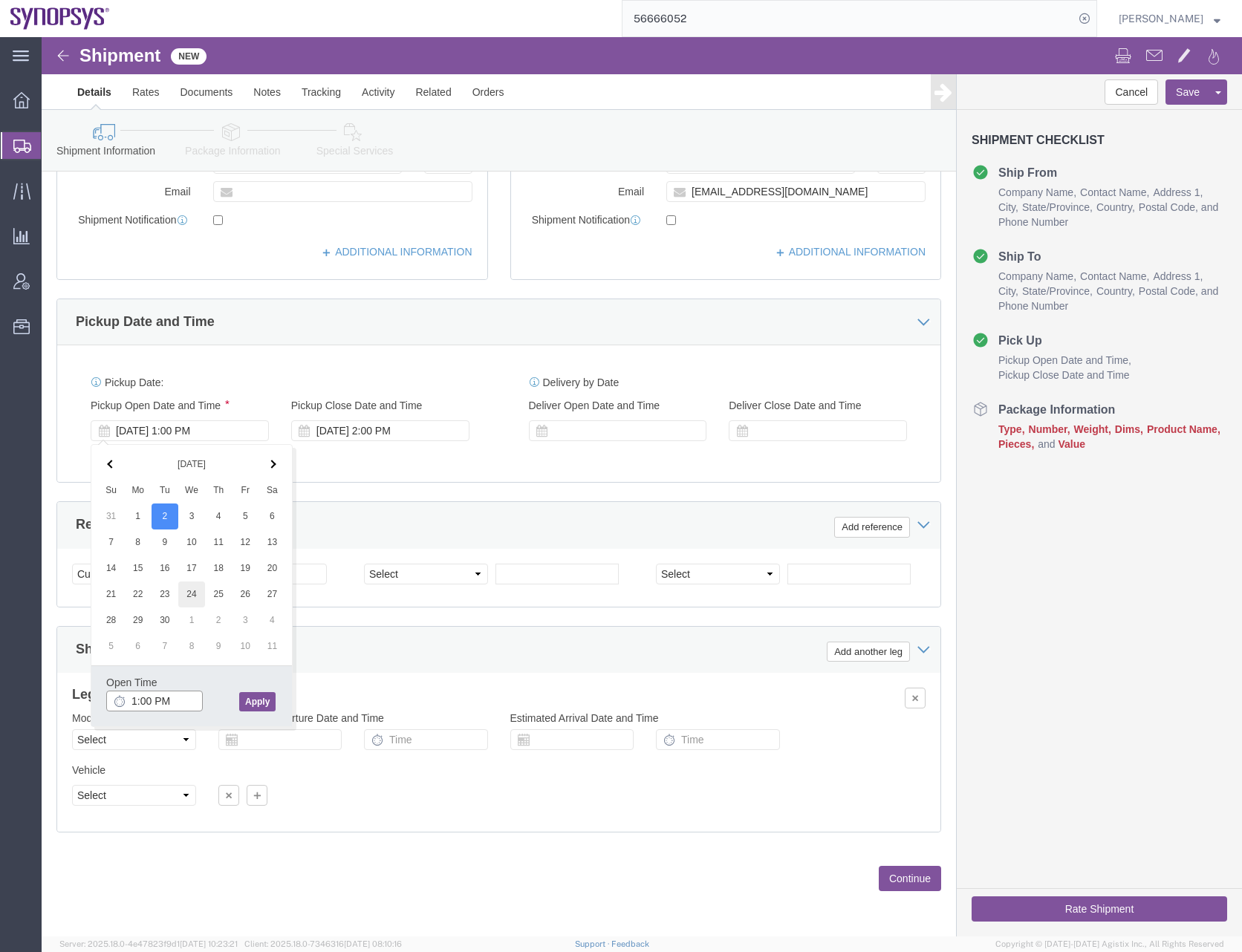
type input "3:00 PM"
click button "Apply"
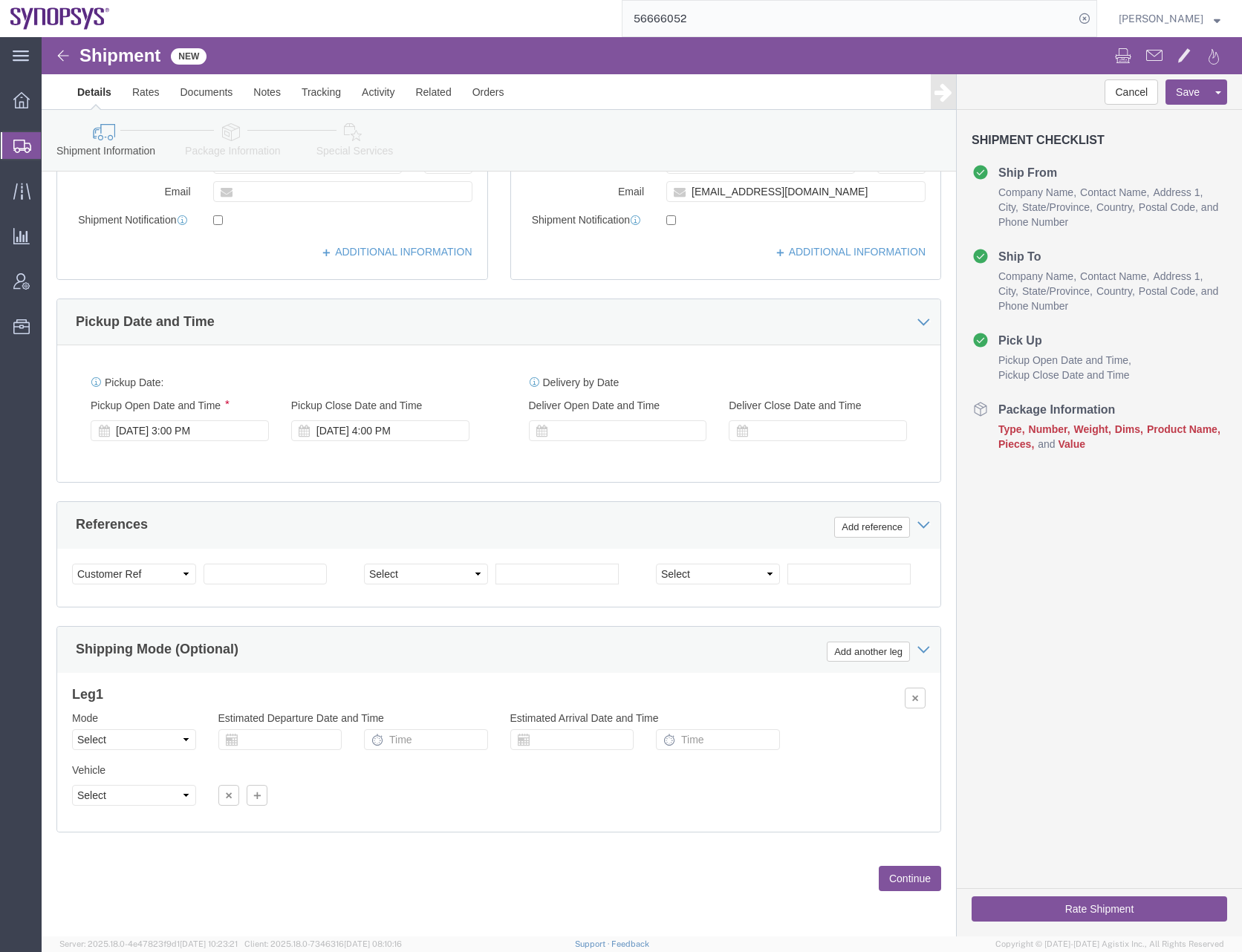
click div "Pickup Date: Pickup Start Date Pickup Start Time Pickup Open Date and Time Sep …"
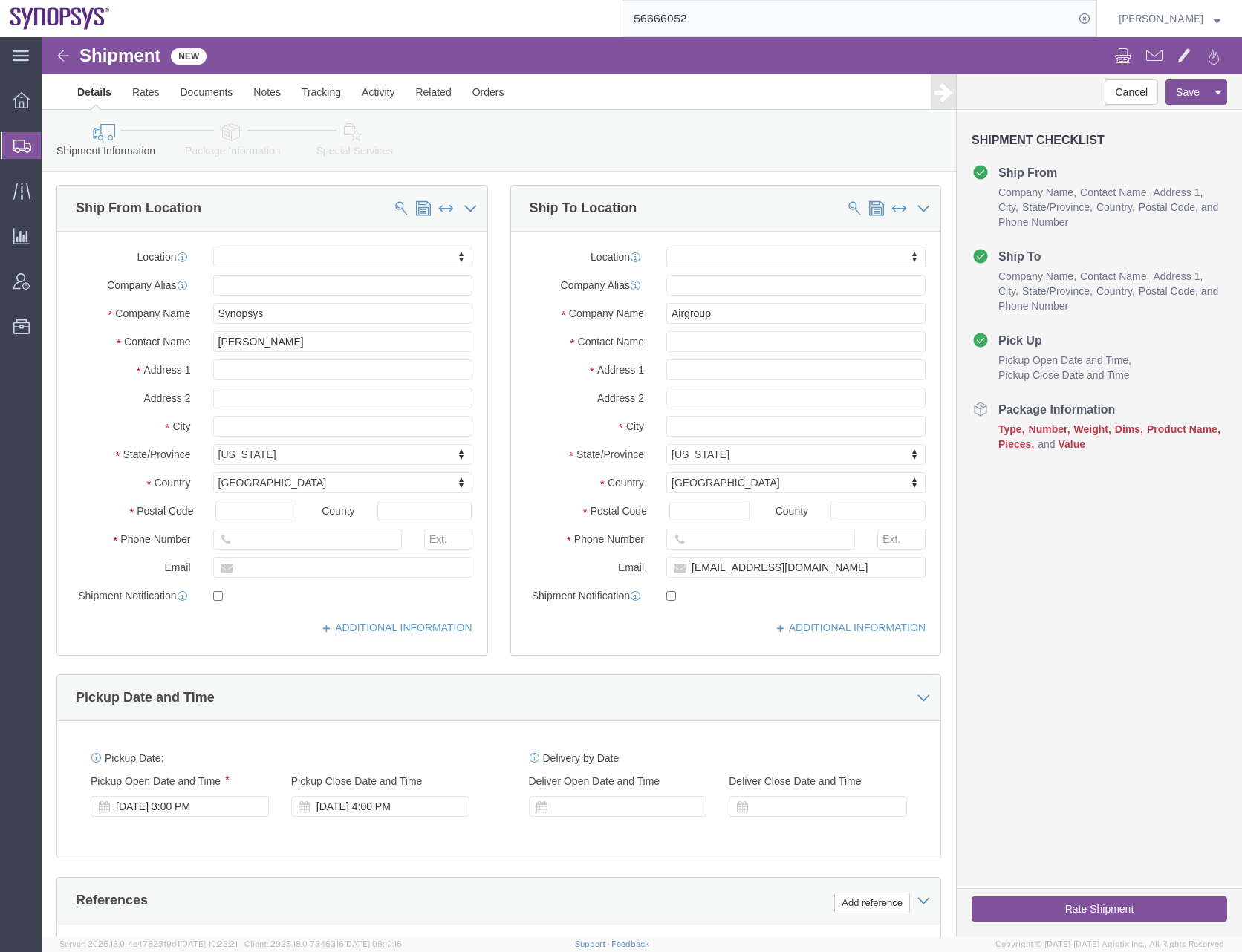
scroll to position [0, 0]
click div "Cancel Save Assign To Save As Template Shipment Checklist Ship From Company Nam…"
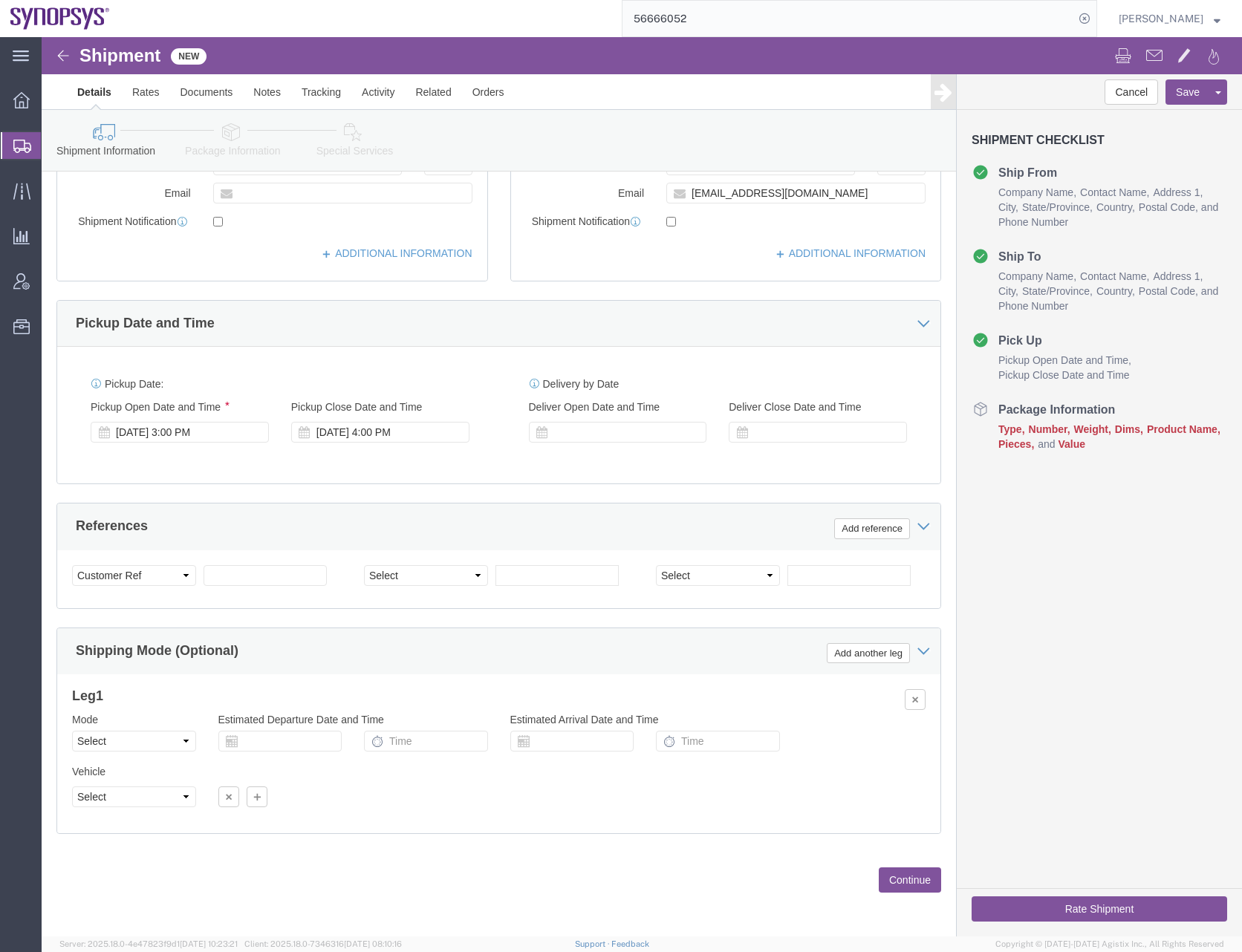
scroll to position [378, 0]
click button "Continue"
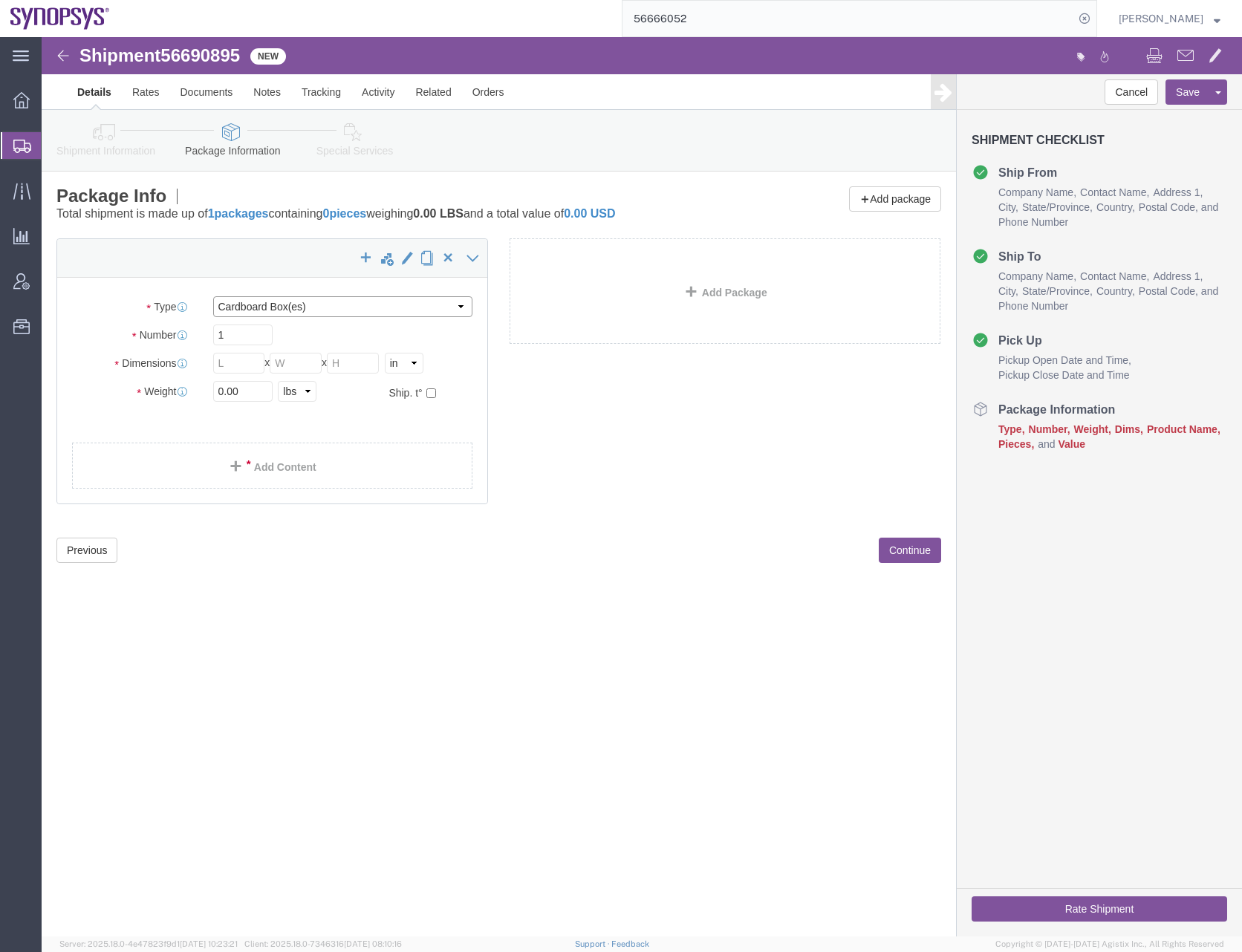
click select "Select Bale(s) Basket(s) Bolt(s) Bottle(s) Buckets Bulk Bundle(s) Can(s) Cardbo…"
select select "PSNS"
click select "Select Bale(s) Basket(s) Bolt(s) Bottle(s) Buckets Bulk Bundle(s) Can(s) Cardbo…"
click input "text"
type input "10"
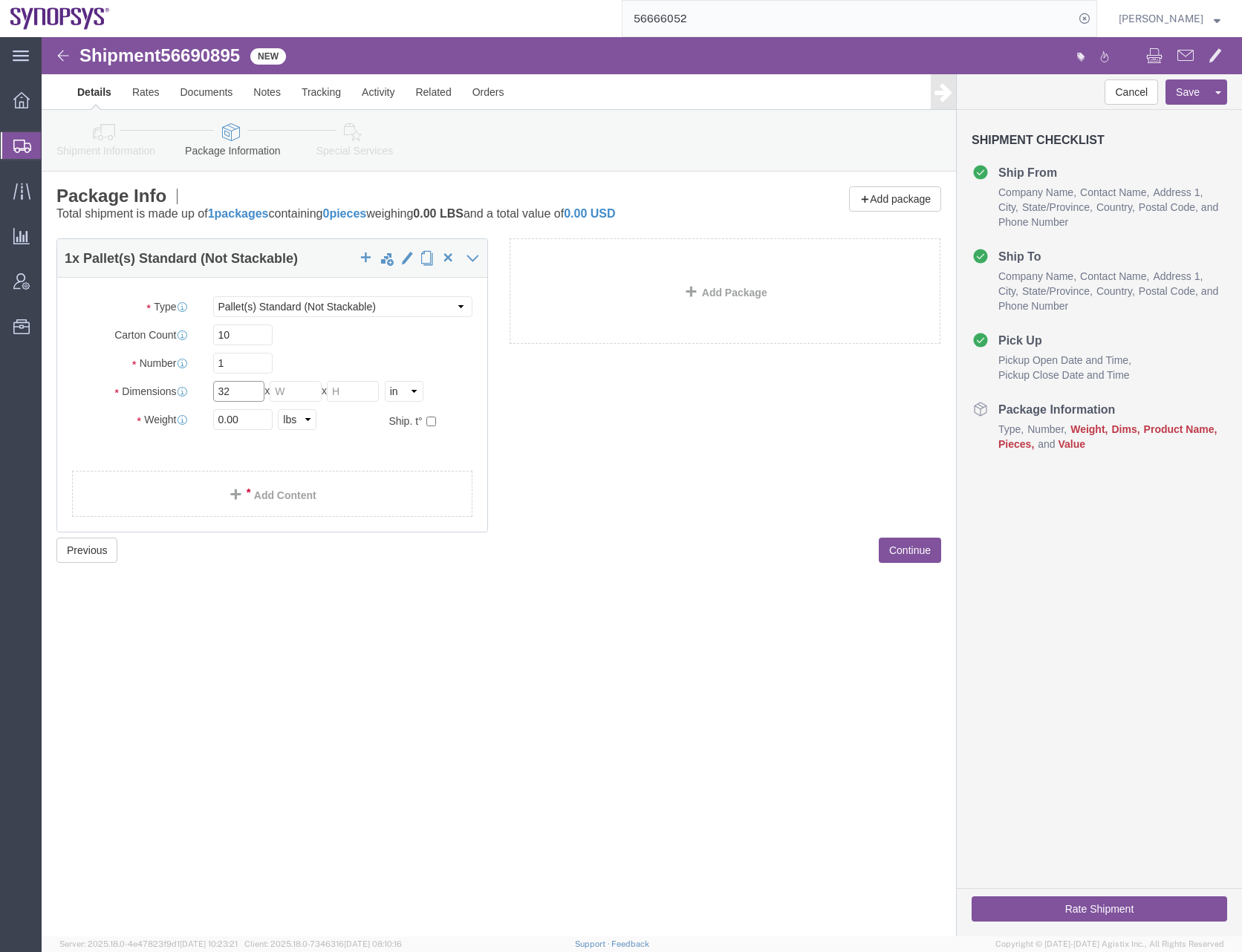
type input "32"
type input "48"
type input "51"
type input "10"
click div "1 x Pallet(s) Standard (Not Stackable) Package Type Select Bale(s) Basket(s) Bo…"
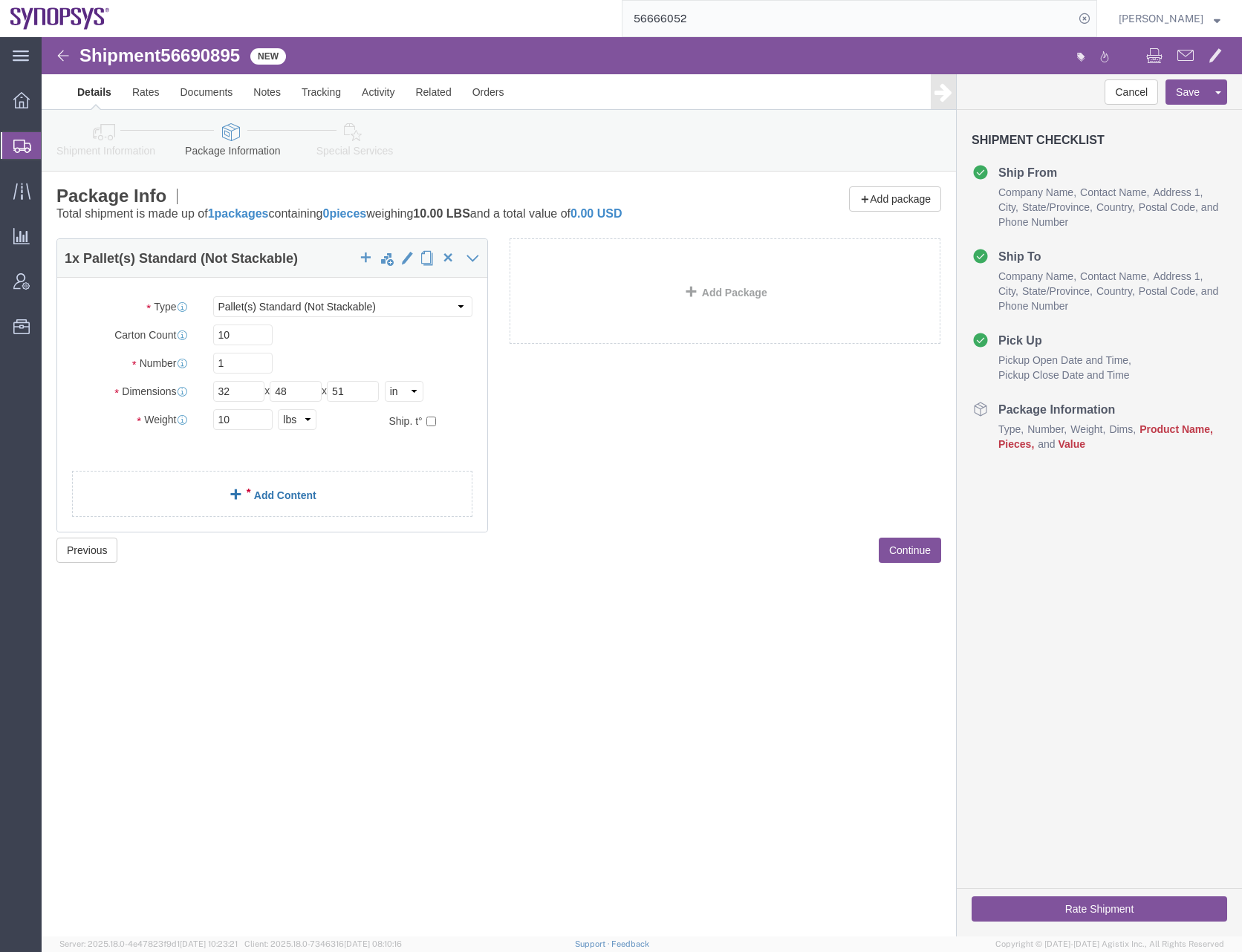
click link "Add Content"
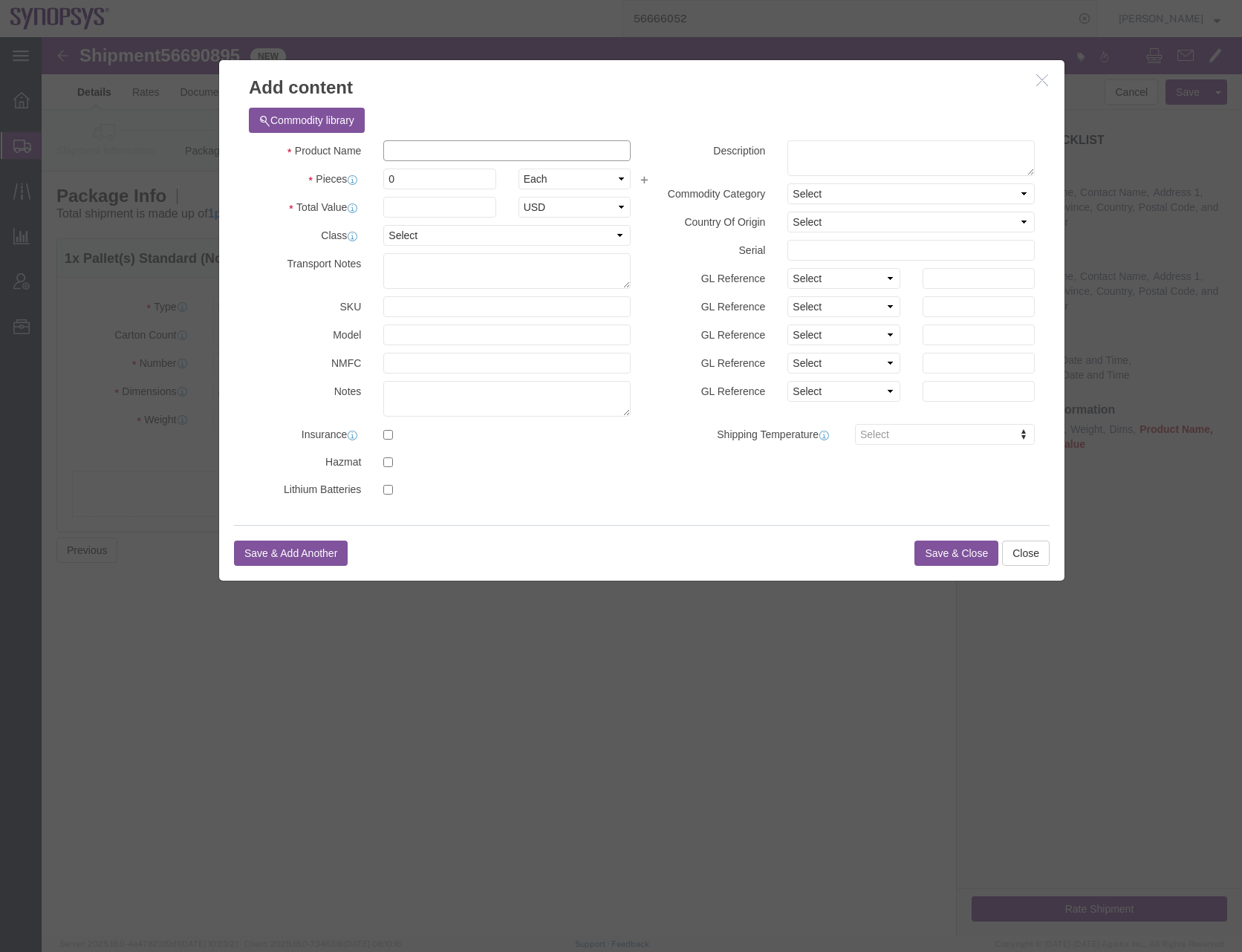
click input "text"
type input "Pallet 1 of 2"
type input "10"
type input "100"
select select "USD"
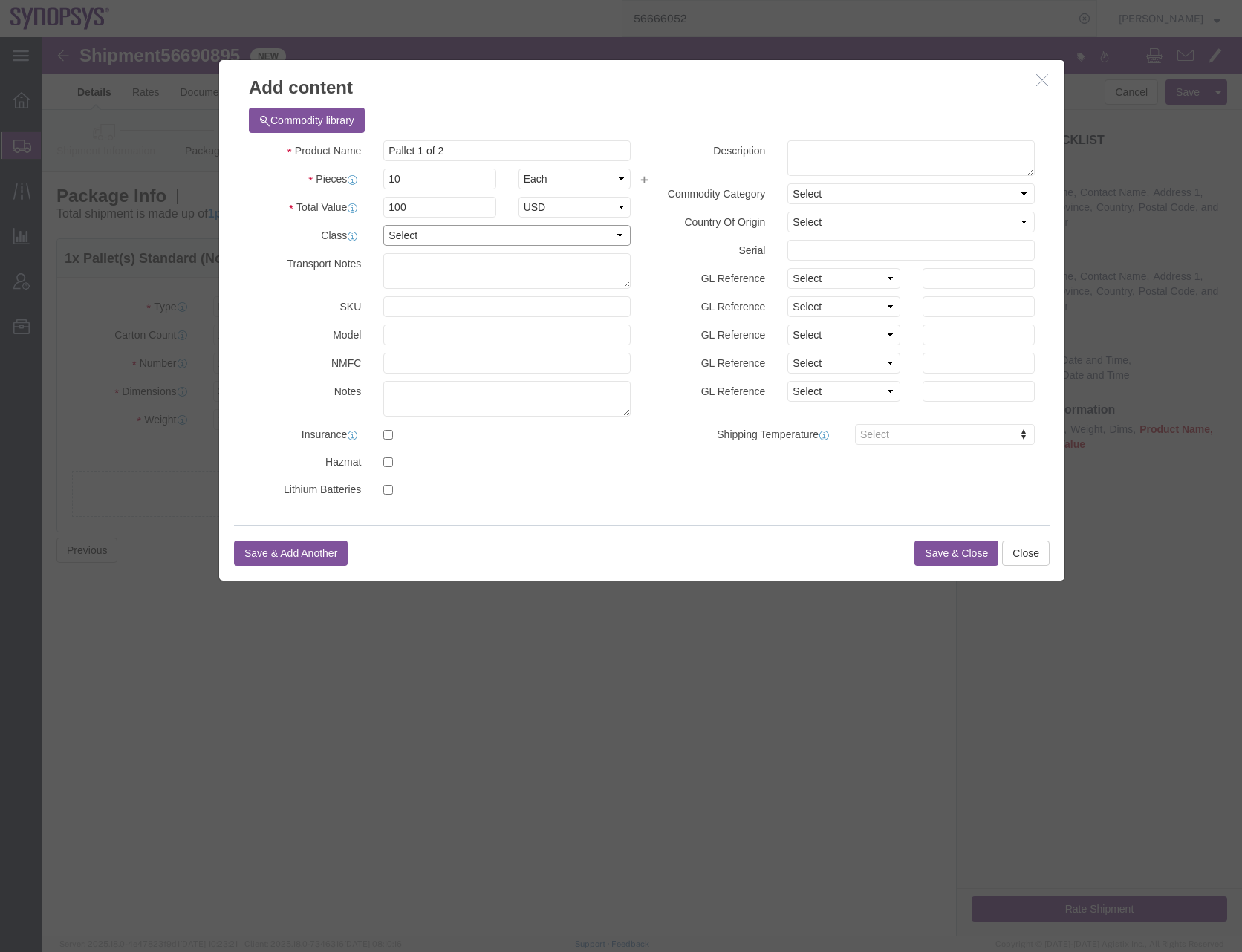
click select "Select 50 55 60 65 70 85 92.5 100 125 175 250 300 400"
select select "50"
click select "Select 50 55 60 65 70 85 92.5 100 125 175 250 300 400"
click input "Pallet 1 of 2"
click textarea
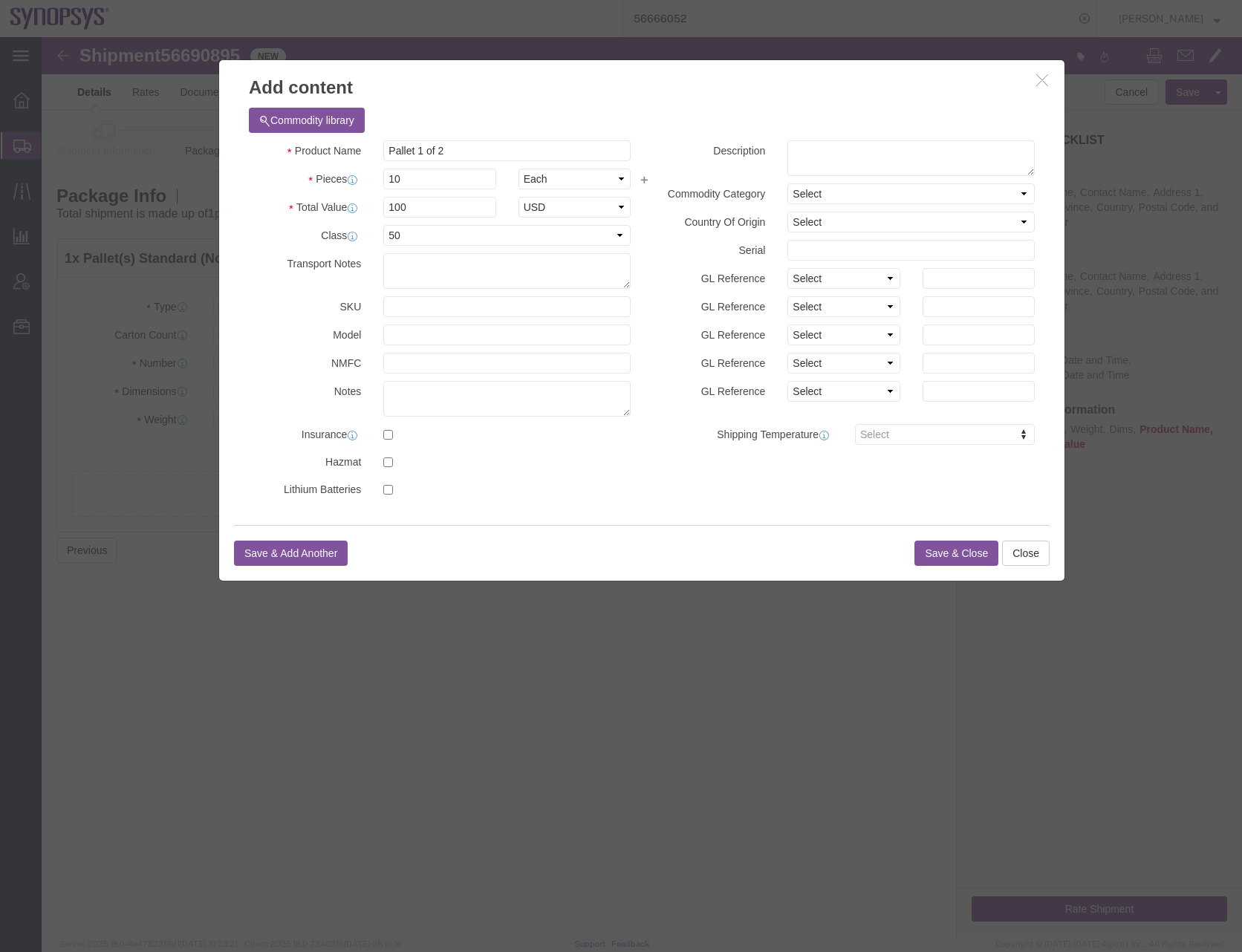
click div "Commodity library"
click textarea
click textarea "Carrier: Flexport Booking#"
click textarea "Carrier: Flexport Flexport Booking#"
paste textarea "FLEX-3417520"
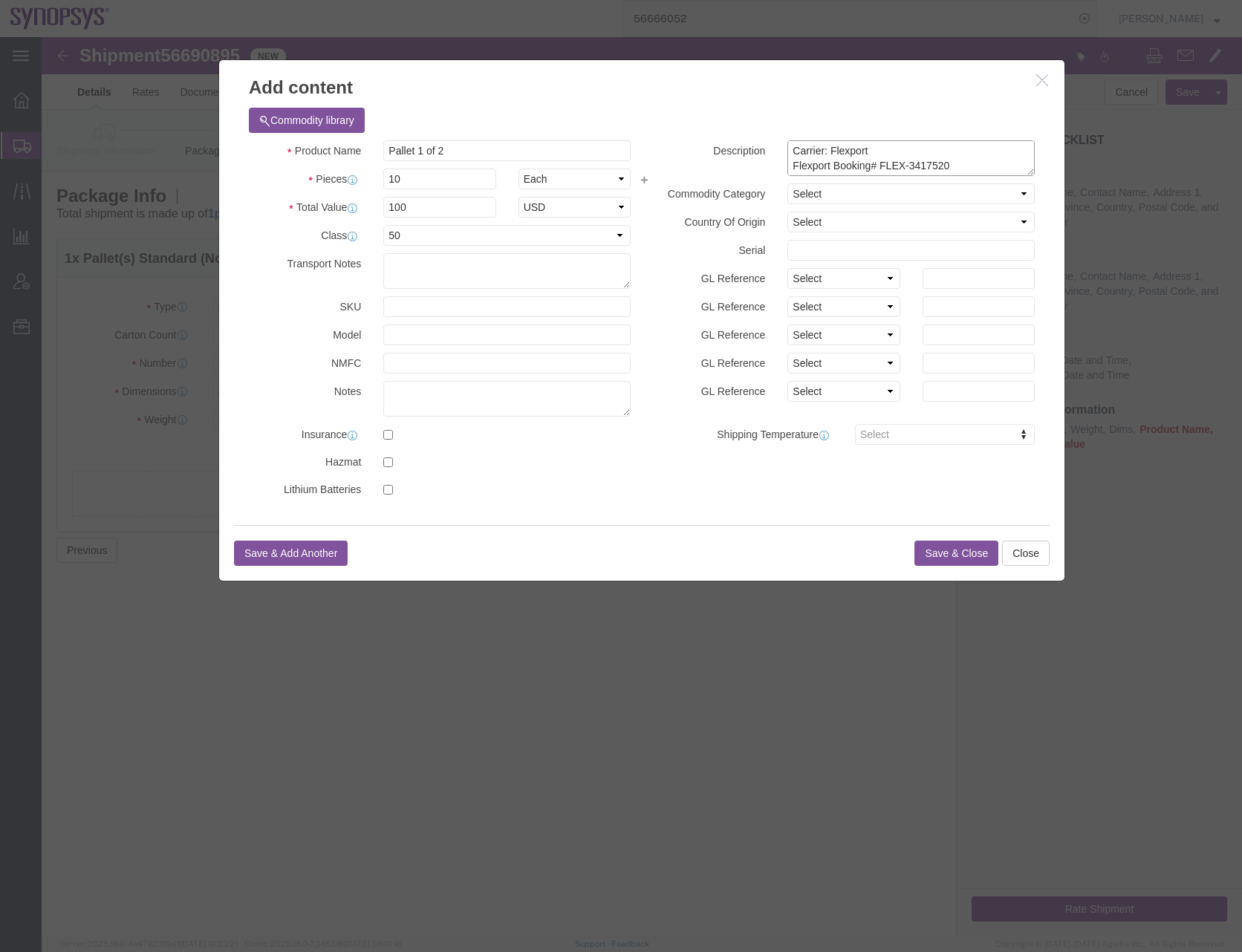
type textarea "Carrier: Flexport Flexport Booking# FLEX-3417520 ICO PO# 7000006652 DN# 85043868"
click select "Select Afghanistan Åland Islands Albania Algeria American Samoa Andorra Angola …"
select select "US"
click select "Select Afghanistan Åland Islands Albania Algeria American Samoa Andorra Angola …"
click button "Save & Close"
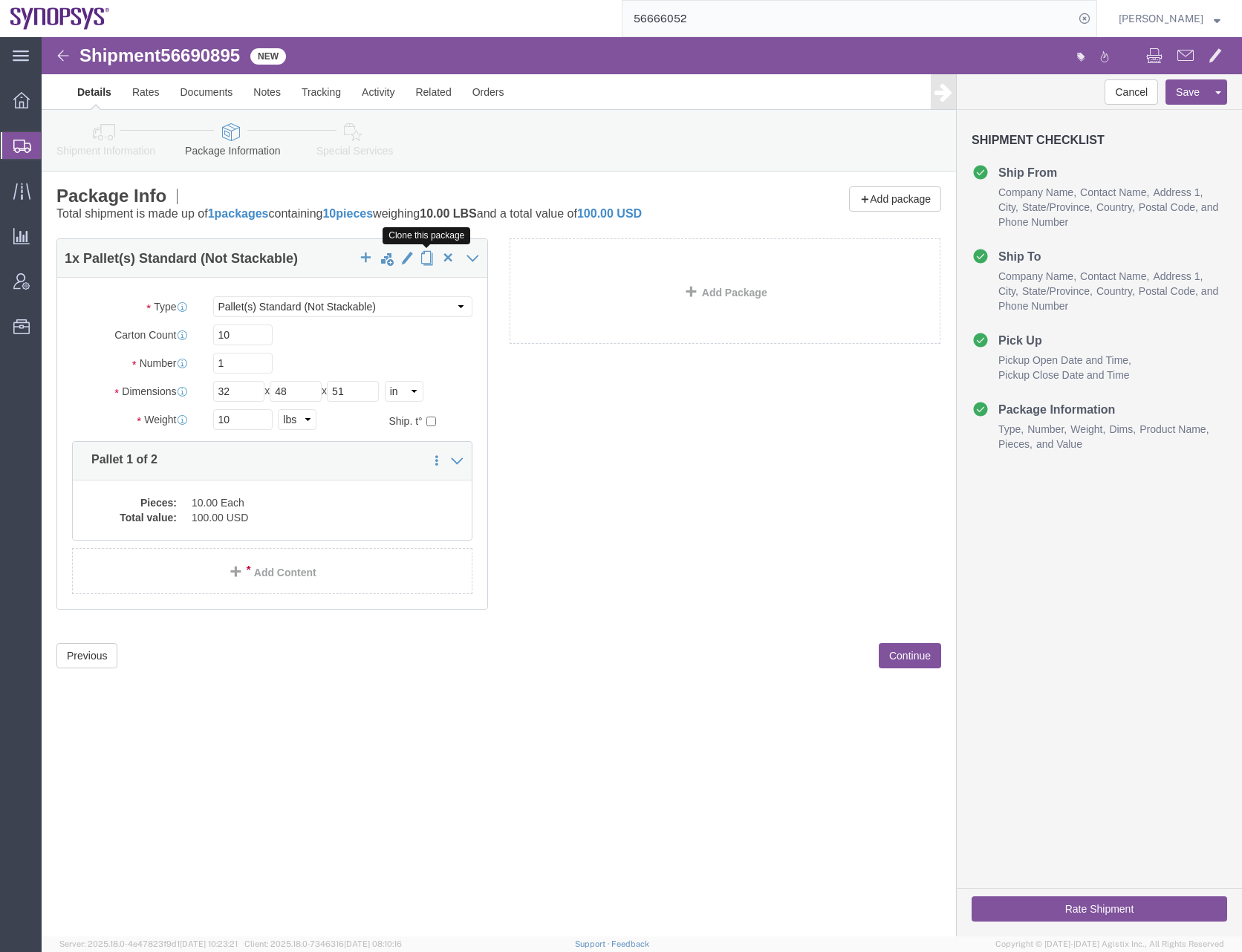
click span "button"
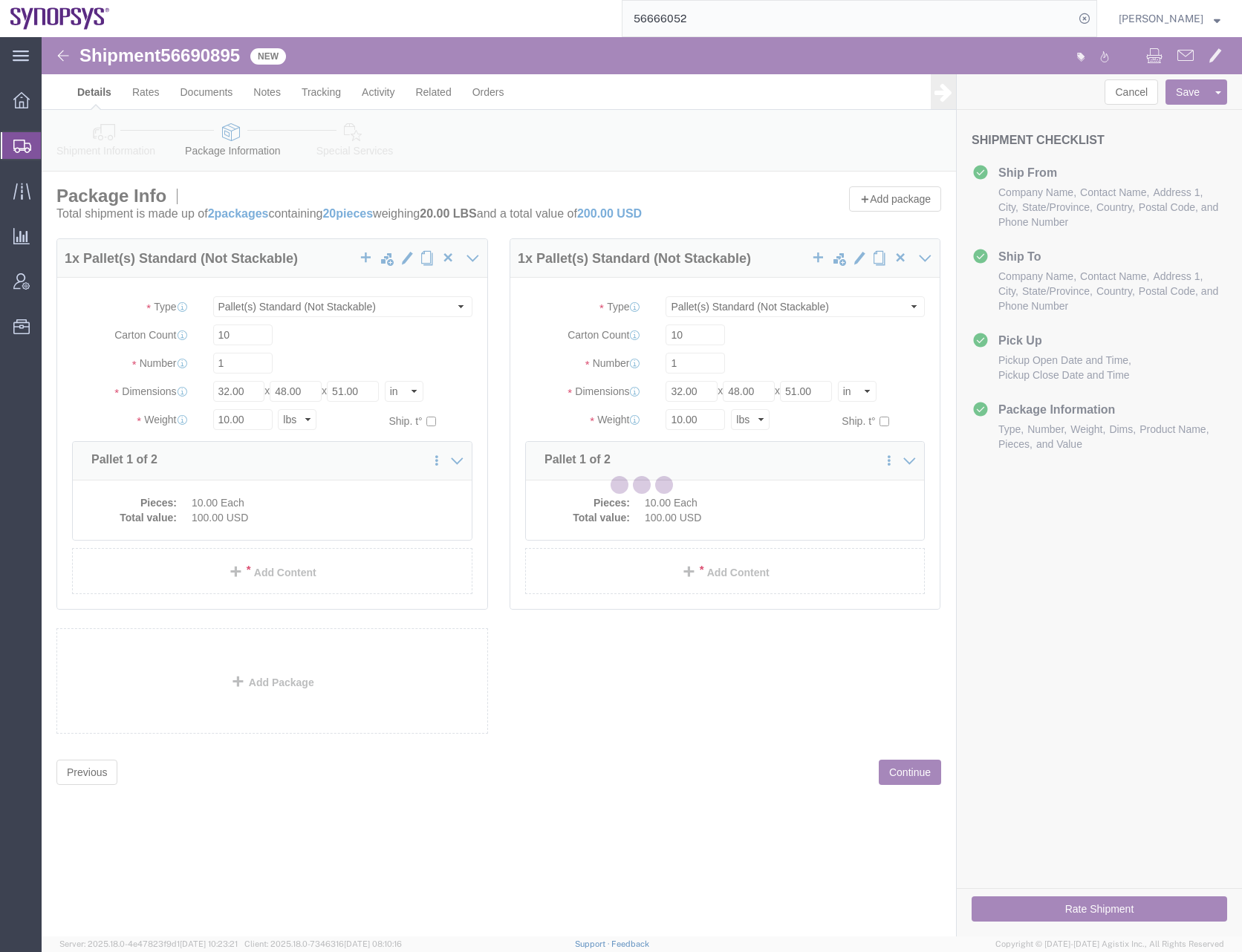
select select "PSNS"
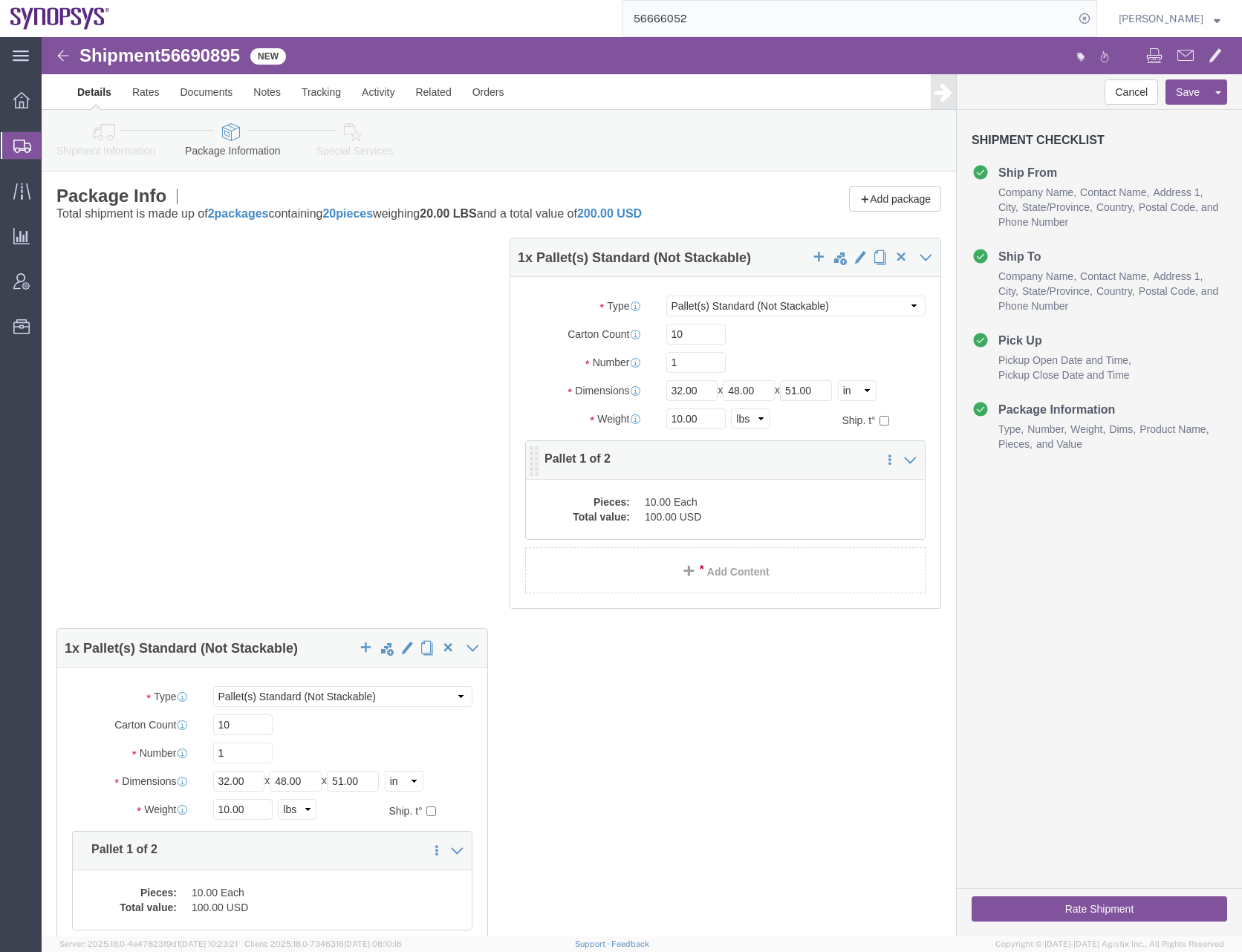
click dd "100.00 USD"
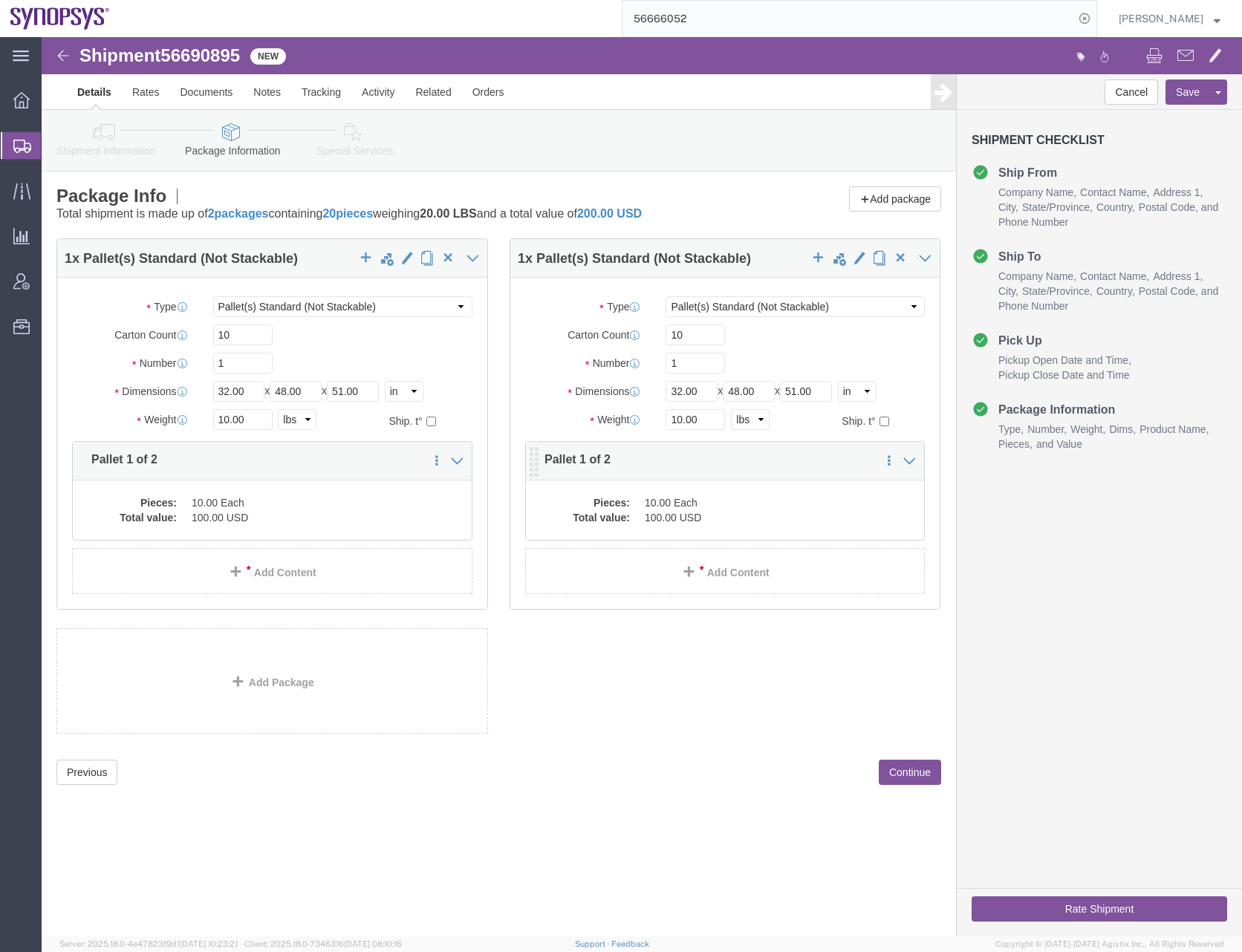
click dd "100.00 USD"
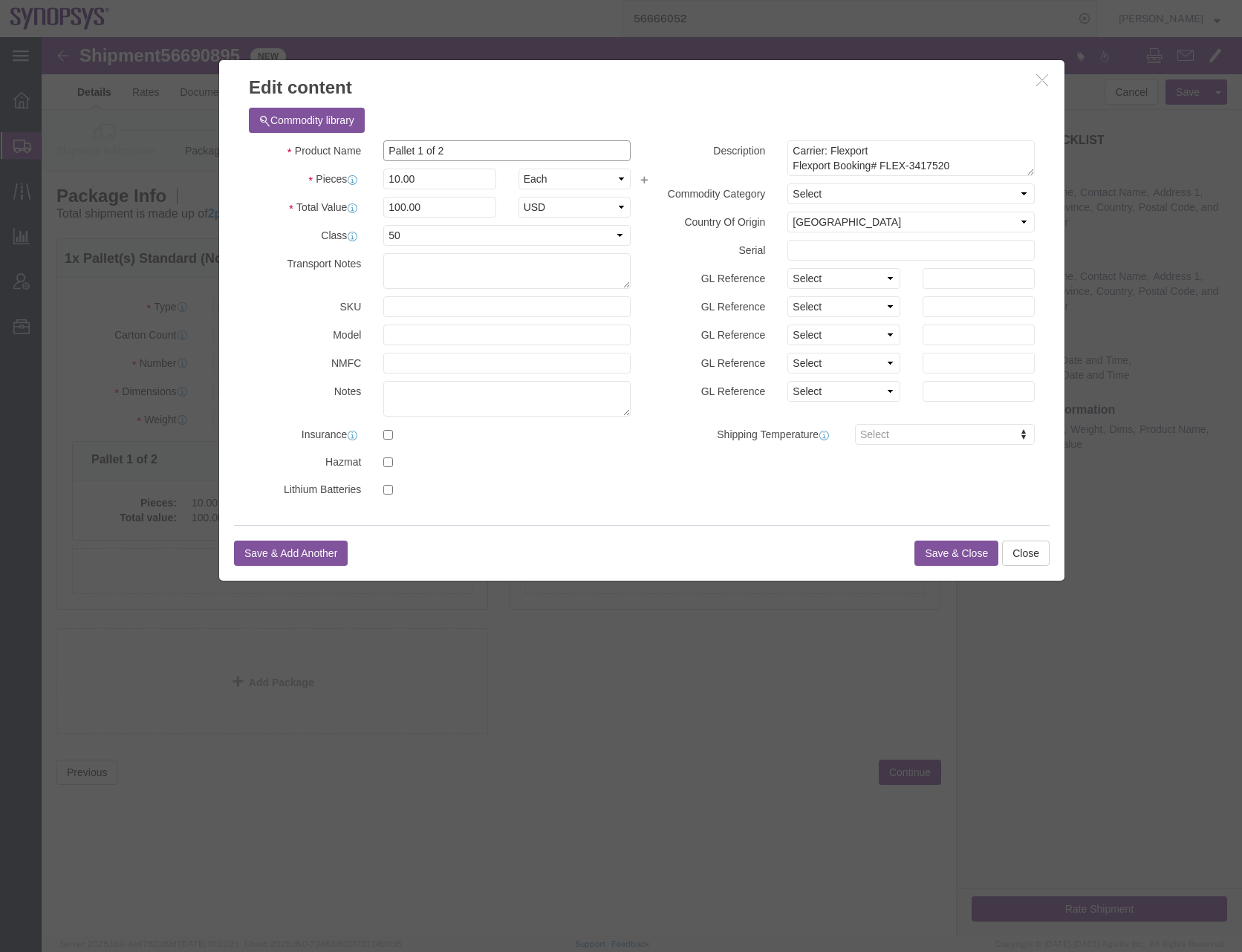
click input "Pallet 1 of 2"
type input "Pallet 2 of 2"
click h3 "Edit content"
click button "Save & Close"
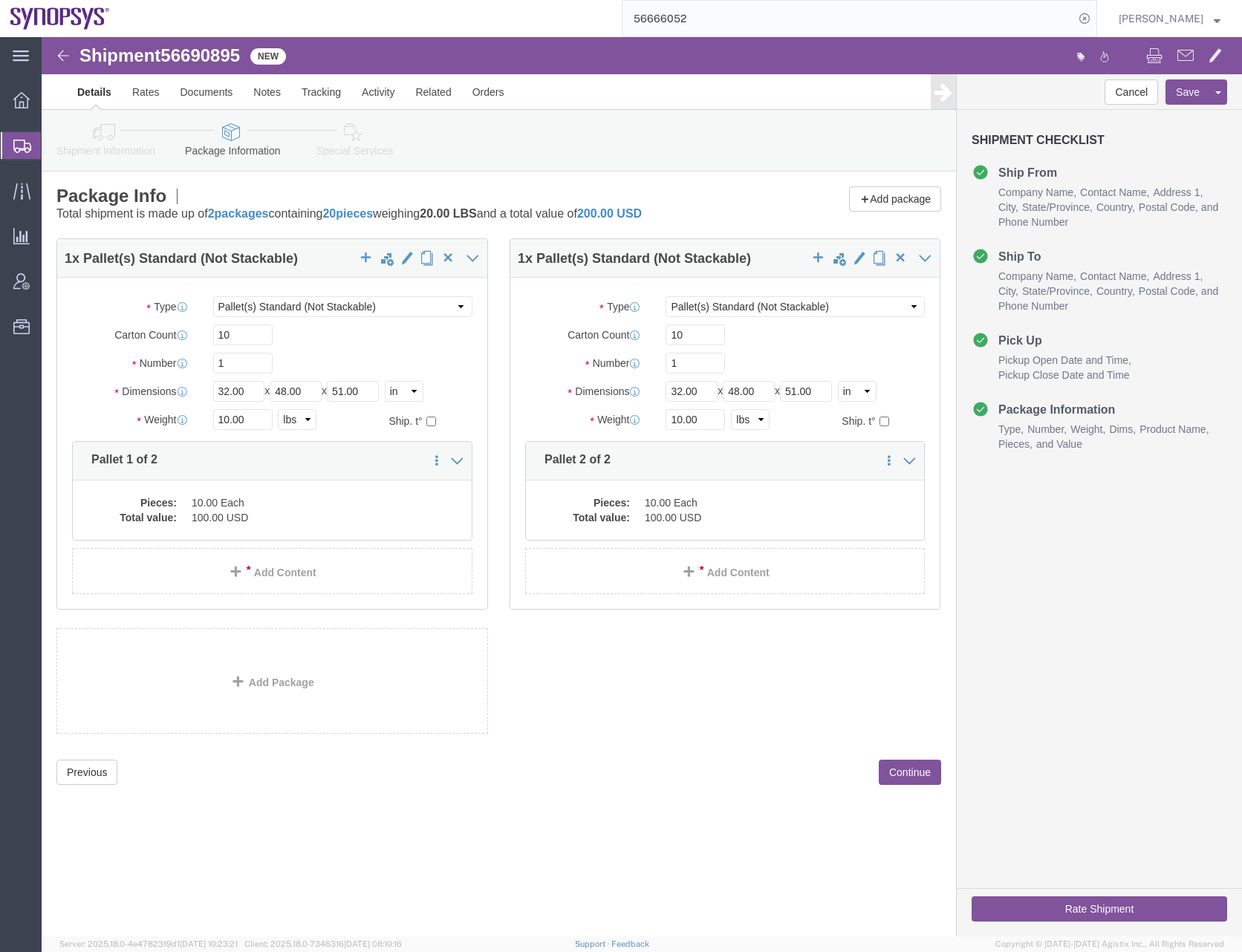
click div "1 x Pallet(s) Standard (Not Stackable) Package Type Select Bale(s) Basket(s) Bo…"
click button "Continue"
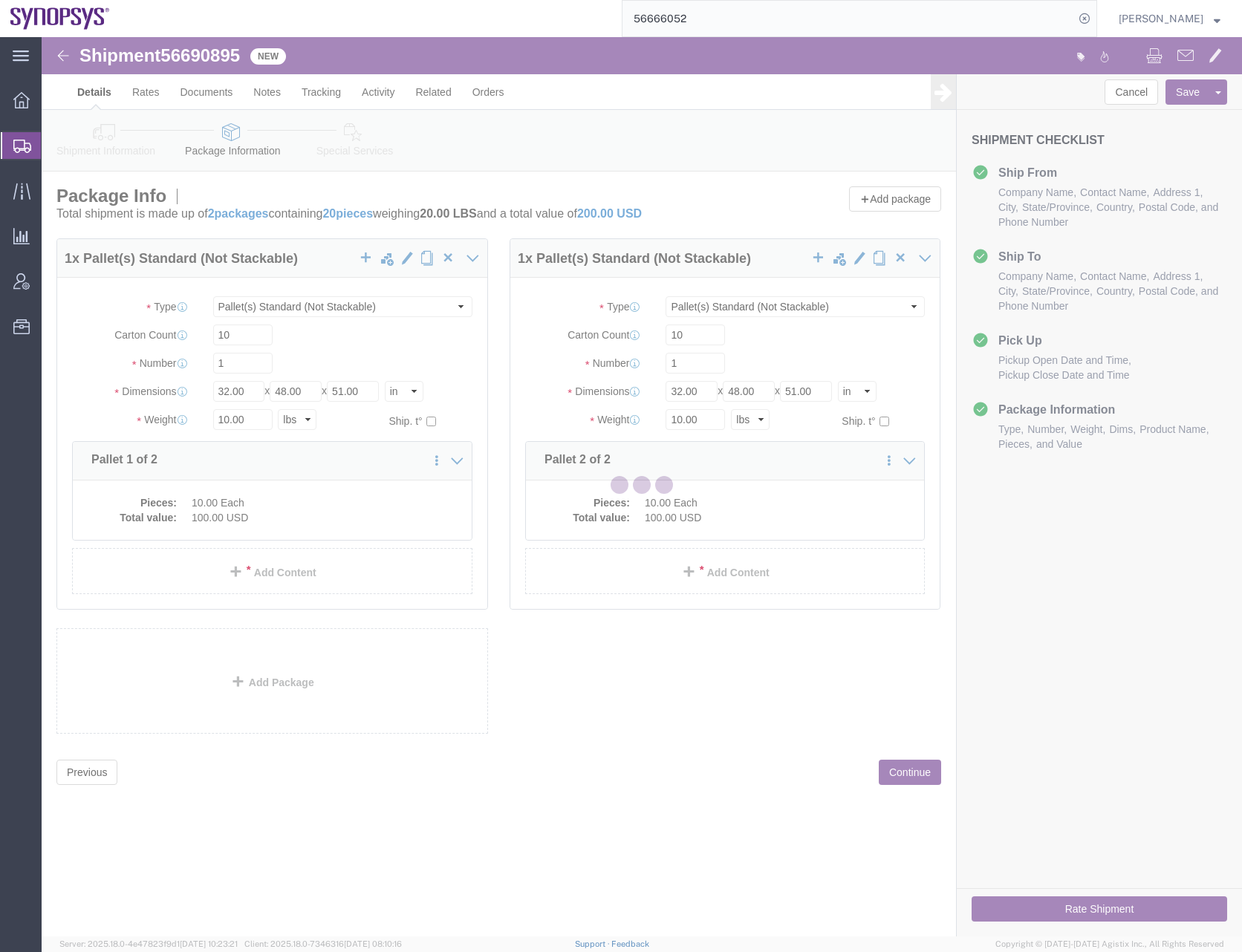
select select
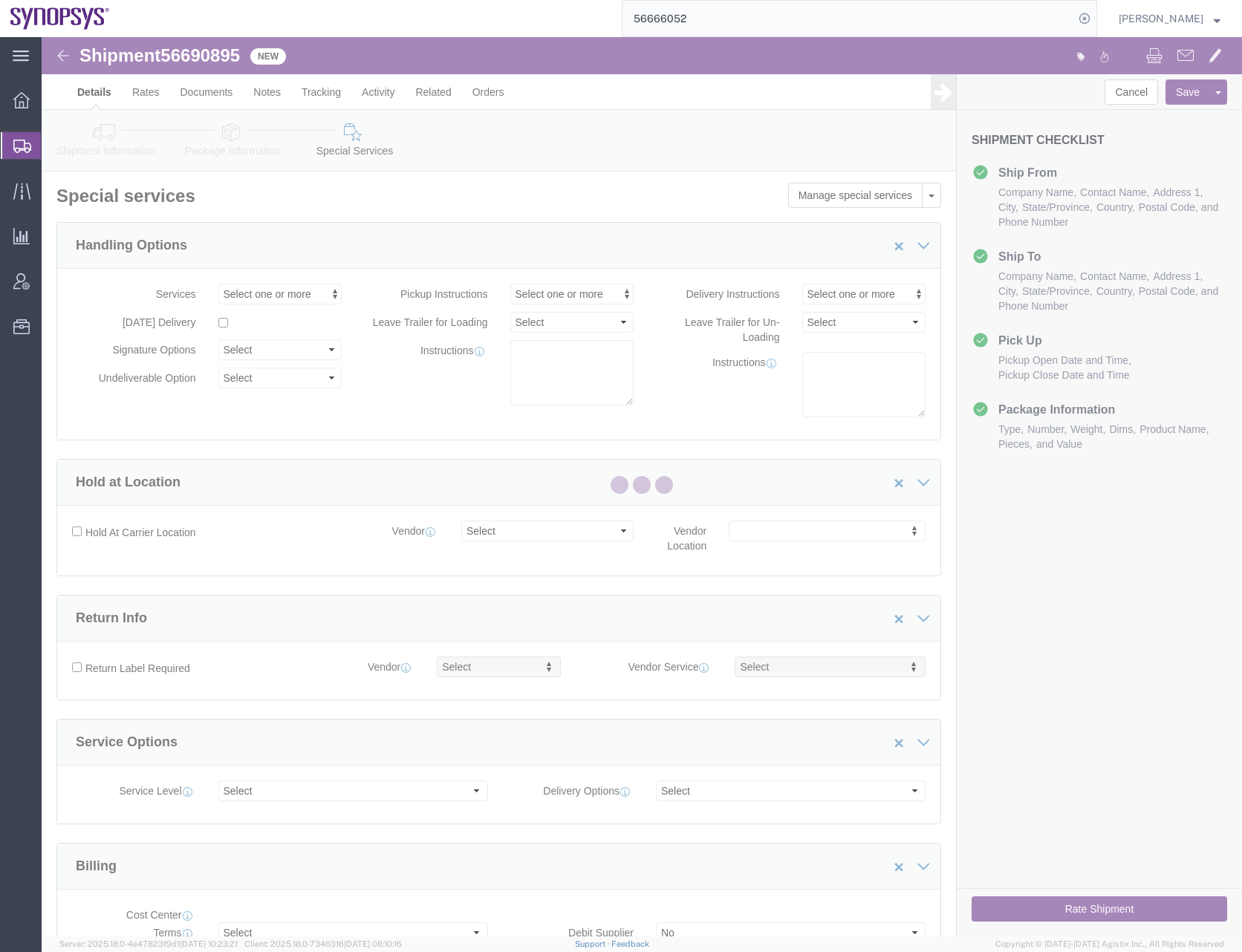
select select "COSTCENTER"
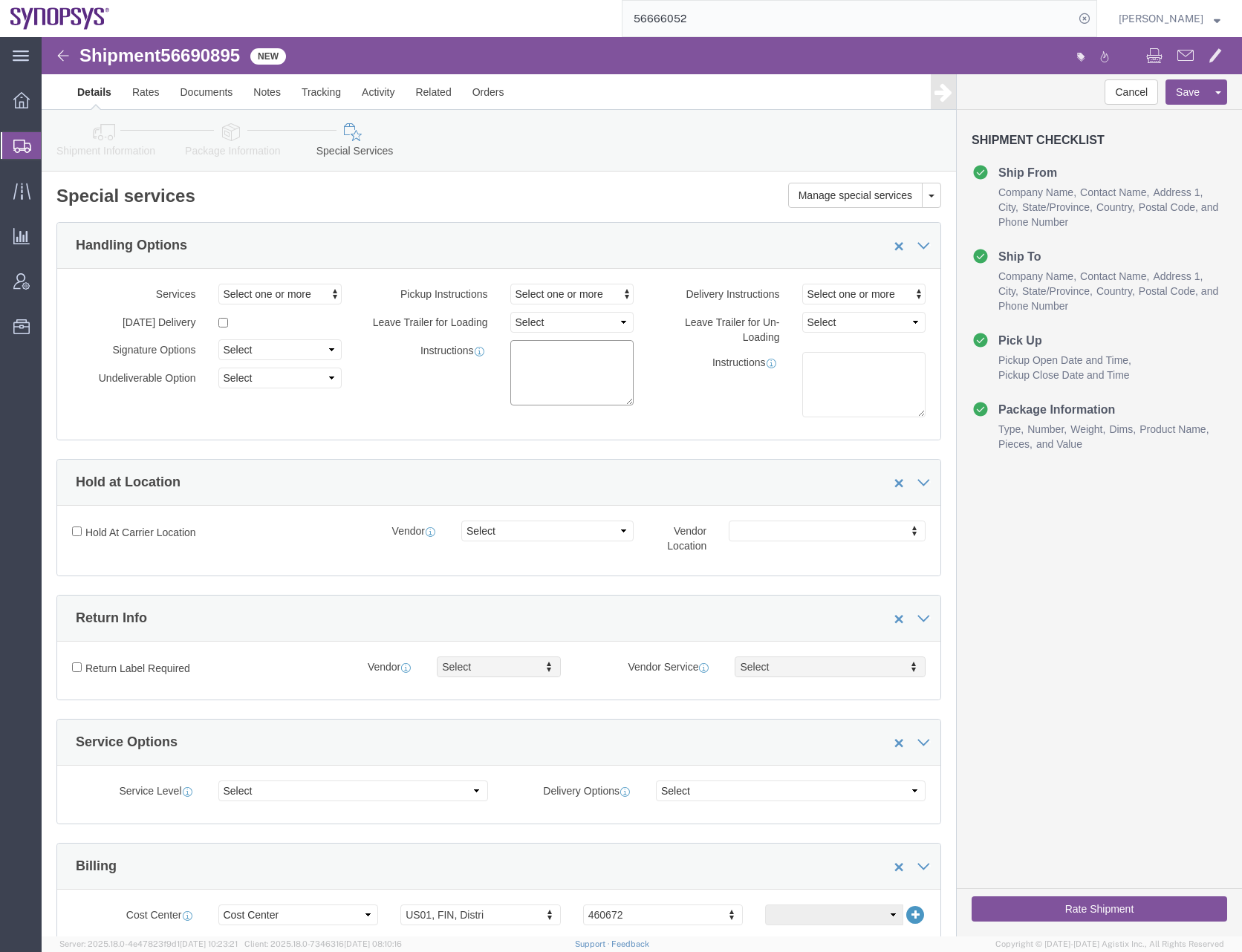
click textarea
click textarea "SWEEPER TRUCK"
click textarea "9/2/2025 SWEEPER TRUCK"
type textarea "[DATE] SWEEPER TRUCK: AIR GROUP"
click icon
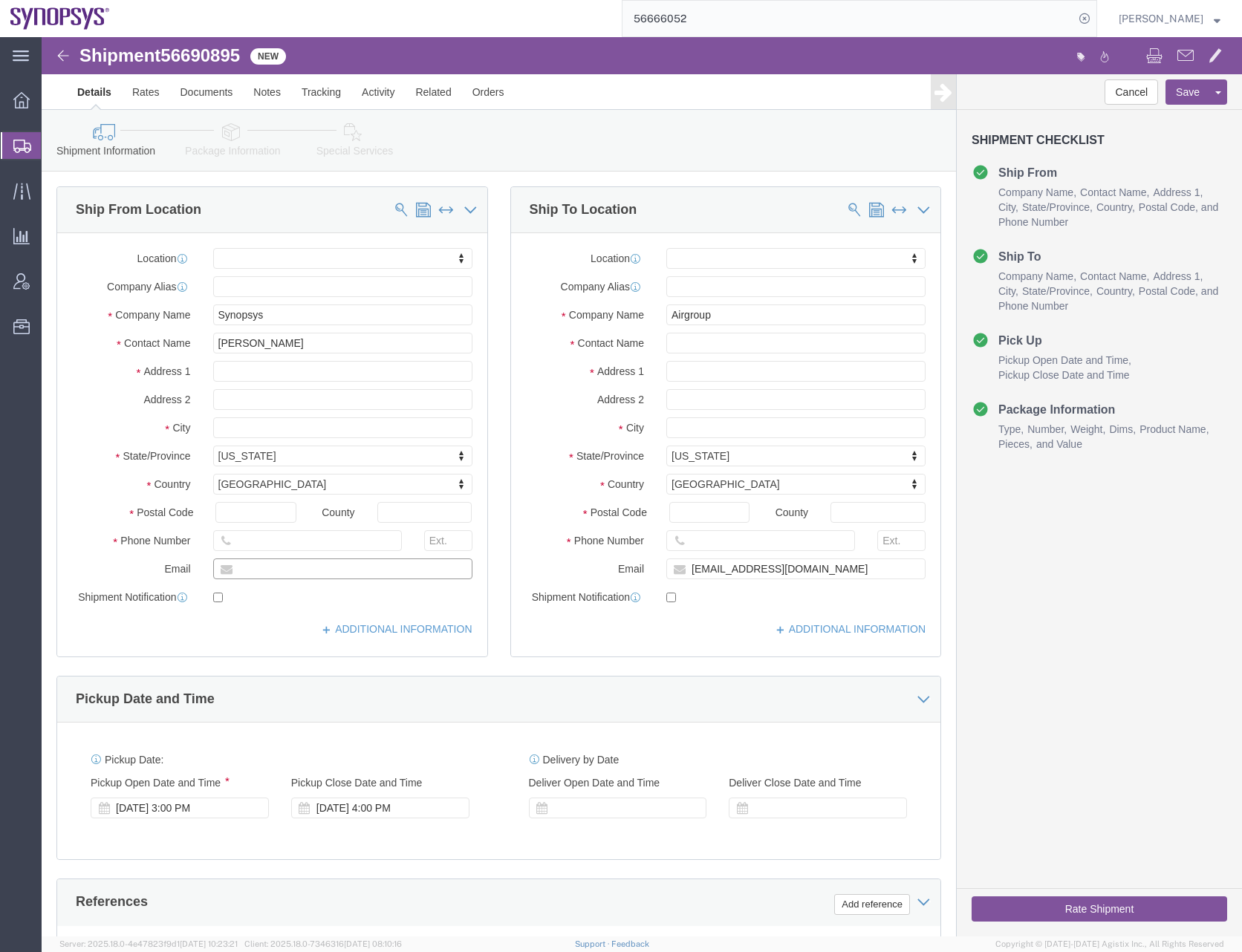
drag, startPoint x: 351, startPoint y: 533, endPoint x: 163, endPoint y: 552, distance: 189.0
click div "Location My Profile Location Aachen DE04 Agrate Brianza IT01 Aschheim DE02 Atla…"
type input "synopsyssupport@alom.com"
click input "checkbox"
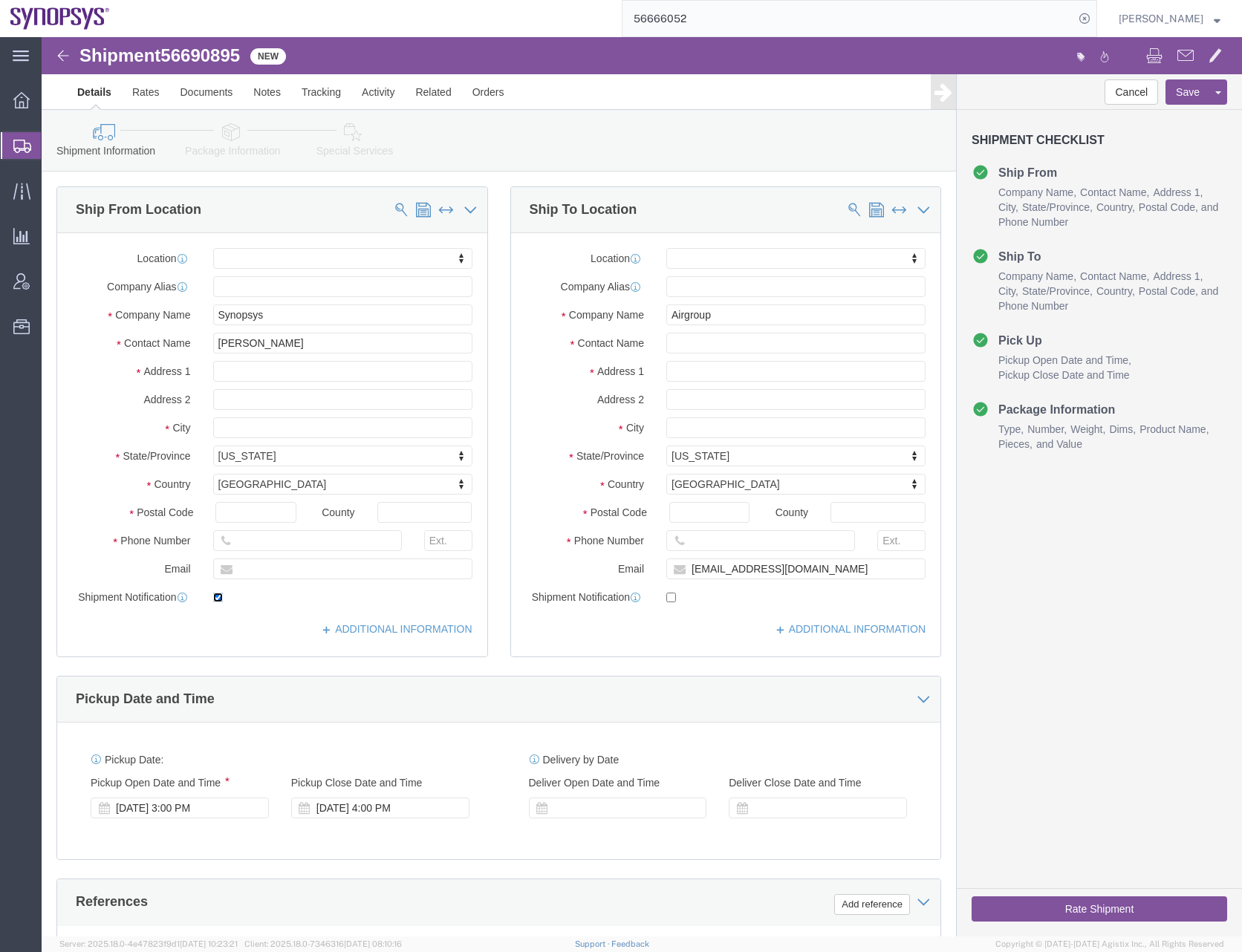
checkbox input "false"
click icon
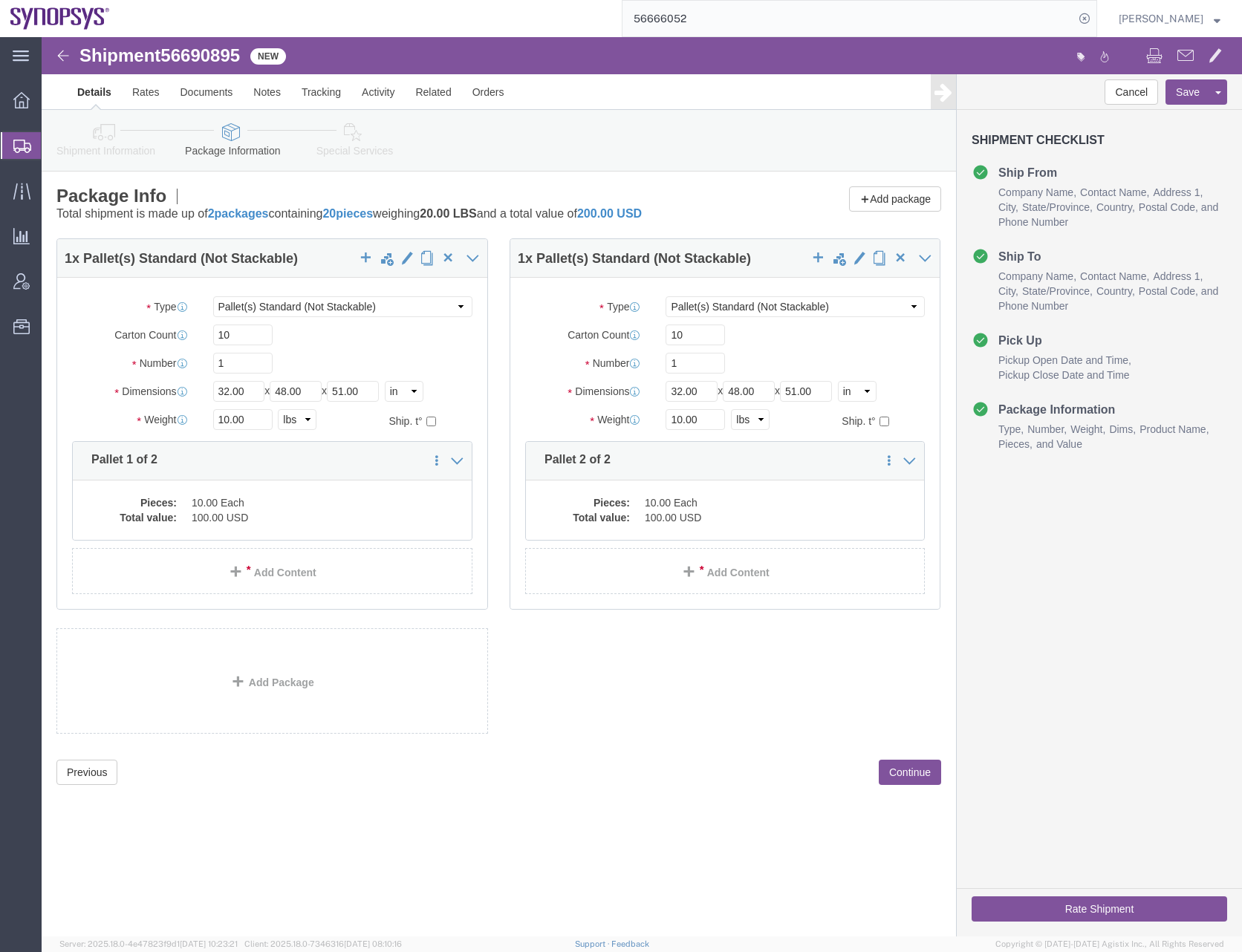
click icon
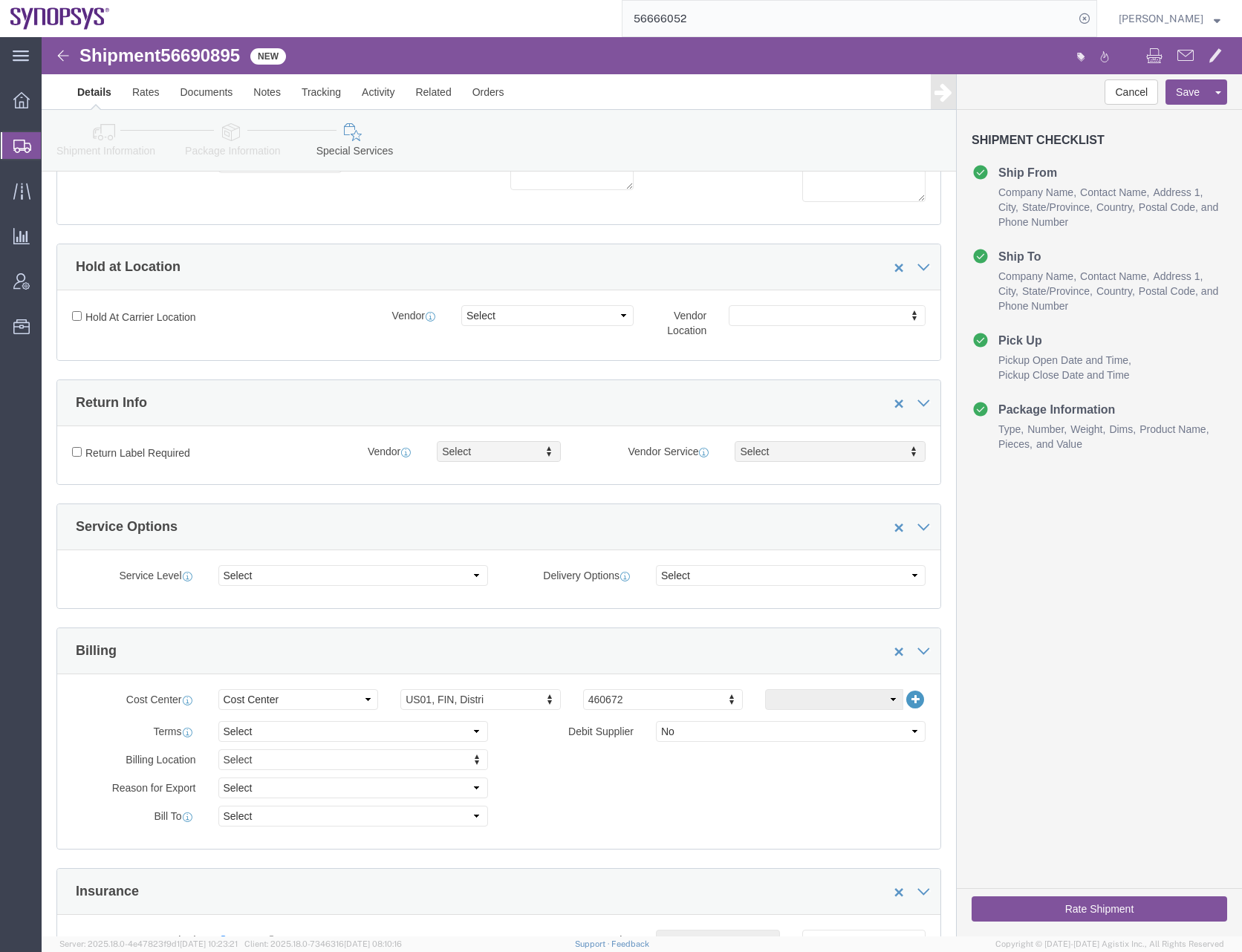
scroll to position [297, 0]
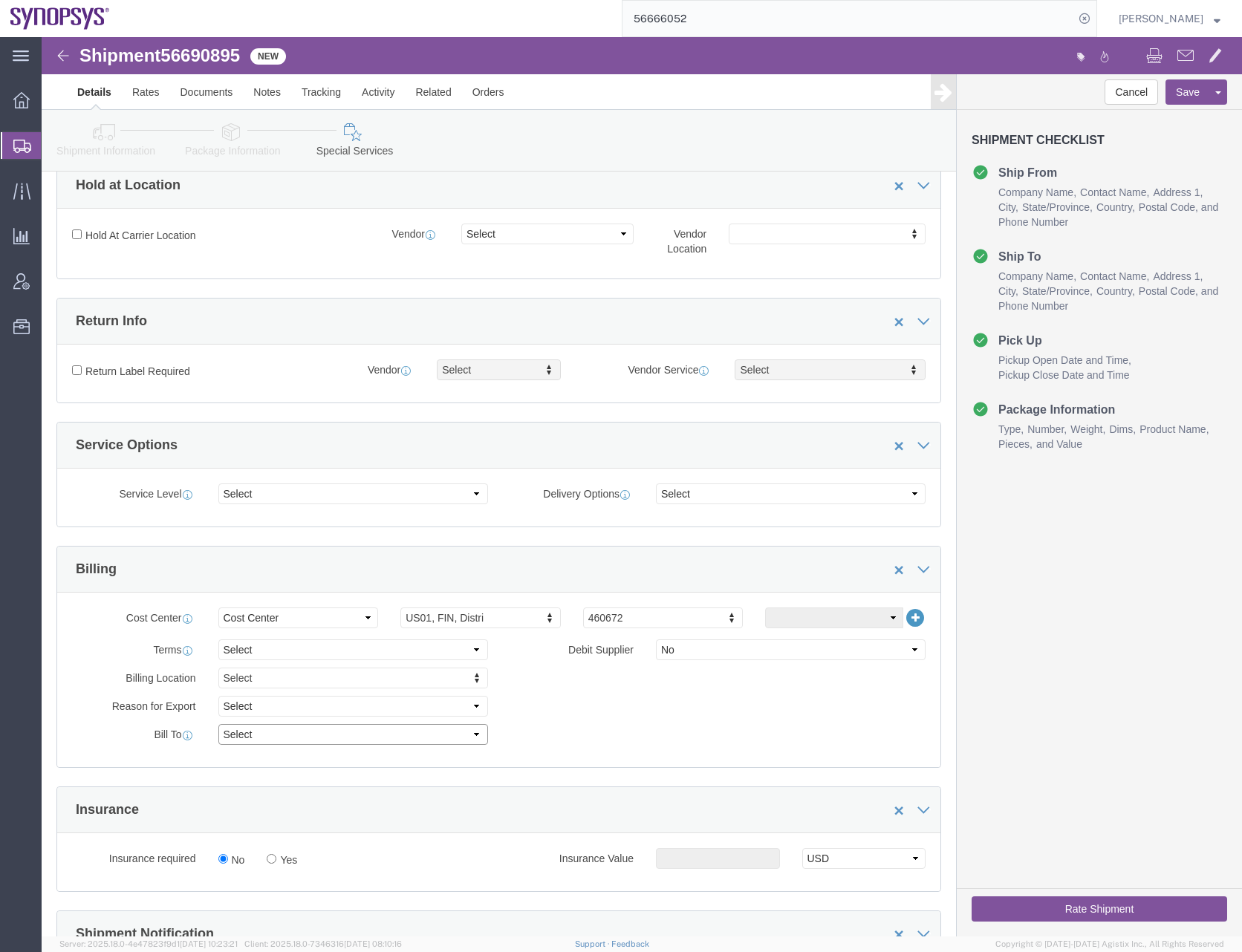
click select "Select Recipient Account Sender/Shipper Third Party Account"
select select "SHIP"
click select "Select Recipient Account Sender/Shipper Third Party Account"
click div "Billing Location Select Select My Profile Location Aachen DE04 Agrate Brianza I…"
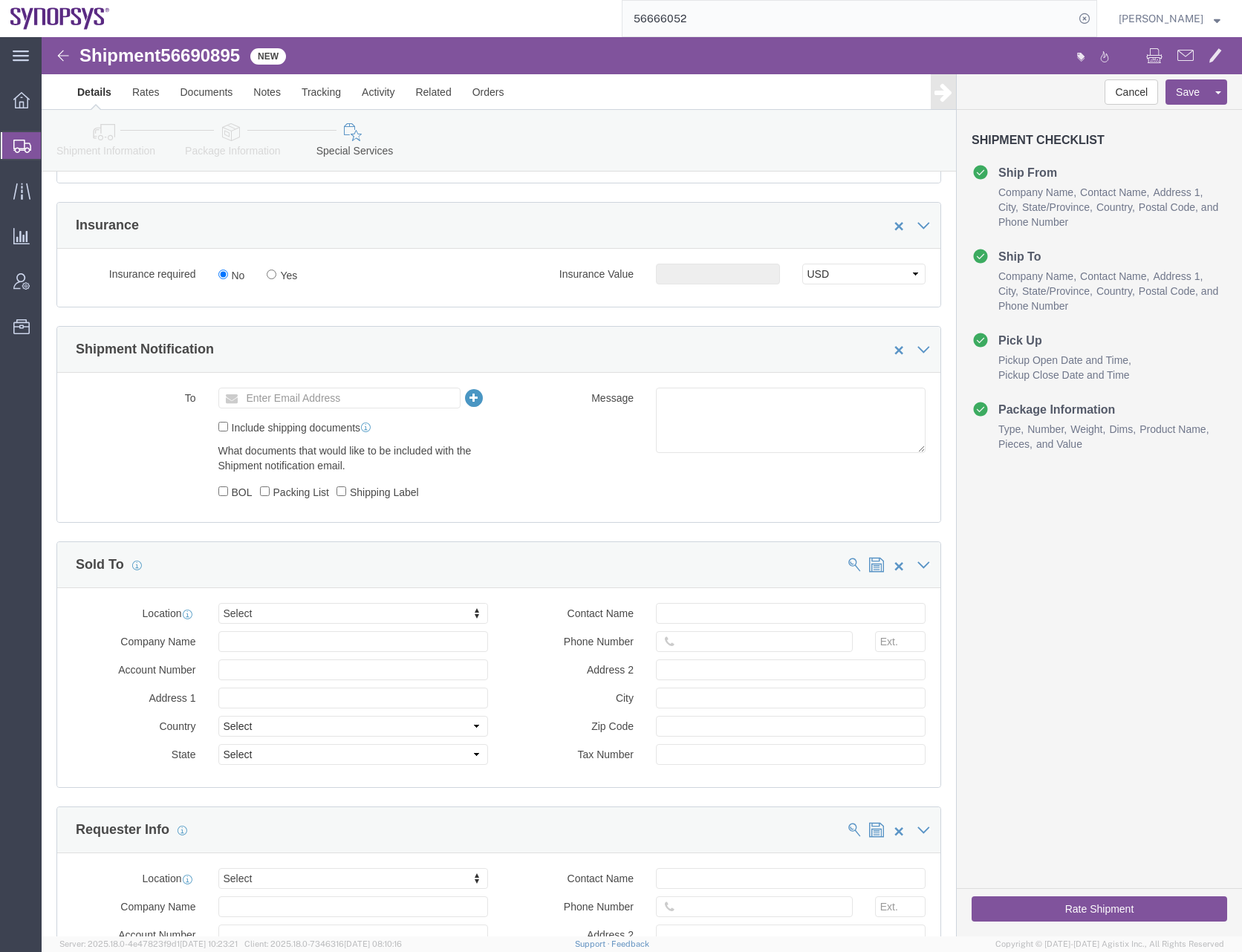
scroll to position [891, 0]
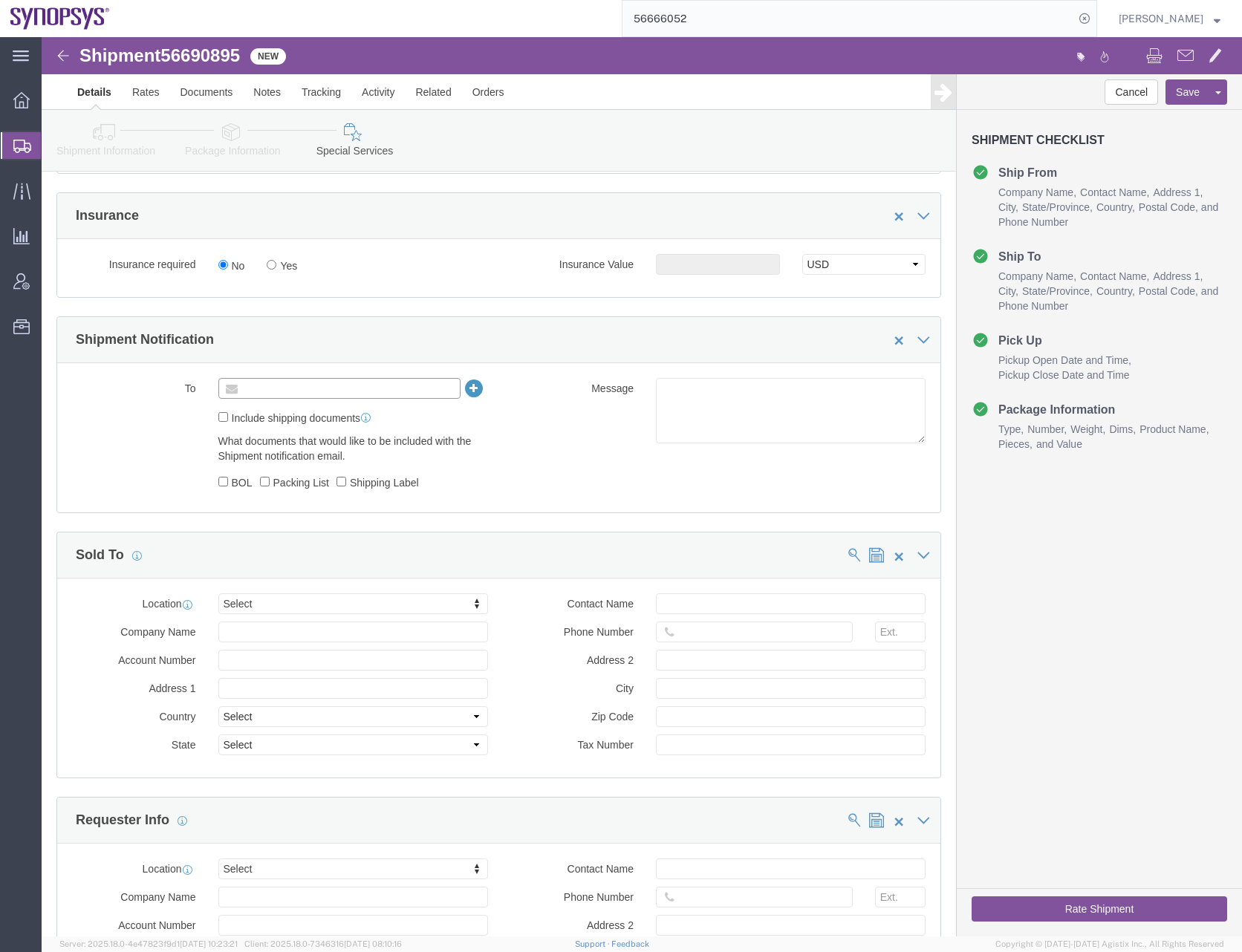
click input "text"
type input "[EMAIL_ADDRESS][DOMAIN_NAME]"
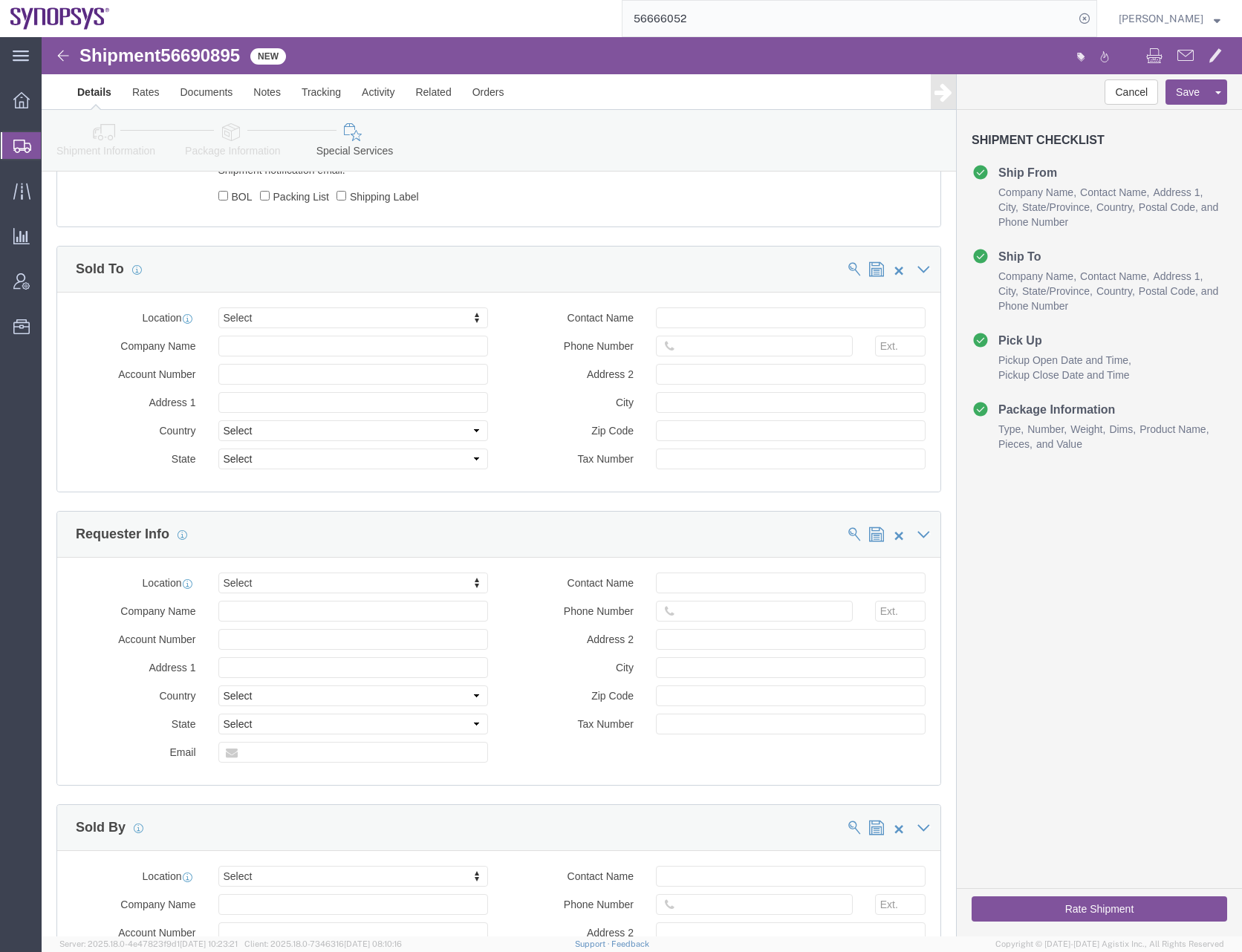
scroll to position [1519, 0]
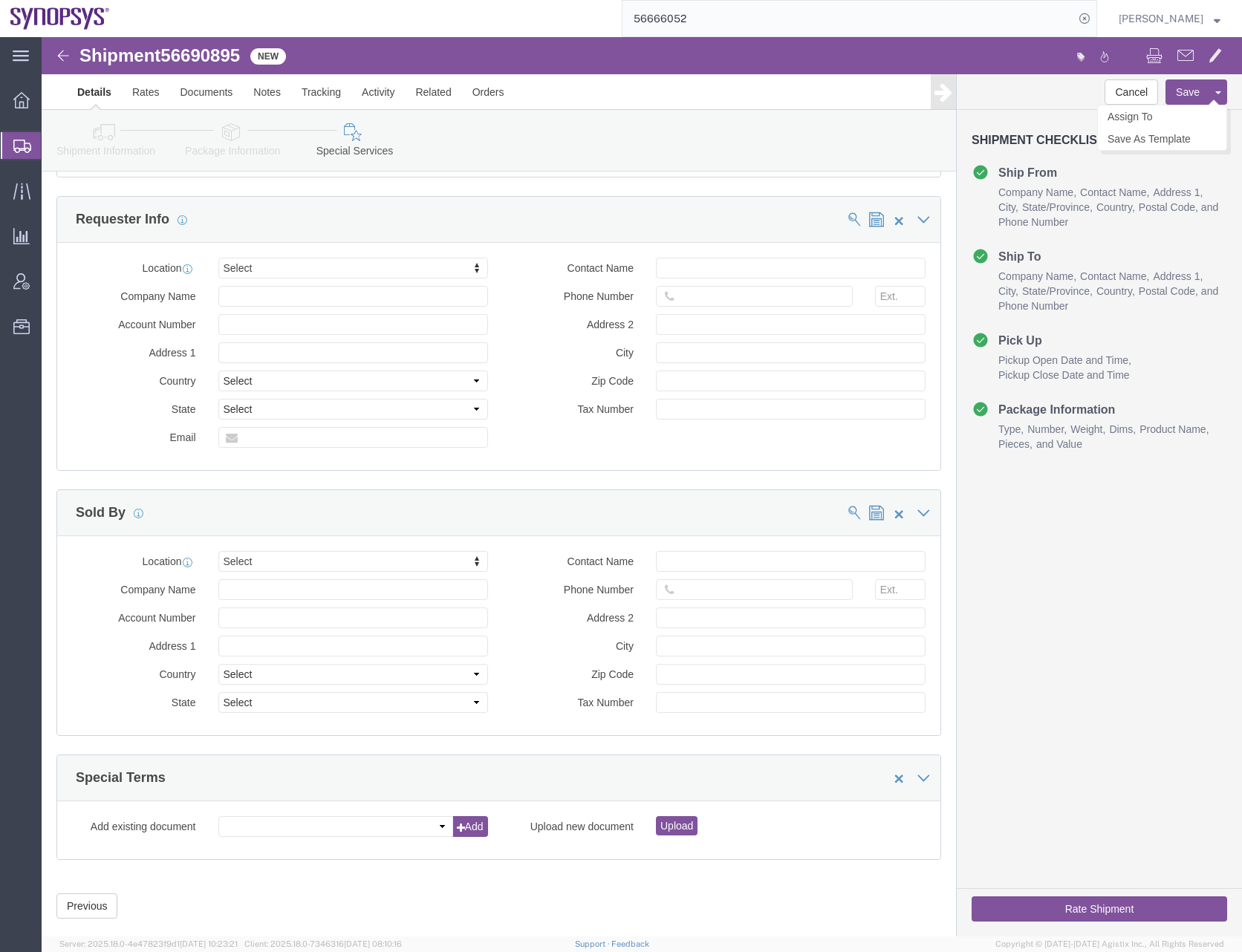
click button "Save"
click div "Cancel Save Assign To Clone Shipment Save As Template Shipment Checklist Ship F…"
click button "Rate Shipment"
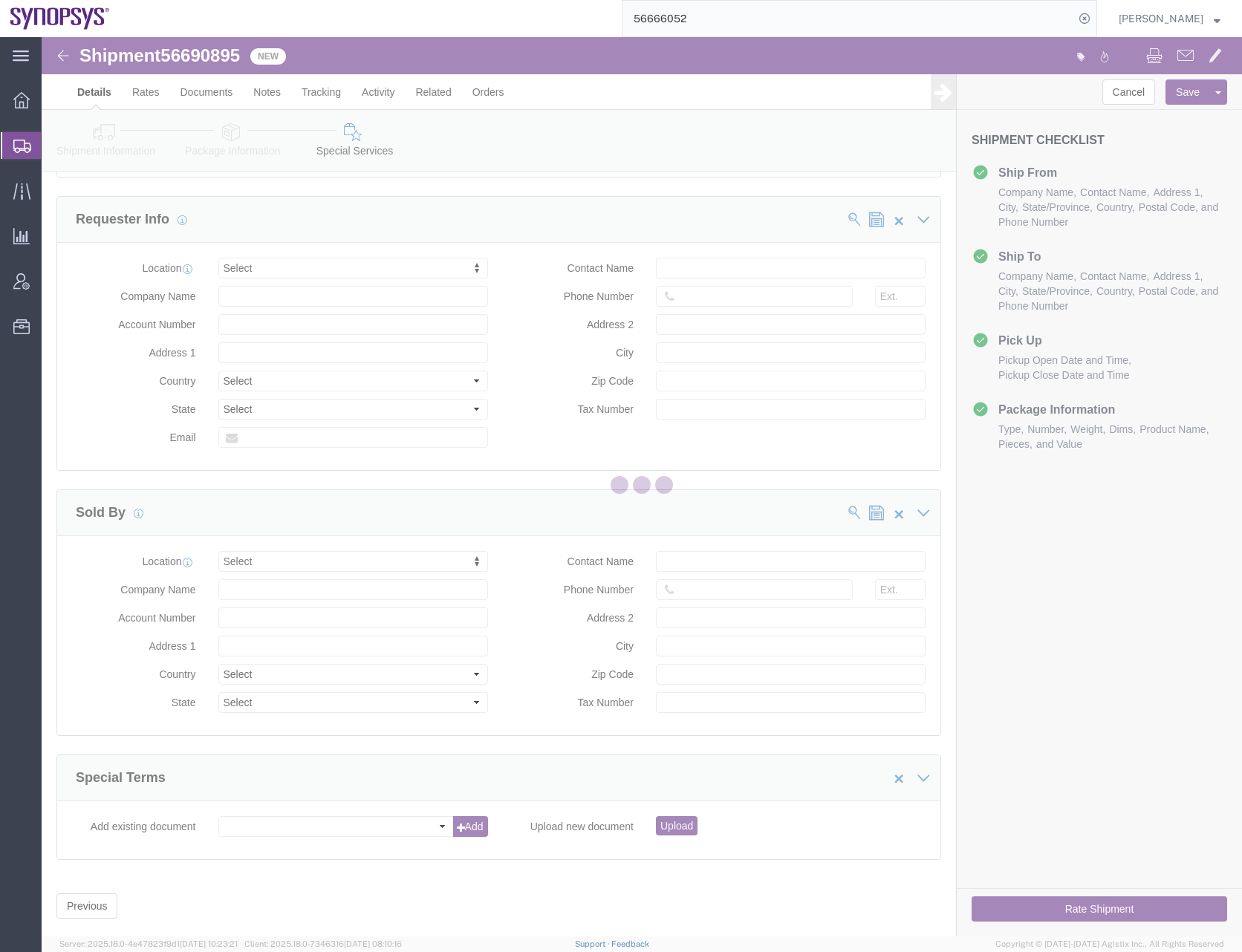
scroll to position [0, 0]
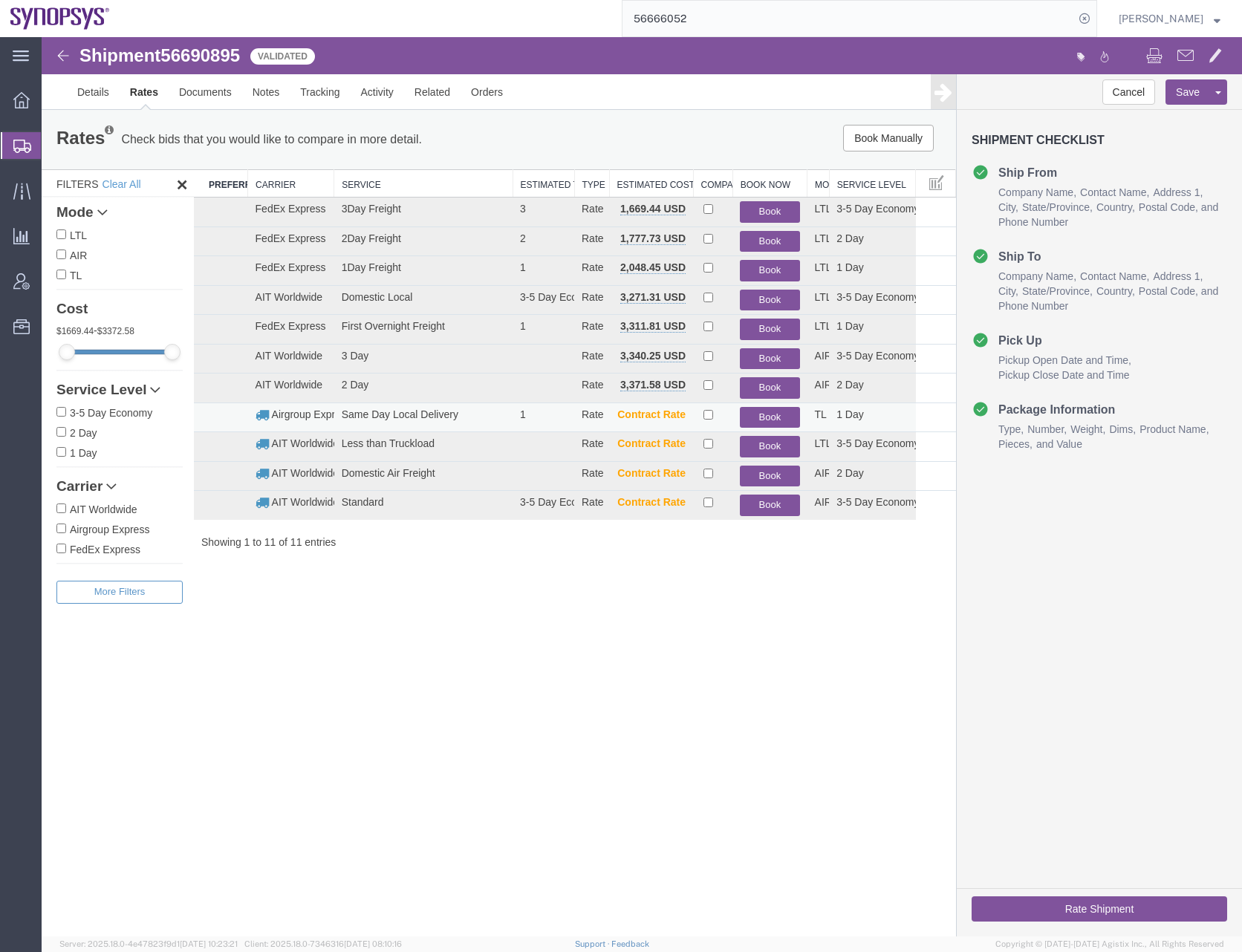
click at [764, 413] on button "Book" at bounding box center [769, 418] width 60 height 22
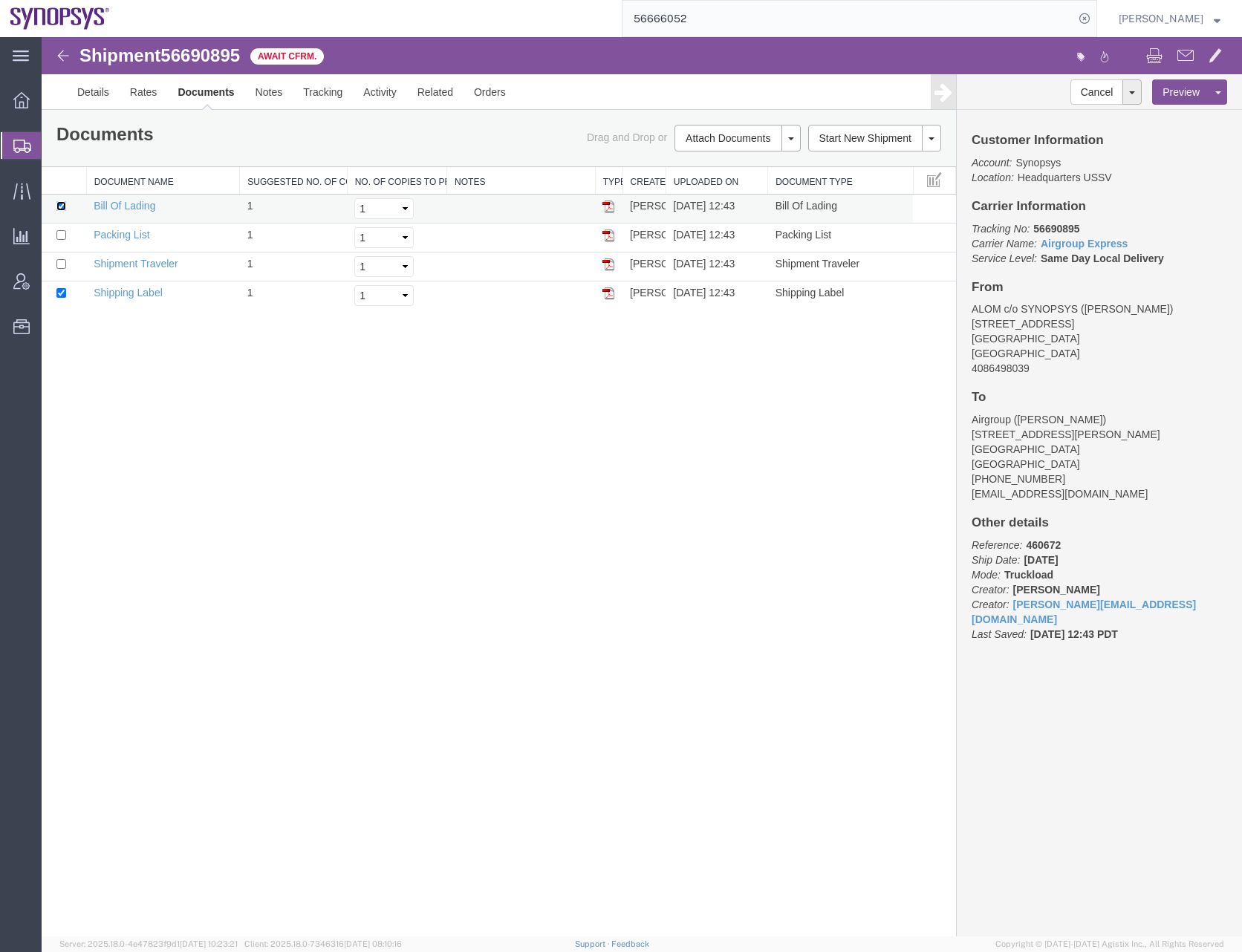
click at [65, 207] on input "checkbox" at bounding box center [61, 206] width 10 height 10
checkbox input "false"
click at [60, 296] on input "checkbox" at bounding box center [61, 292] width 10 height 10
checkbox input "false"
click at [433, 596] on div "Shipment 56690895 4 of 4 Await Cfrm. Details Rates Documents Notes Tracking Act…" at bounding box center [642, 487] width 1201 height 899
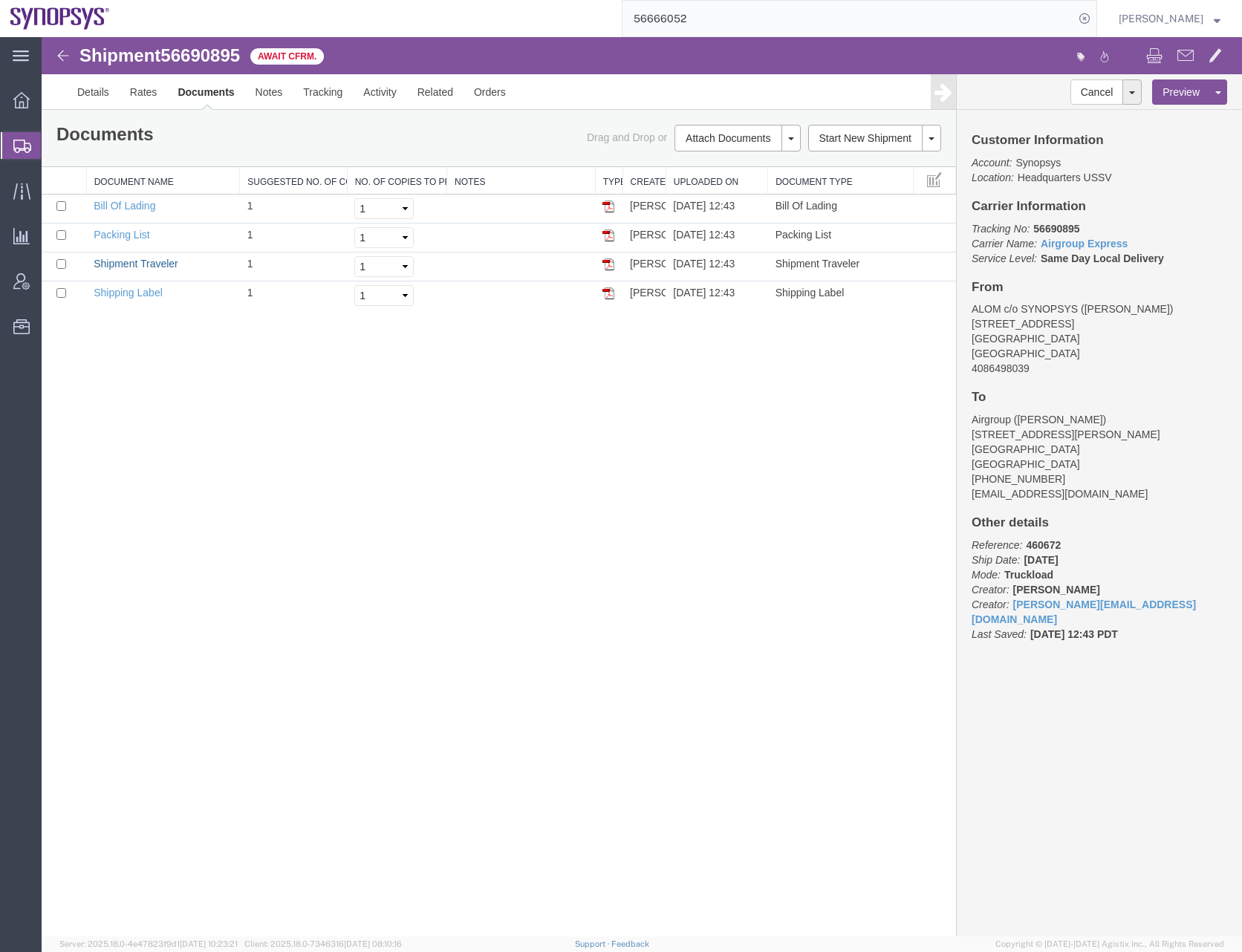
drag, startPoint x: 135, startPoint y: 261, endPoint x: 1071, endPoint y: 312, distance: 937.4
click at [135, 261] on link "Shipment Traveler" at bounding box center [136, 263] width 84 height 12
click at [99, 89] on link "Details" at bounding box center [93, 92] width 53 height 36
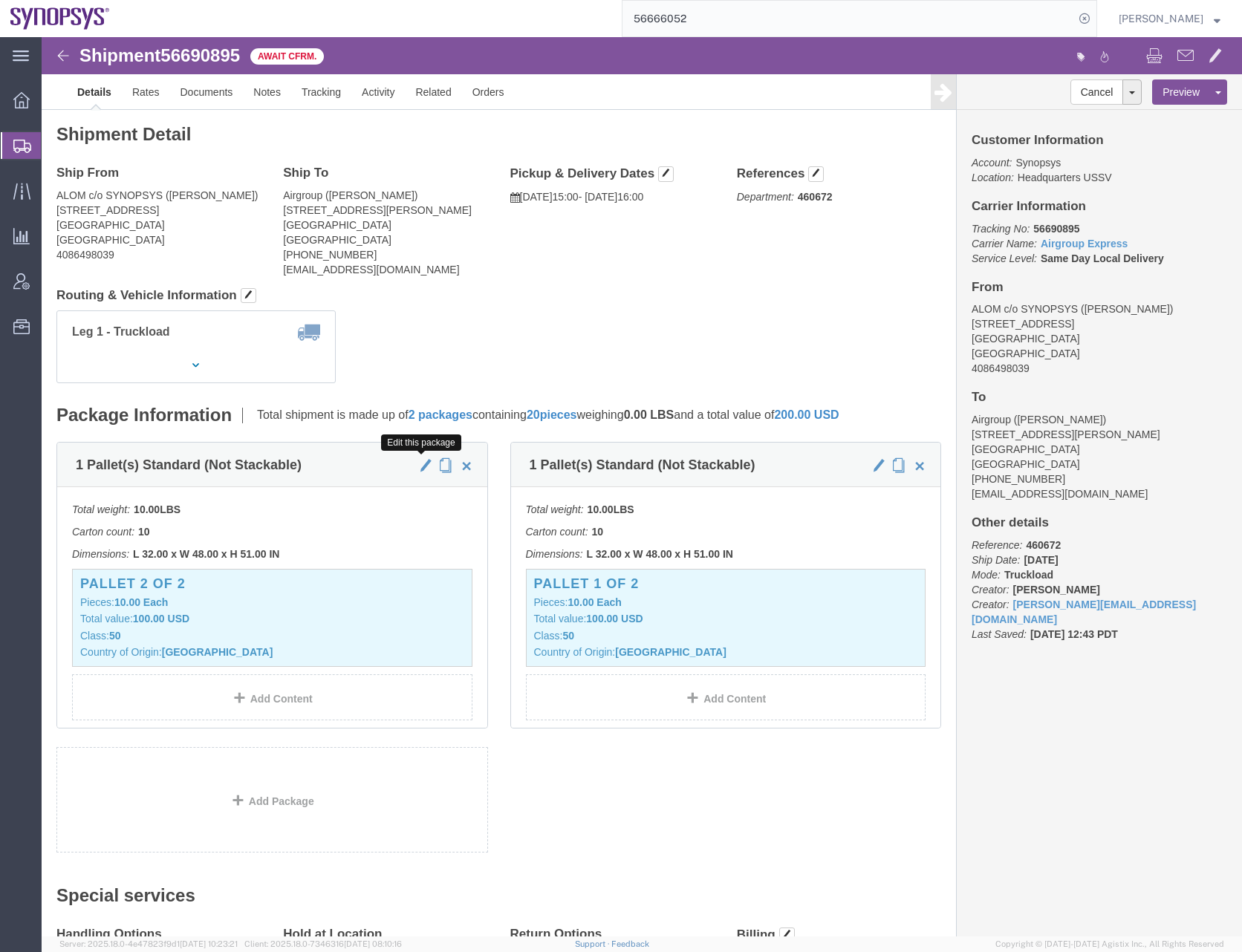
click span "button"
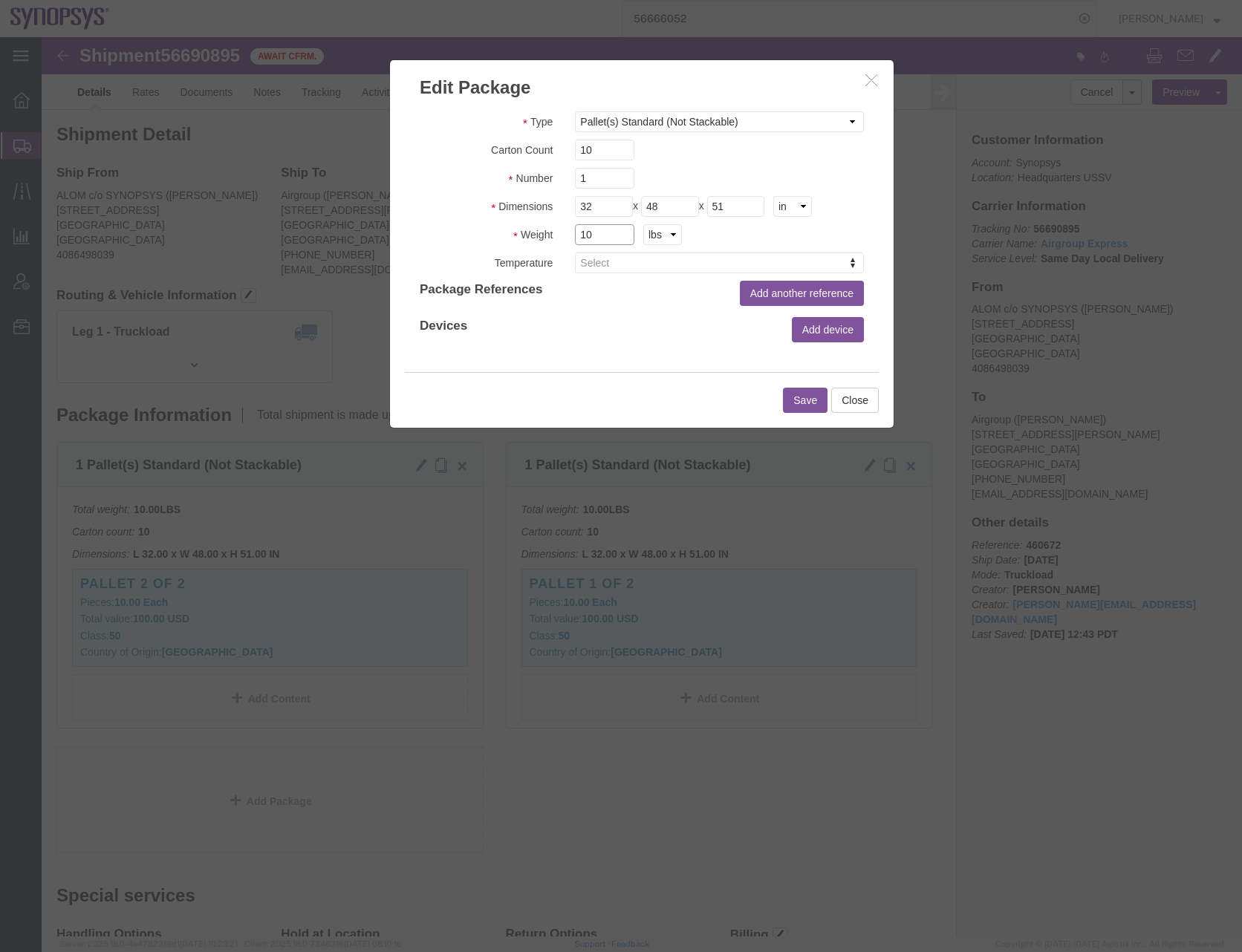
drag, startPoint x: 562, startPoint y: 198, endPoint x: 497, endPoint y: 204, distance: 65.3
click div "Weight 10 kgs lbs"
type input "383"
click button "Save"
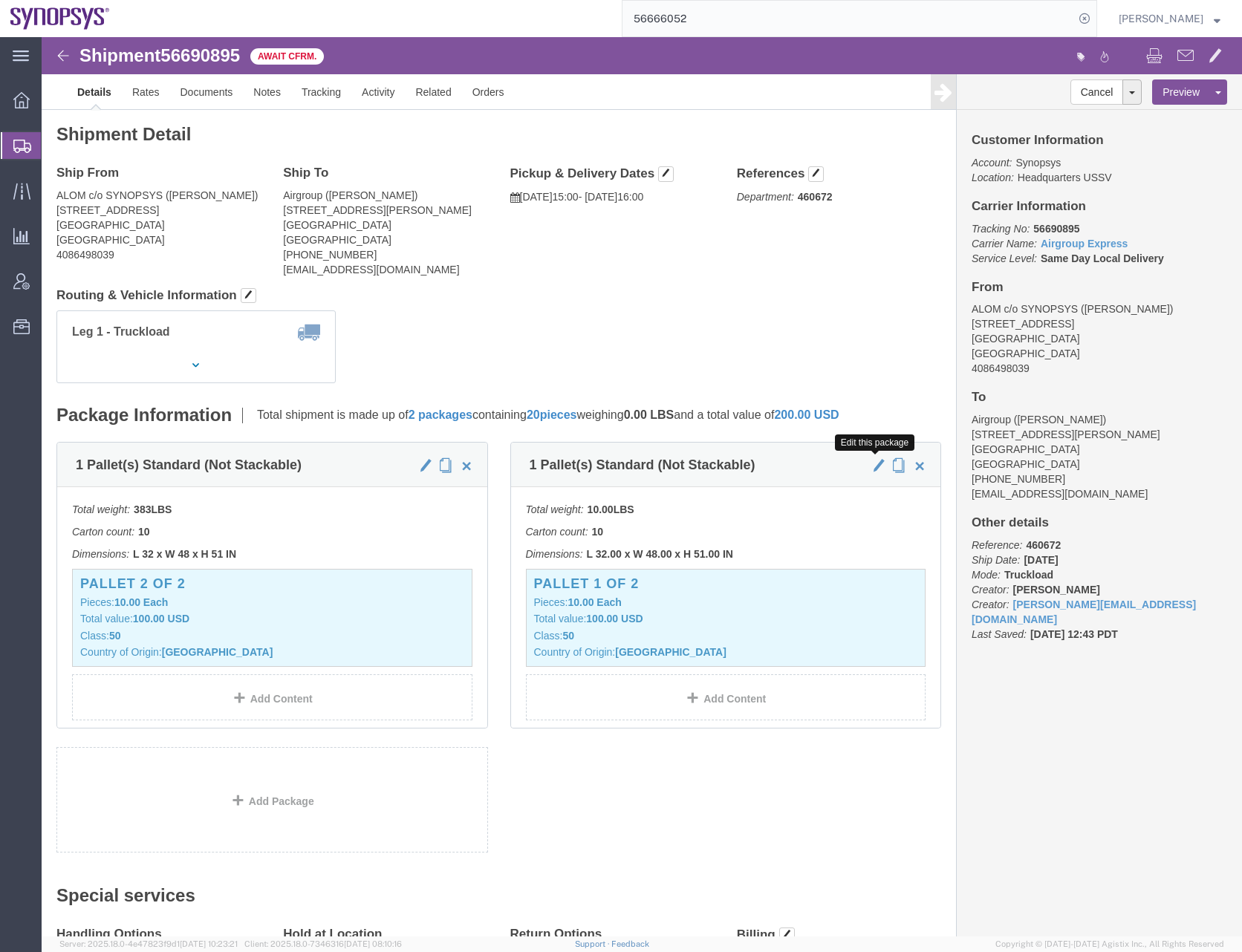
click span "button"
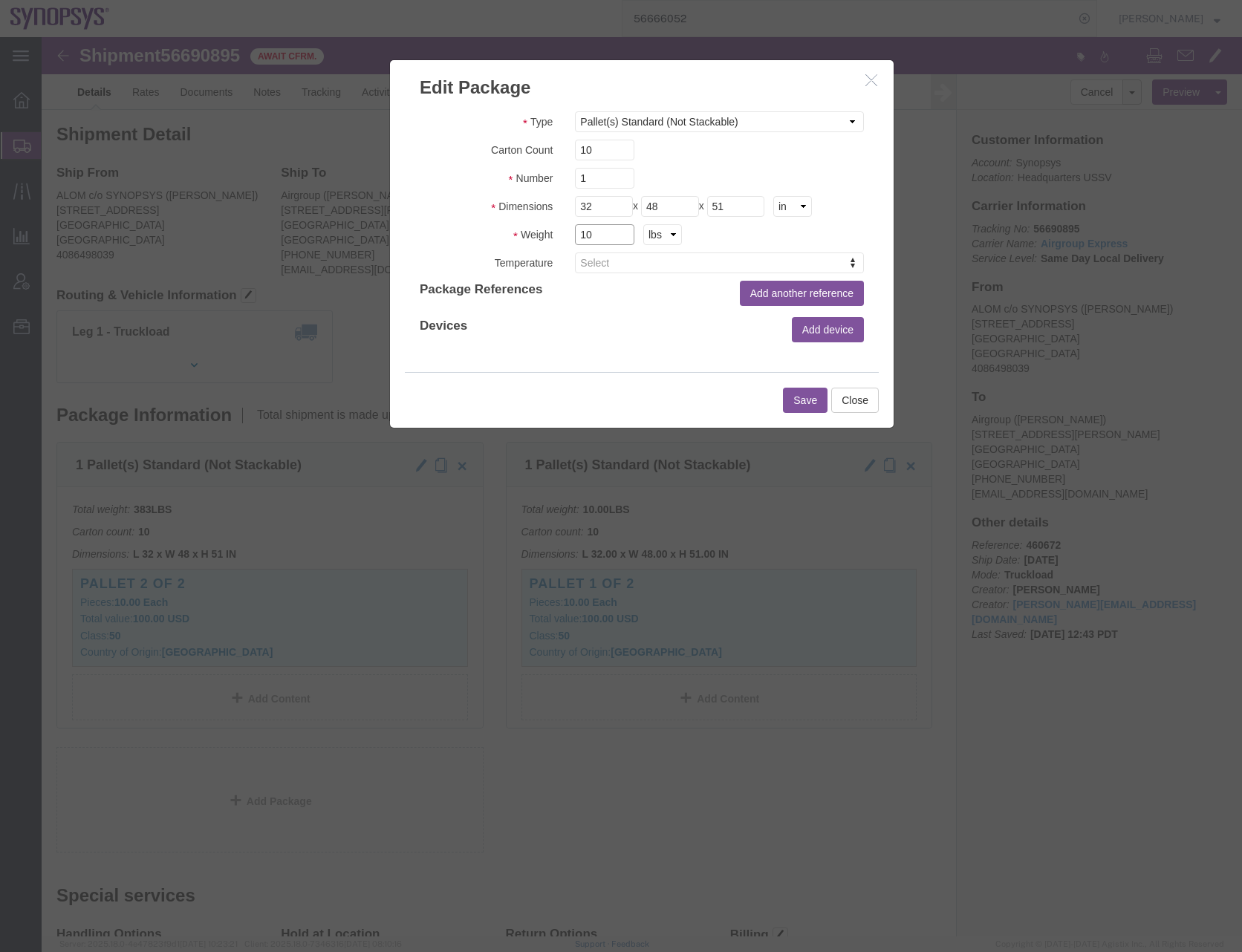
drag, startPoint x: 560, startPoint y: 189, endPoint x: 534, endPoint y: 197, distance: 27.2
click input "10"
type input "377"
click button "Save"
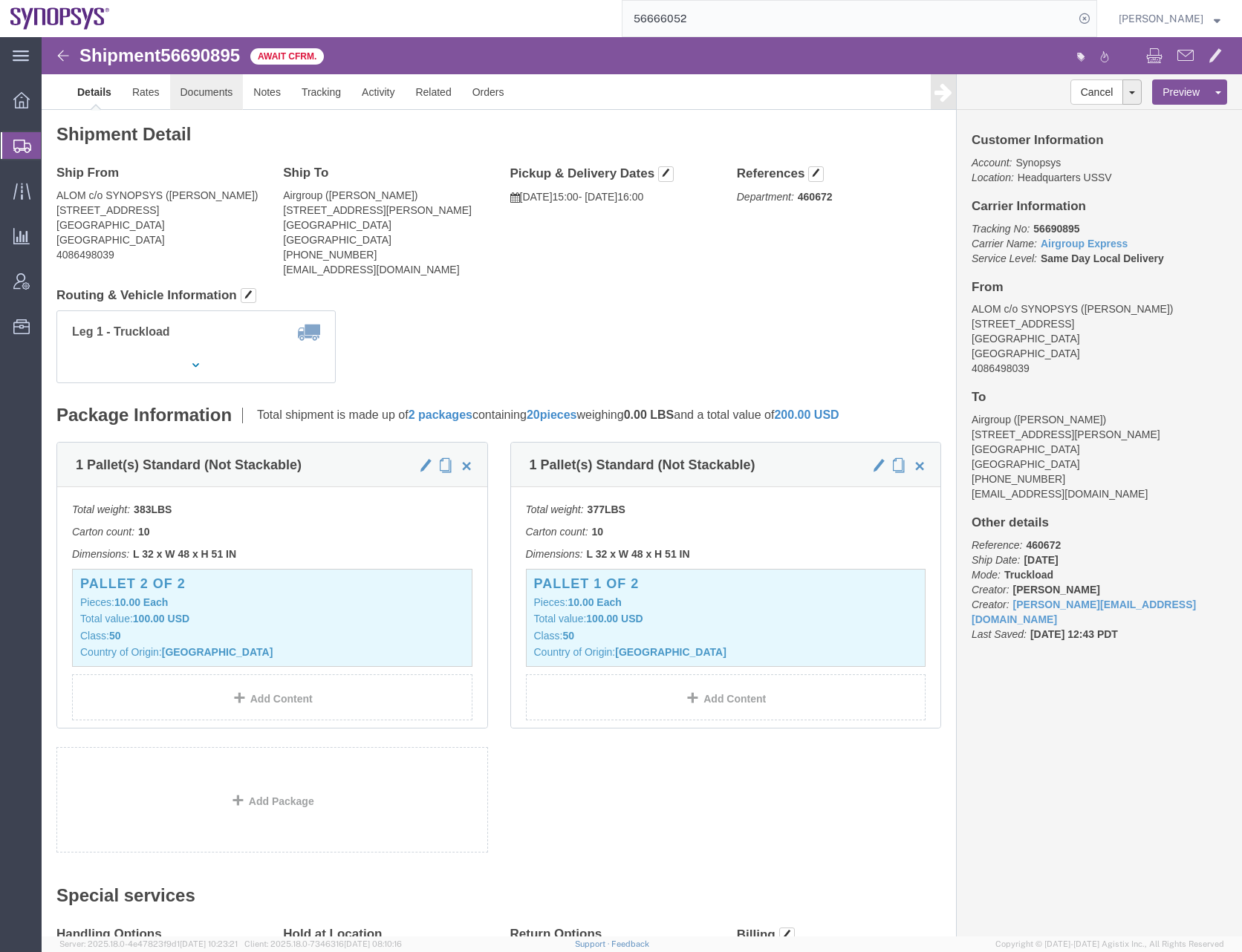
click link "Documents"
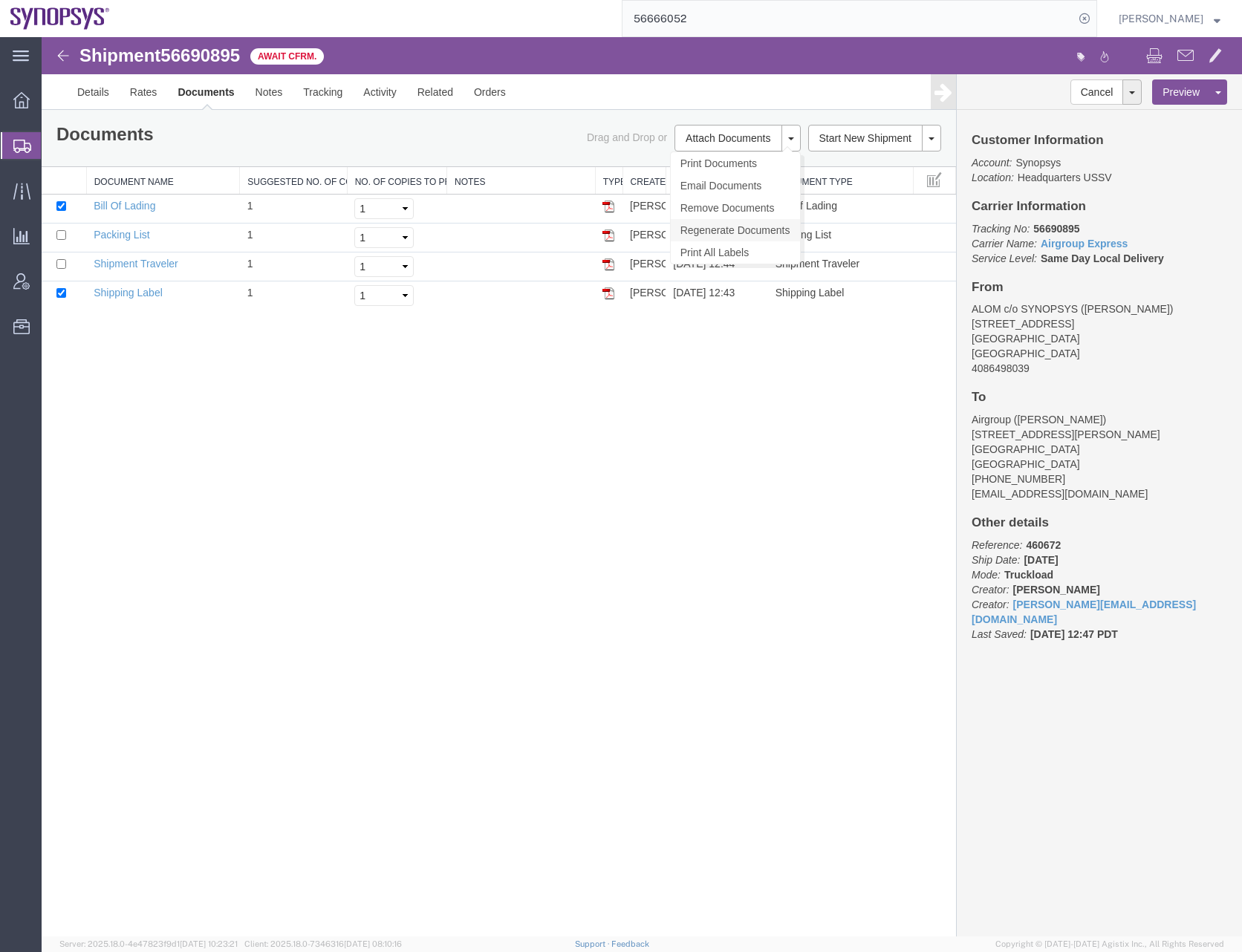
click at [734, 230] on link "Regenerate Documents" at bounding box center [735, 230] width 129 height 22
drag, startPoint x: 494, startPoint y: 468, endPoint x: 467, endPoint y: 465, distance: 27.2
click at [490, 468] on div "Shipment 56690895 4 of 4 Await Cfrm. Details Rates Documents Notes Tracking Act…" at bounding box center [642, 487] width 1201 height 899
click at [396, 495] on div "Shipment 56690895 4 of 4 Await Cfrm. Details Rates Documents Notes Tracking Act…" at bounding box center [642, 487] width 1201 height 899
click at [61, 205] on input "checkbox" at bounding box center [61, 206] width 10 height 10
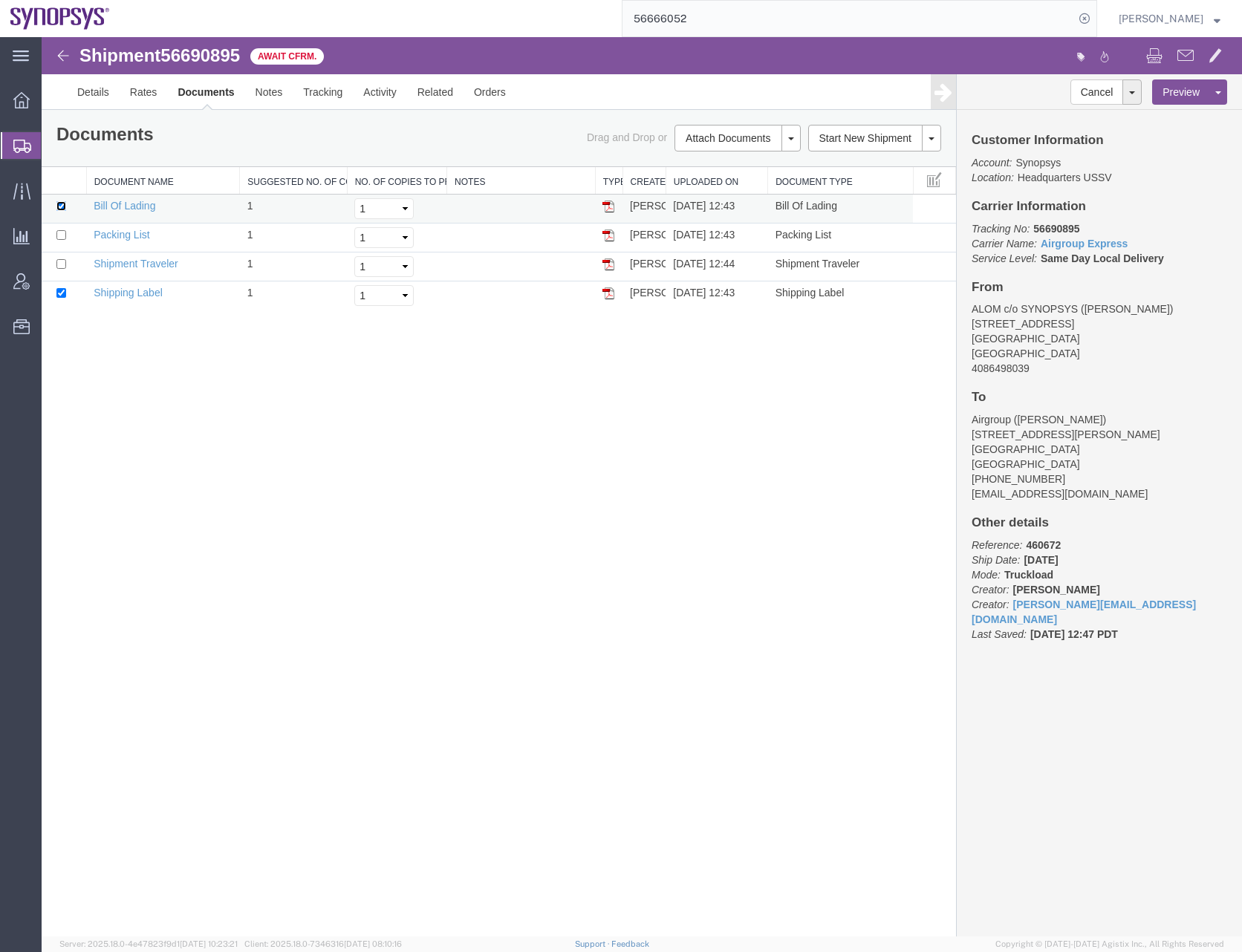
checkbox input "false"
click at [62, 291] on input "checkbox" at bounding box center [61, 292] width 10 height 10
checkbox input "false"
click at [59, 267] on input "checkbox" at bounding box center [61, 264] width 10 height 10
click at [711, 161] on link "Print Documents" at bounding box center [735, 163] width 129 height 22
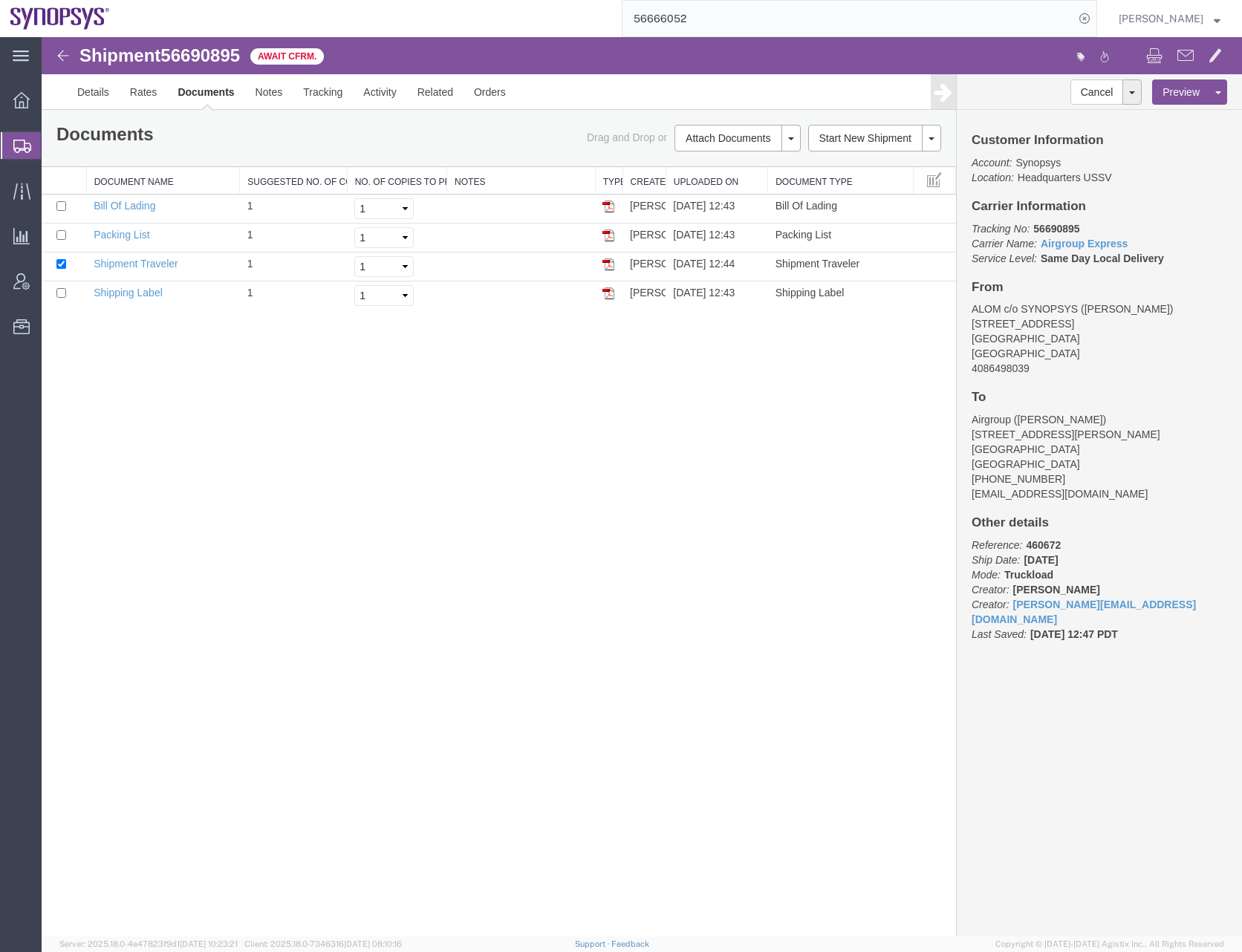
click at [565, 518] on div "Shipment 56690895 4 of 4 Await Cfrm. Details Rates Documents Notes Tracking Act…" at bounding box center [642, 487] width 1201 height 899
click at [61, 264] on input "checkbox" at bounding box center [61, 264] width 10 height 10
checkbox input "false"
click at [61, 235] on input "checkbox" at bounding box center [61, 235] width 10 height 10
click at [61, 234] on input "checkbox" at bounding box center [61, 235] width 10 height 10
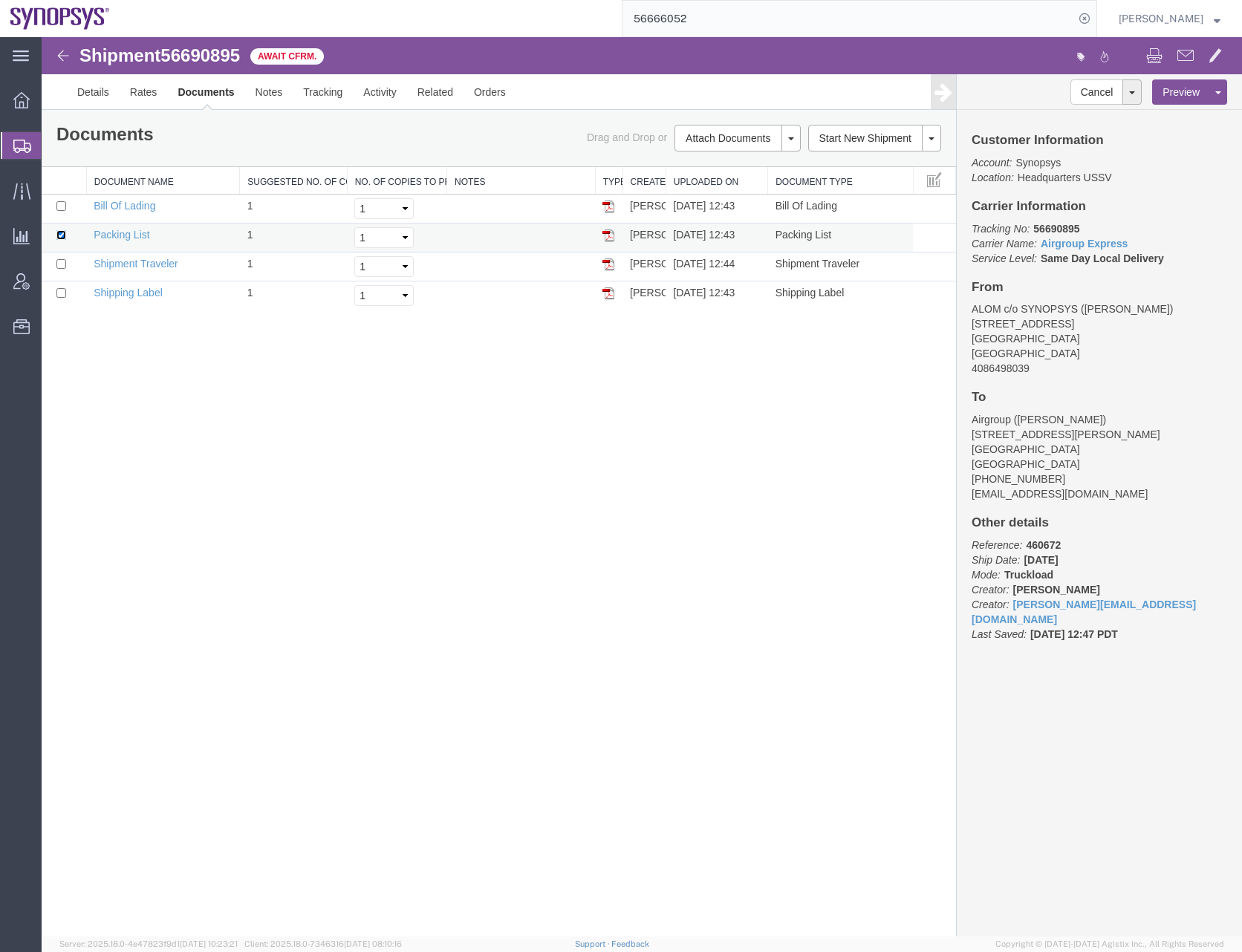
checkbox input "false"
click at [61, 208] on input "checkbox" at bounding box center [61, 206] width 10 height 10
checkbox input "true"
click at [60, 232] on input "checkbox" at bounding box center [61, 235] width 10 height 10
checkbox input "true"
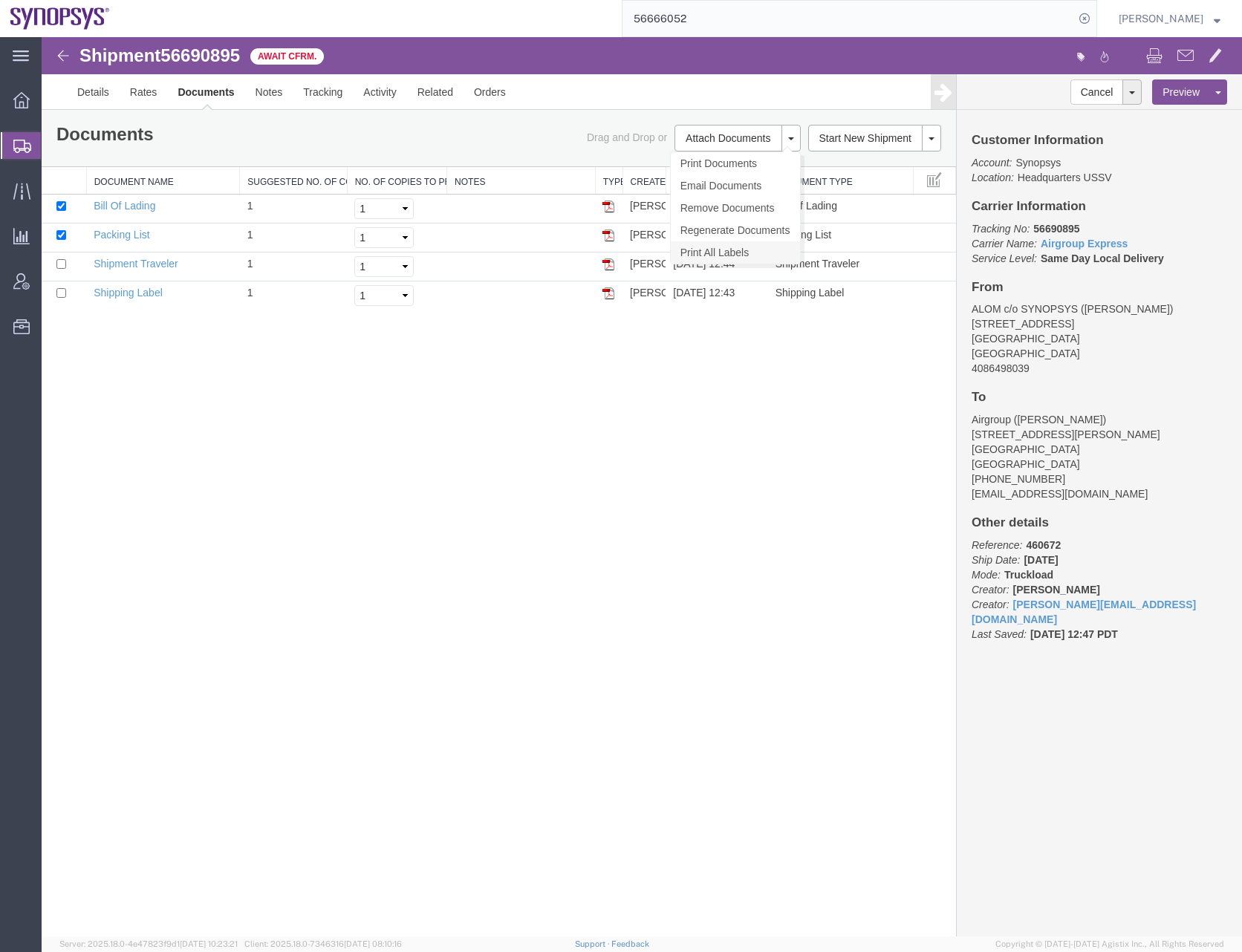
click at [715, 252] on link "Print All Labels" at bounding box center [735, 252] width 129 height 22
click at [339, 445] on div "Shipment 56690895 4 of 4 Await Cfrm. Details Rates Documents Notes Tracking Act…" at bounding box center [642, 487] width 1201 height 899
click at [720, 159] on link "Print Documents" at bounding box center [735, 163] width 129 height 22
click at [335, 601] on div "Shipment 56690895 4 of 4 Await Cfrm. Details Rates Documents Notes Tracking Act…" at bounding box center [642, 487] width 1201 height 899
click at [317, 545] on div "Shipment 56690895 4 of 4 Await Cfrm. Details Rates Documents Notes Tracking Act…" at bounding box center [642, 487] width 1201 height 899
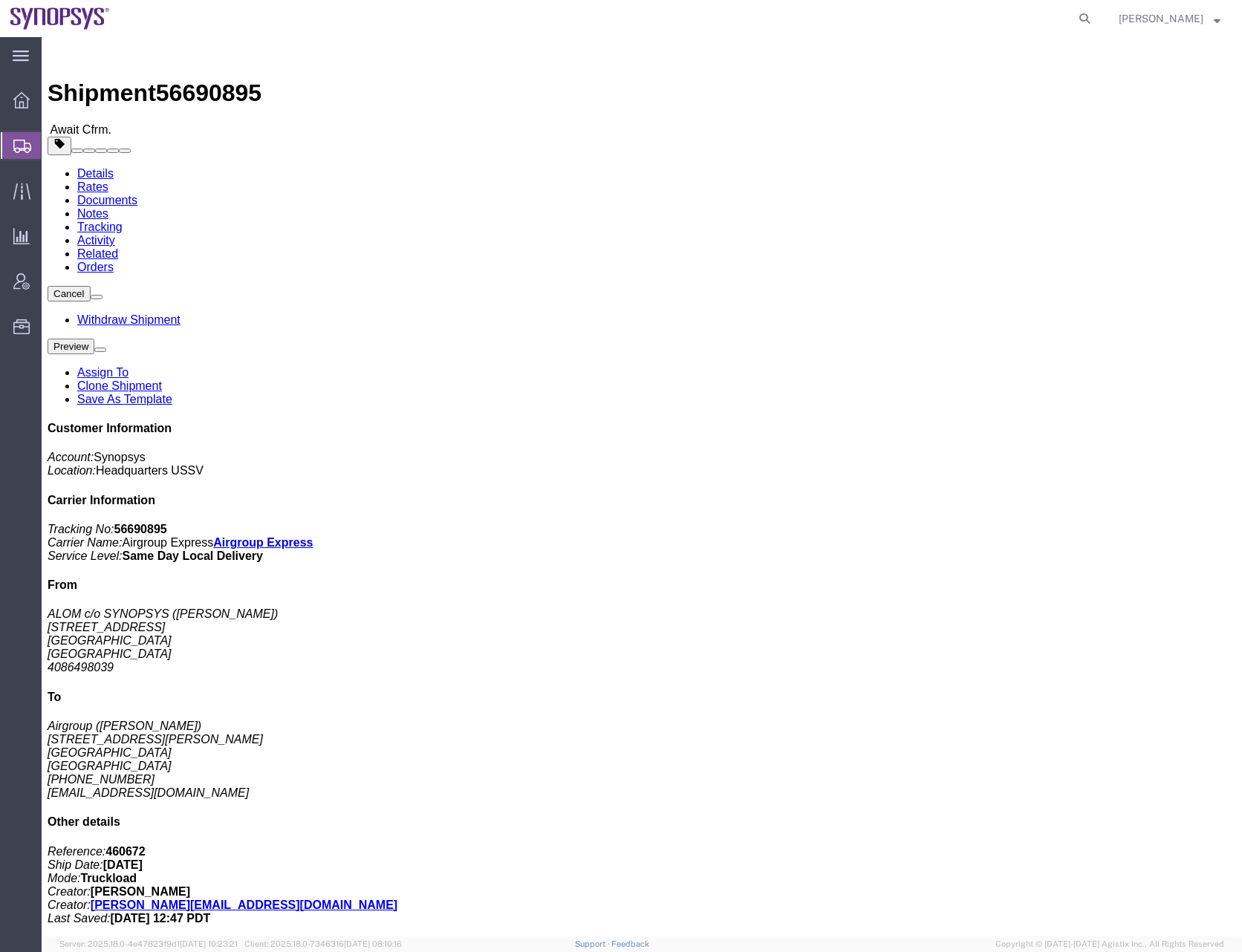
click div "Leg 1 - Truckload Number of trucks: 1"
click link "Documents"
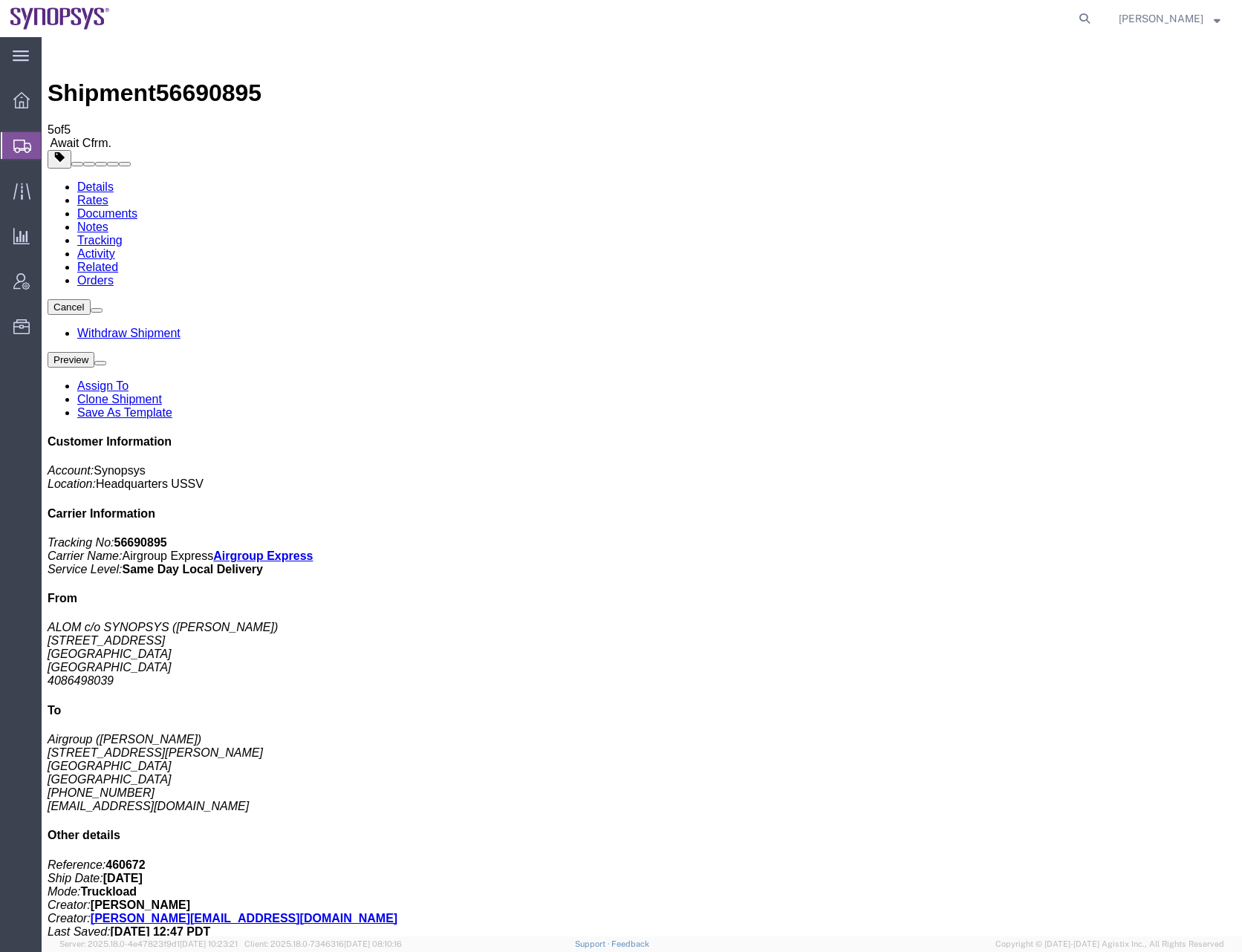
drag, startPoint x: 258, startPoint y: 553, endPoint x: 112, endPoint y: 507, distance: 153.1
click at [98, 181] on link "Details" at bounding box center [95, 187] width 37 height 13
click div "Shipment Detail Ship From ALOM c/o SYNOPSYS (Nirali Trivedi) 48105 Warm Springs…"
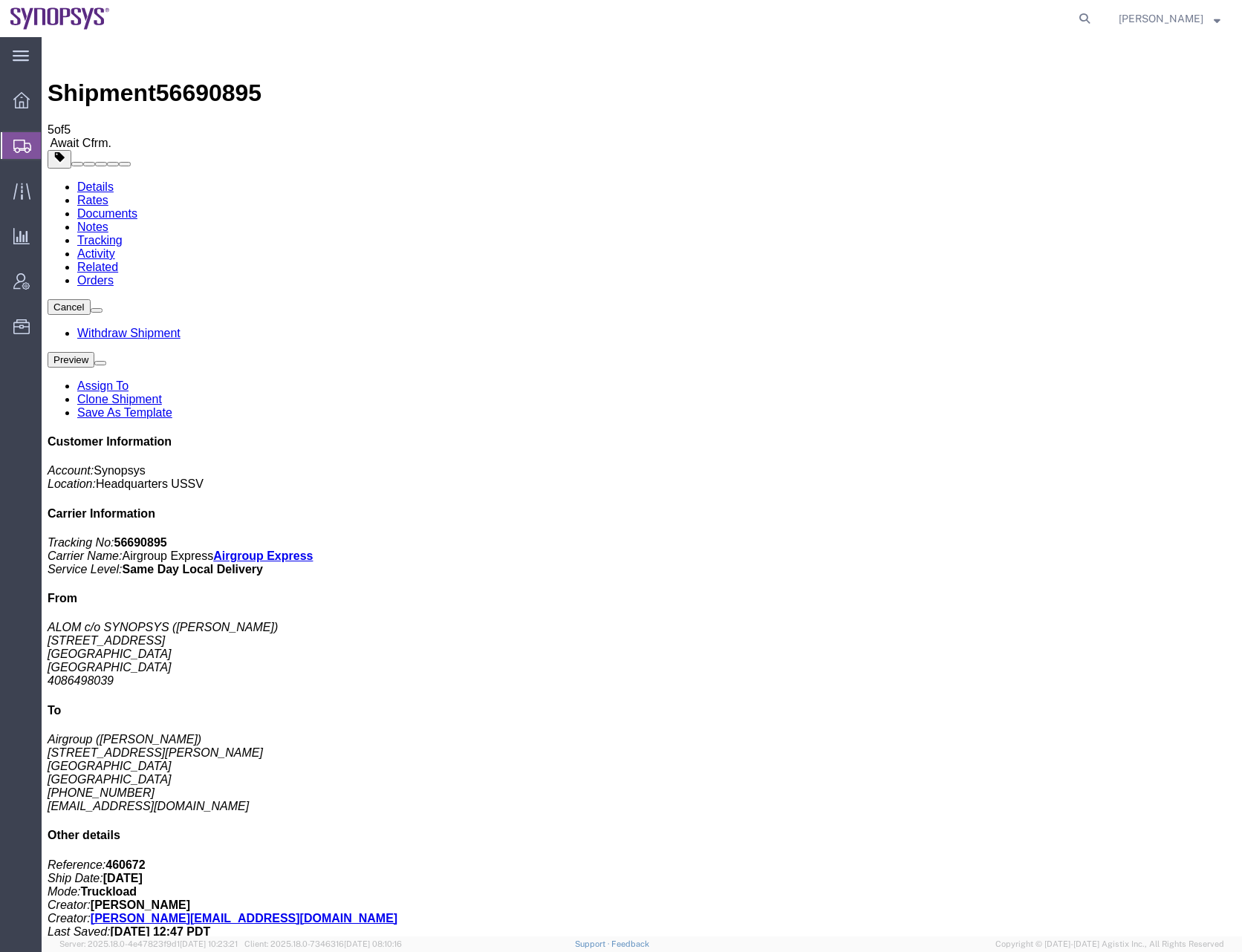
click link "Rates"
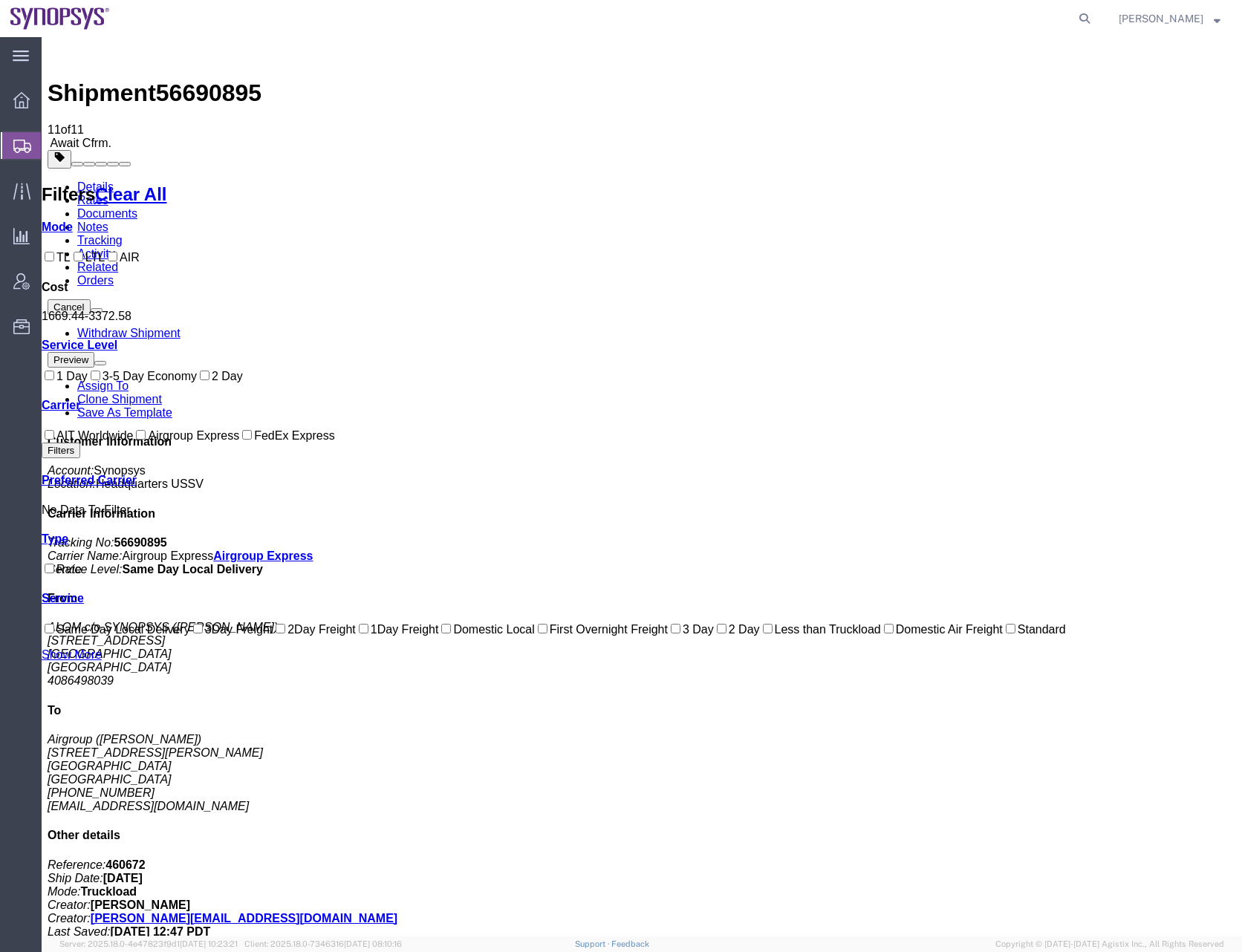
click at [137, 207] on link "Documents" at bounding box center [107, 213] width 60 height 13
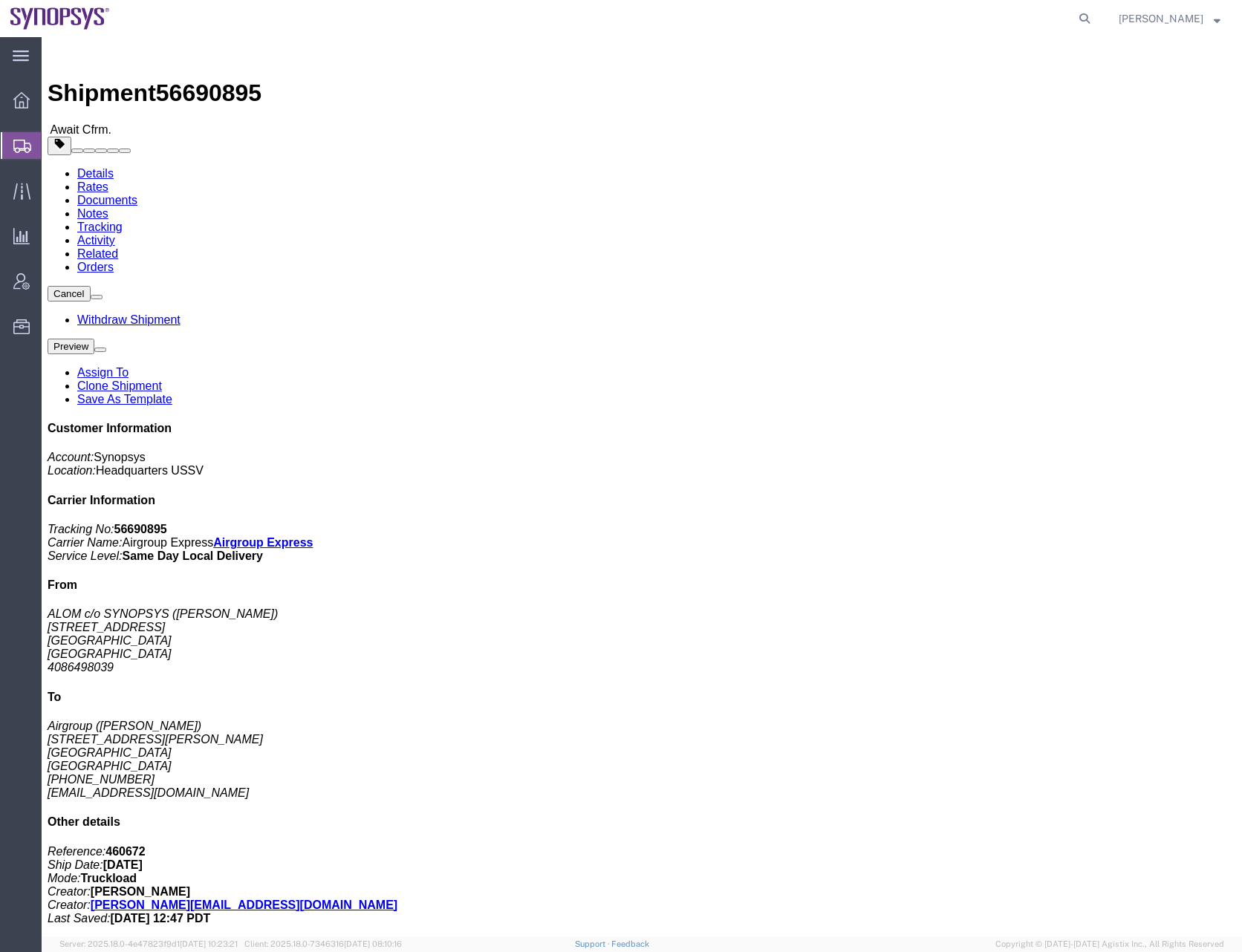
click link "Documents"
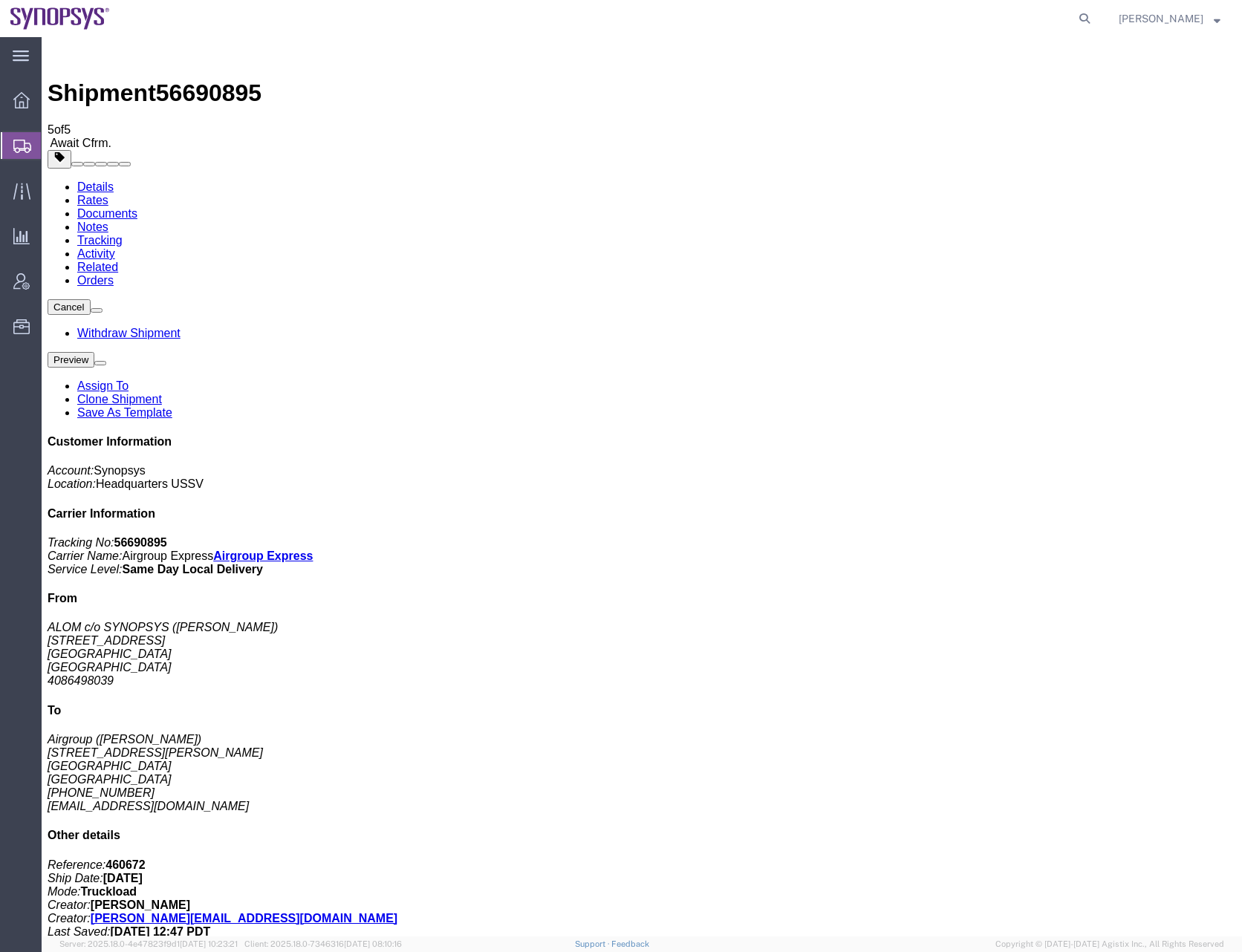
checkbox input "false"
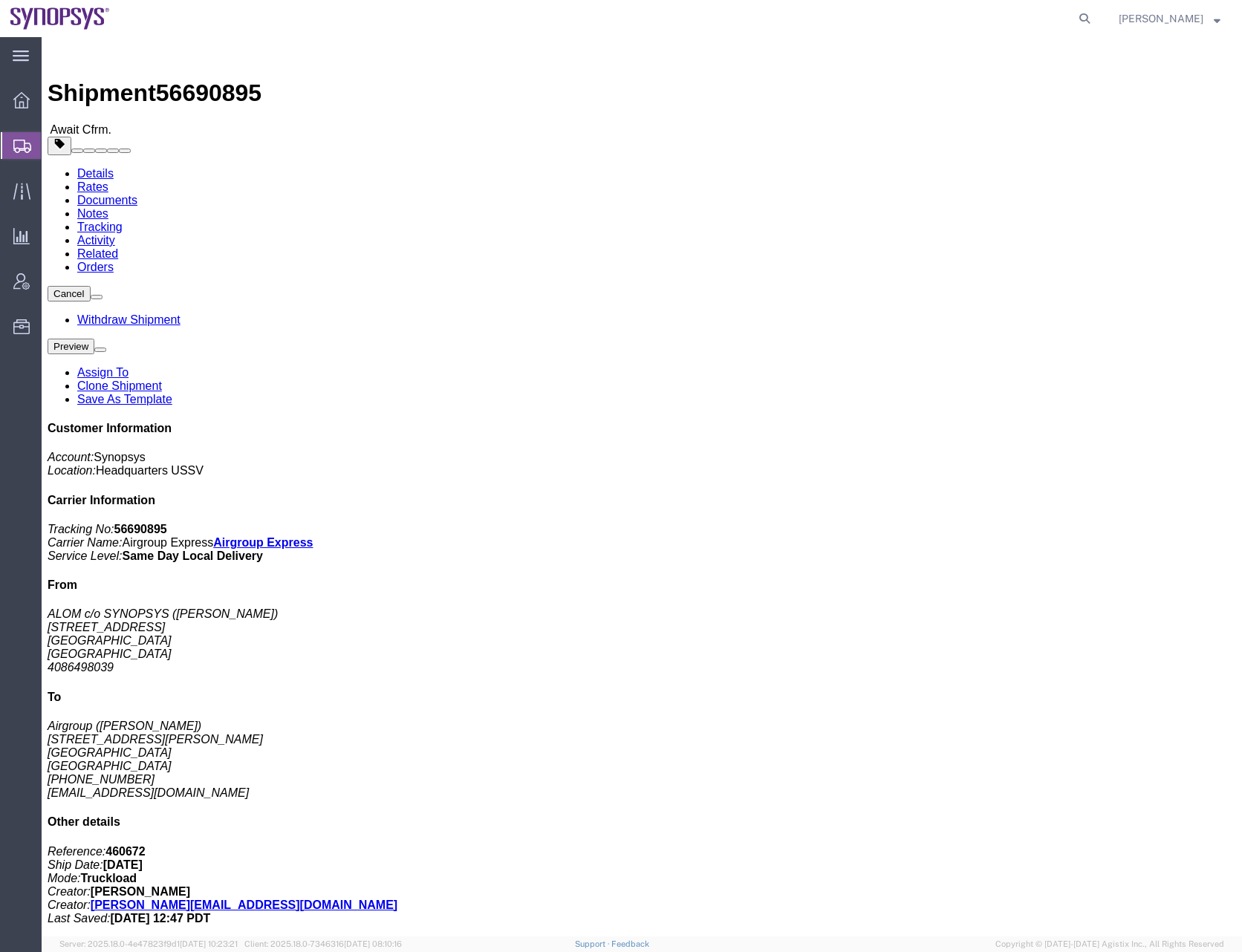
click div "Ship From ALOM c/o SYNOPSYS ([PERSON_NAME]) [STREET_ADDRESS] [GEOGRAPHIC_DATA] …"
click at [16, 147] on icon at bounding box center [22, 146] width 17 height 14
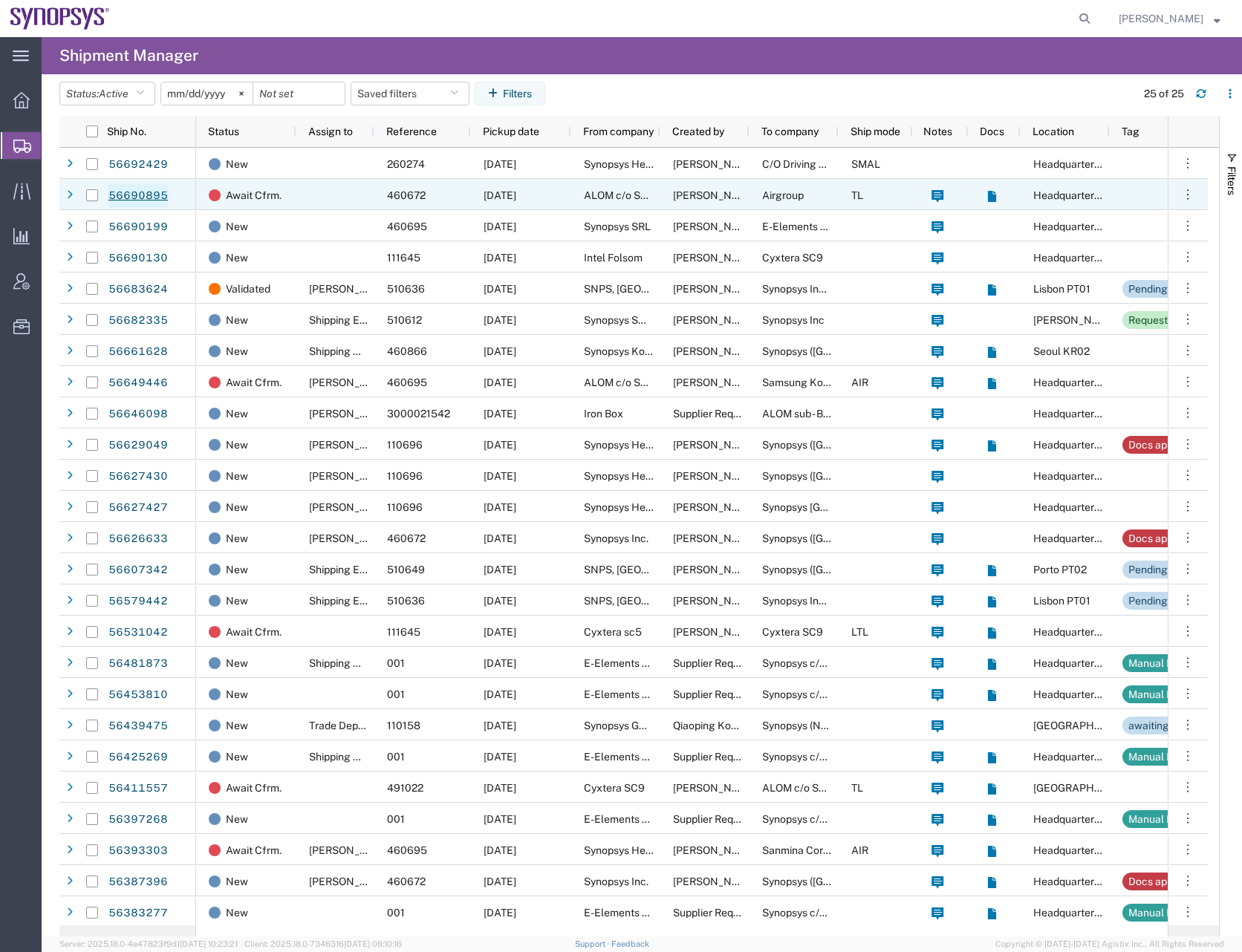
click at [126, 198] on link "56690895" at bounding box center [138, 196] width 60 height 24
